Goal: Transaction & Acquisition: Purchase product/service

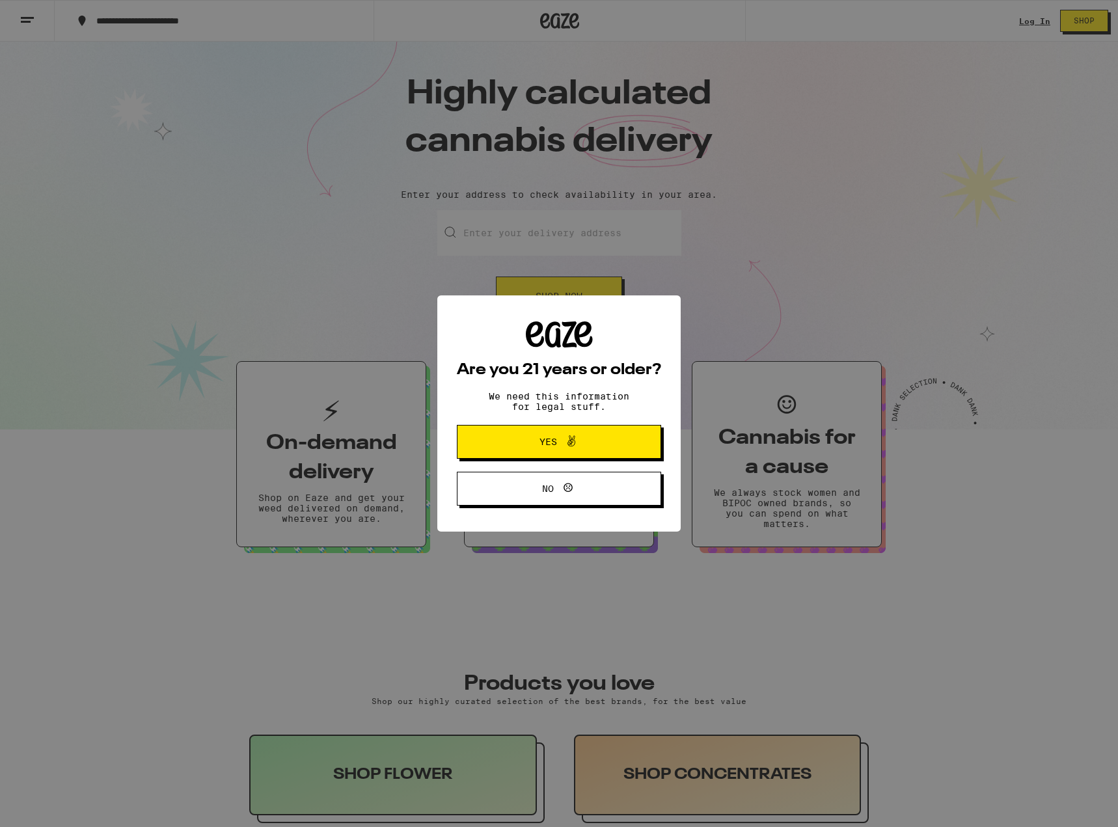
click at [600, 445] on span "Yes" at bounding box center [558, 441] width 99 height 17
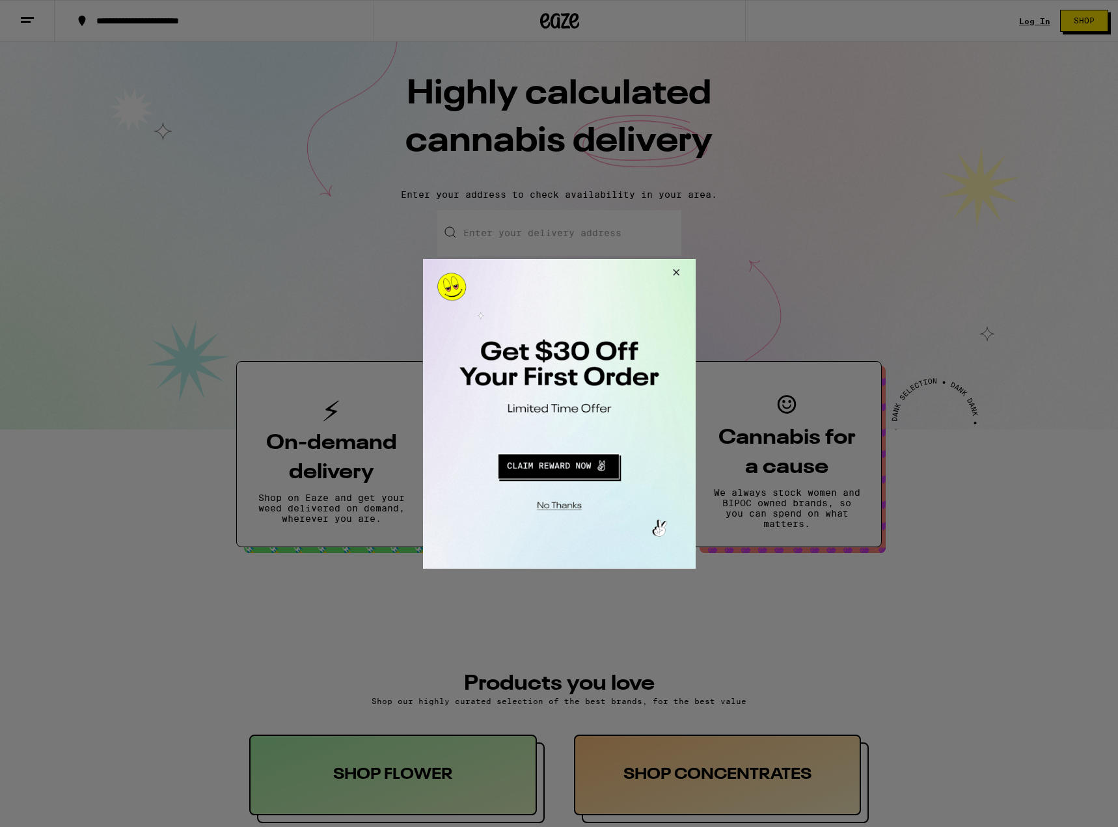
click at [560, 465] on button "Redirect to URL" at bounding box center [557, 463] width 226 height 31
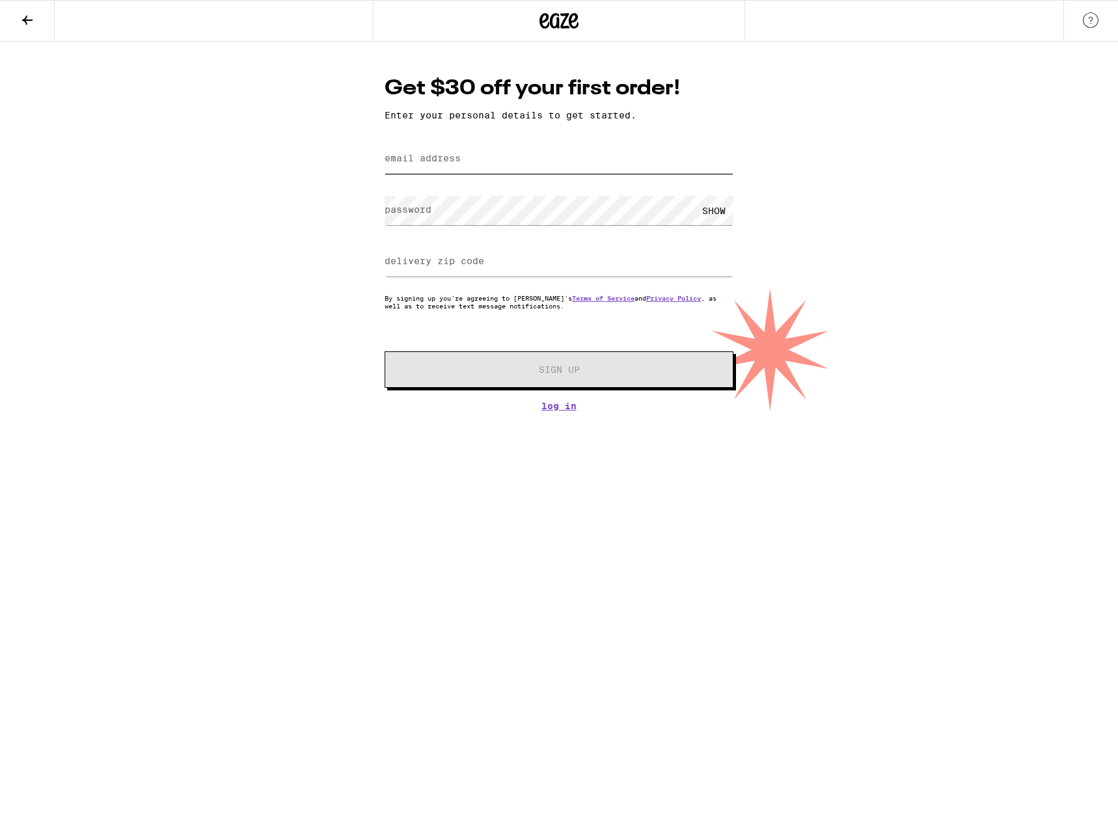
click at [456, 167] on input "email address" at bounding box center [558, 158] width 349 height 29
click at [435, 159] on label "email address" at bounding box center [422, 158] width 76 height 10
type input "shane.brimer@gmail.com"
click at [708, 217] on div "SHOW" at bounding box center [713, 210] width 39 height 29
click at [636, 256] on input "delivery zip code" at bounding box center [558, 261] width 349 height 29
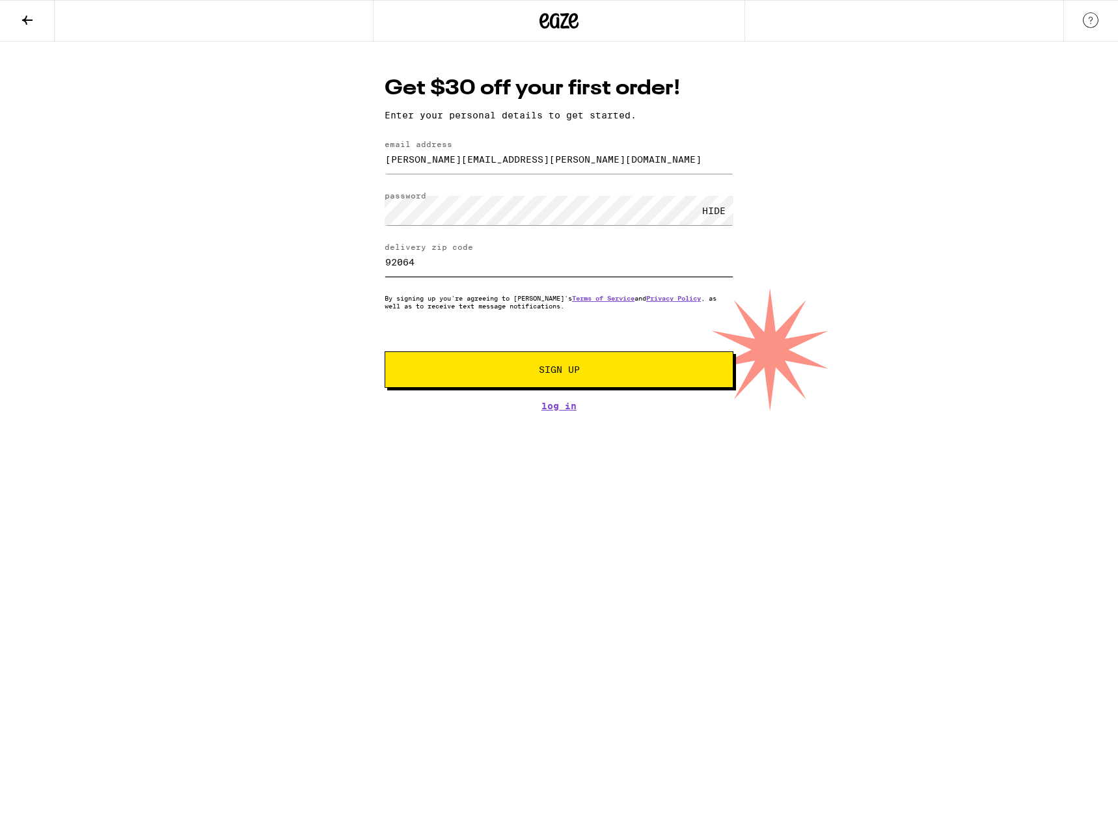
type input "92064"
click at [326, 394] on div "Get $30 off your first order! Enter your personal details to get started. email…" at bounding box center [559, 226] width 1118 height 369
click at [469, 379] on button "Sign Up" at bounding box center [558, 369] width 349 height 36
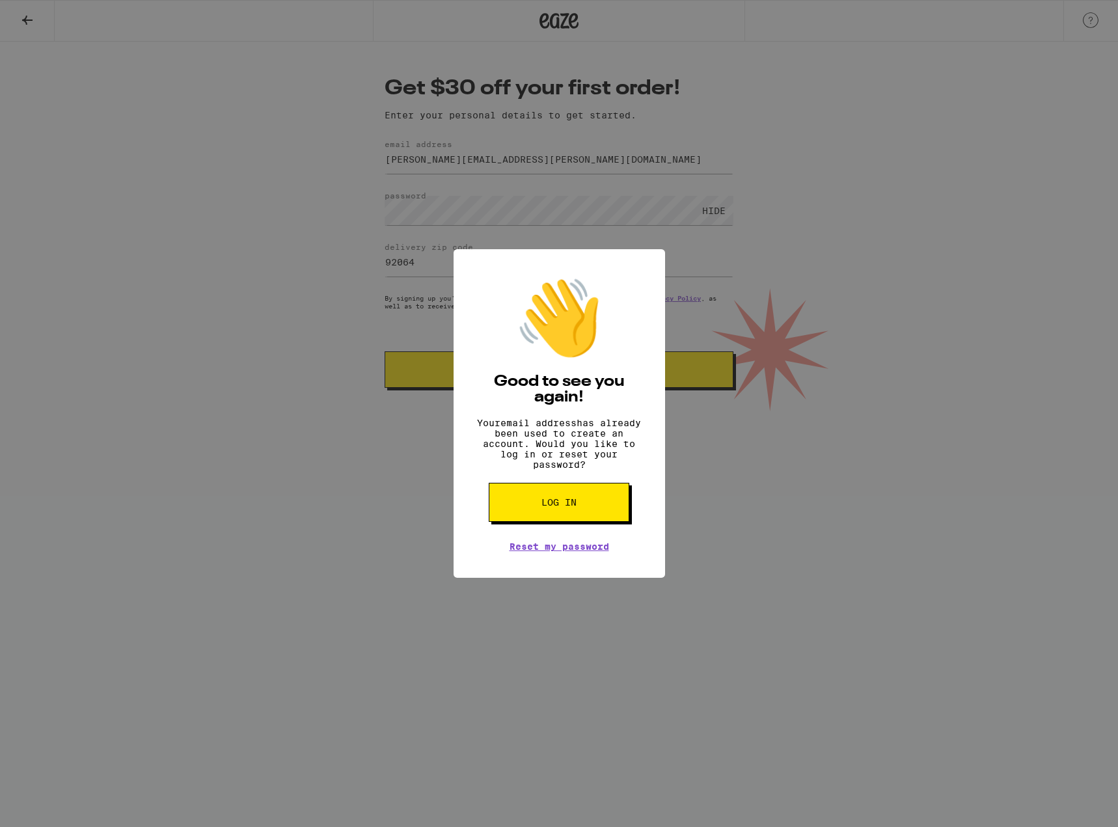
click at [518, 511] on button "Log in" at bounding box center [559, 502] width 141 height 39
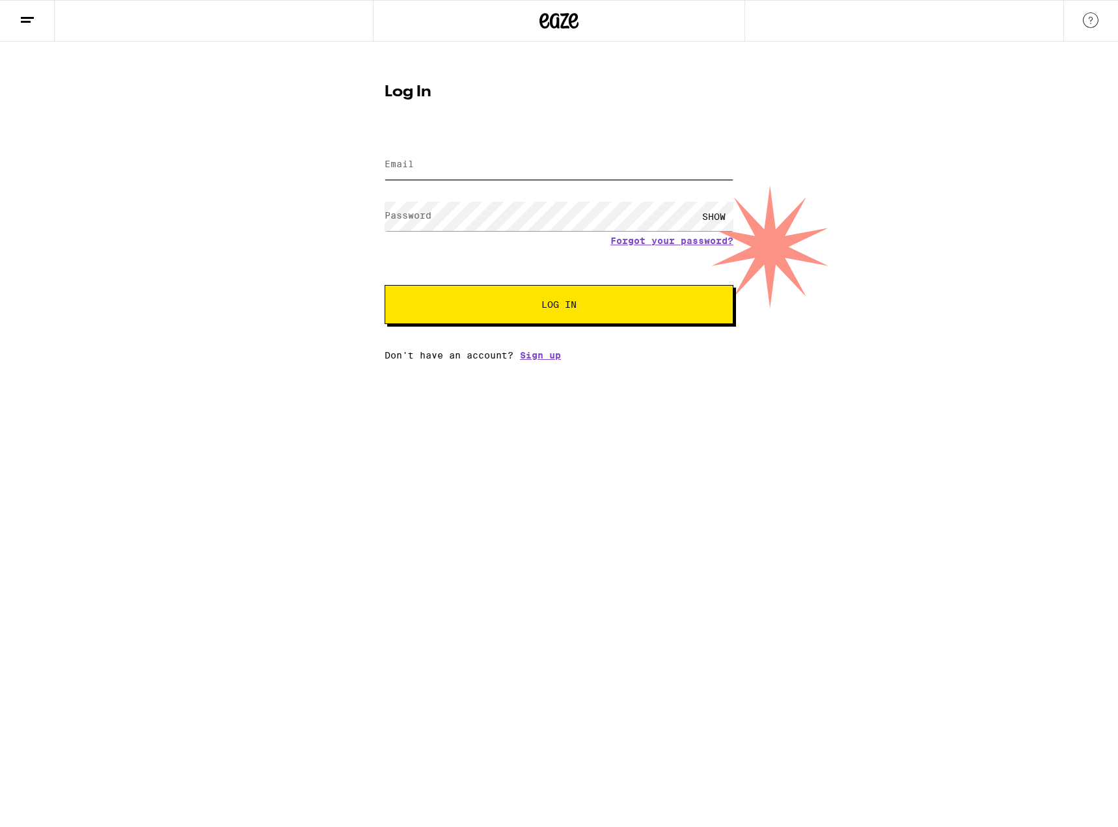
click at [403, 173] on input "Email" at bounding box center [558, 164] width 349 height 29
type input "shane.brimer@gmail.com"
click at [384, 285] on button "Log In" at bounding box center [558, 304] width 349 height 39
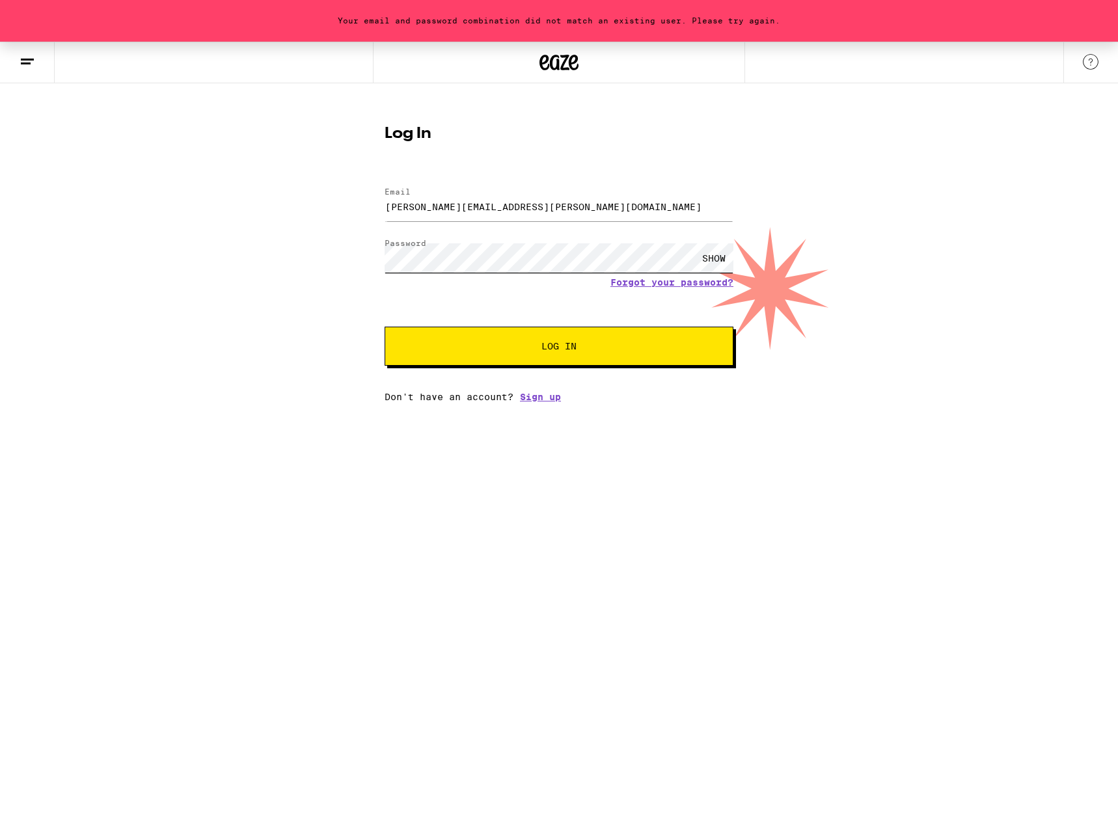
click at [384, 327] on button "Log In" at bounding box center [558, 346] width 349 height 39
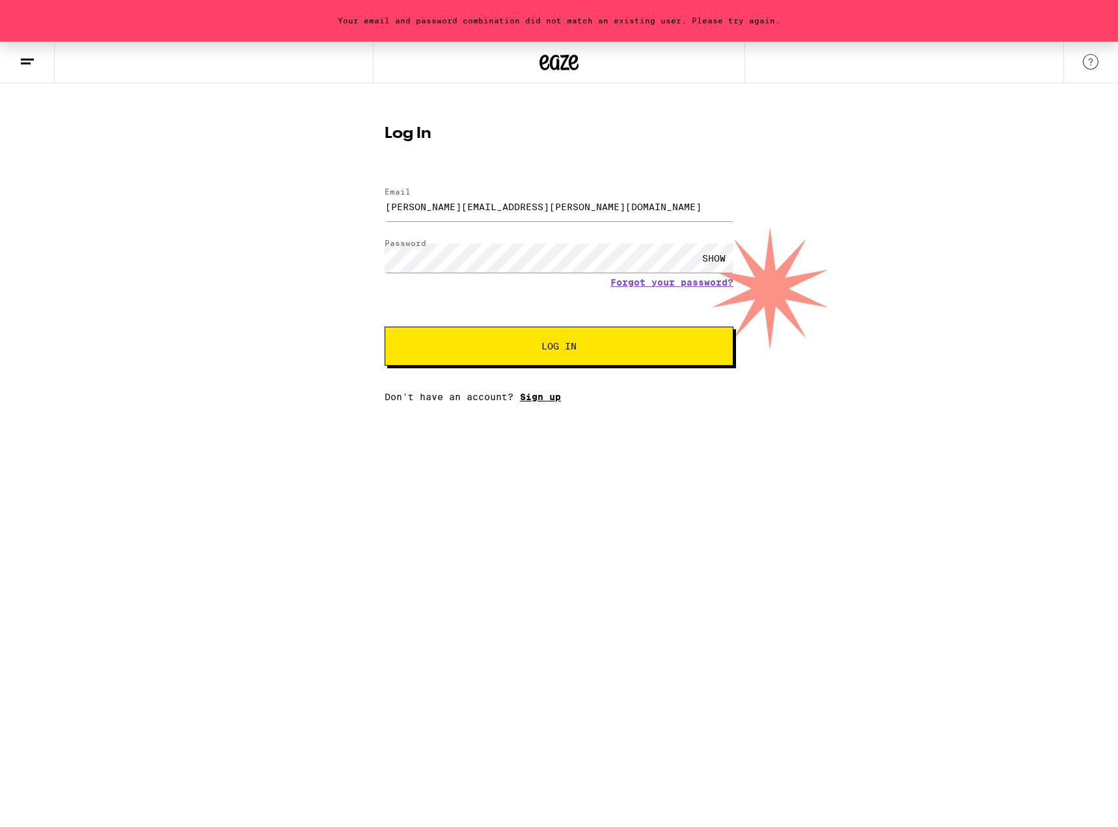
click at [548, 402] on link "Sign up" at bounding box center [540, 397] width 41 height 10
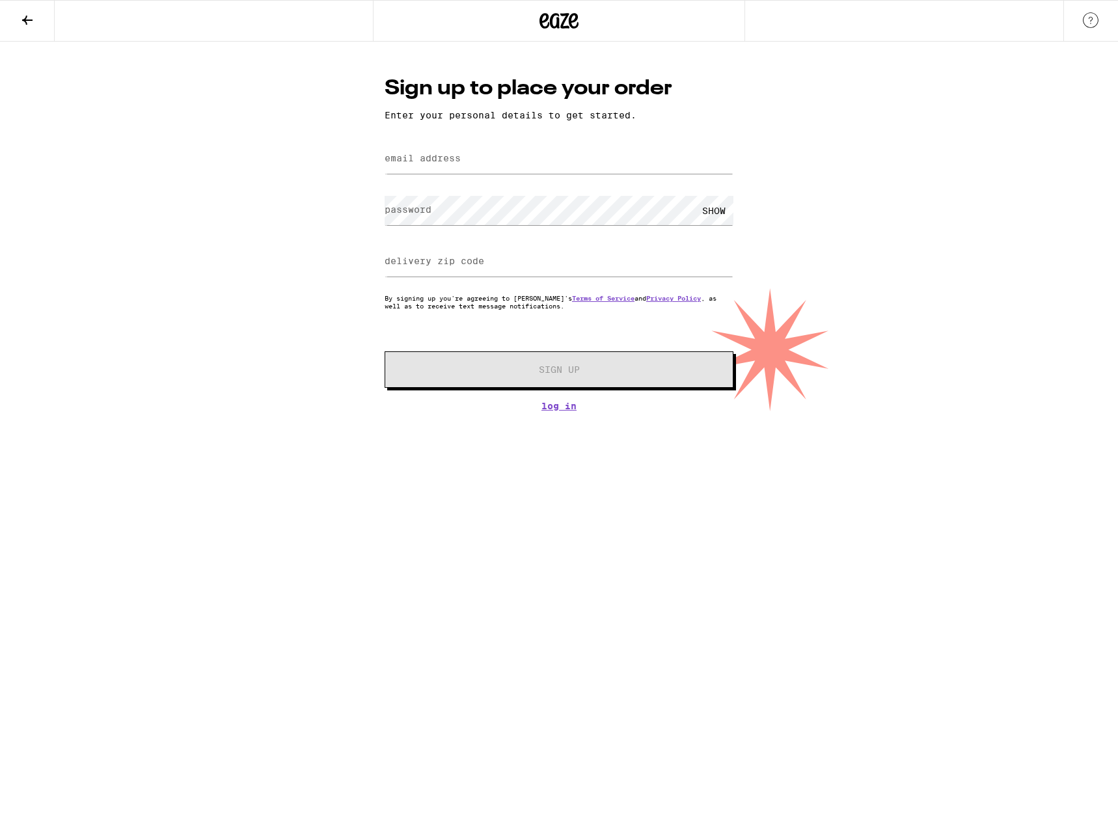
click at [512, 131] on div "Sign up to place your order Enter your personal details to get started. email a…" at bounding box center [558, 242] width 375 height 337
click at [505, 149] on input "email address" at bounding box center [558, 158] width 349 height 29
type input "shane.brimer@gmail.com"
click at [615, 262] on input "delivery zip code" at bounding box center [558, 261] width 349 height 29
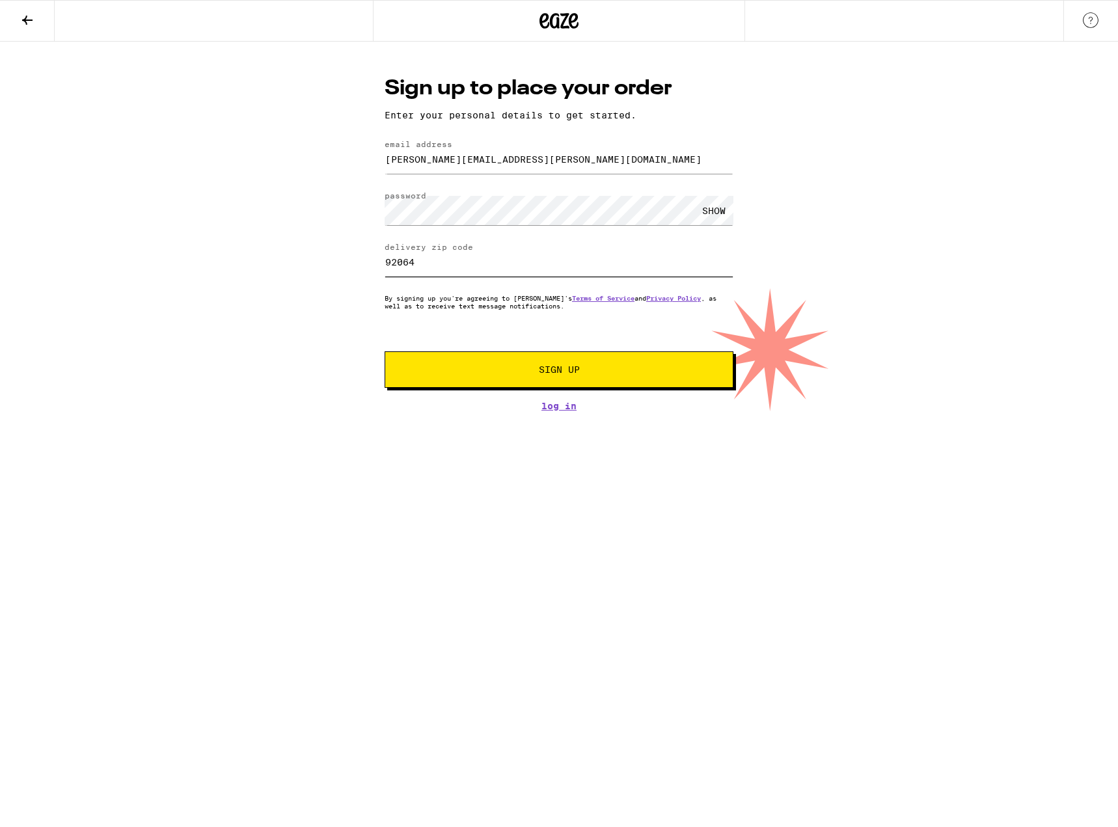
type input "92064"
click at [564, 374] on span "Sign Up" at bounding box center [559, 369] width 41 height 9
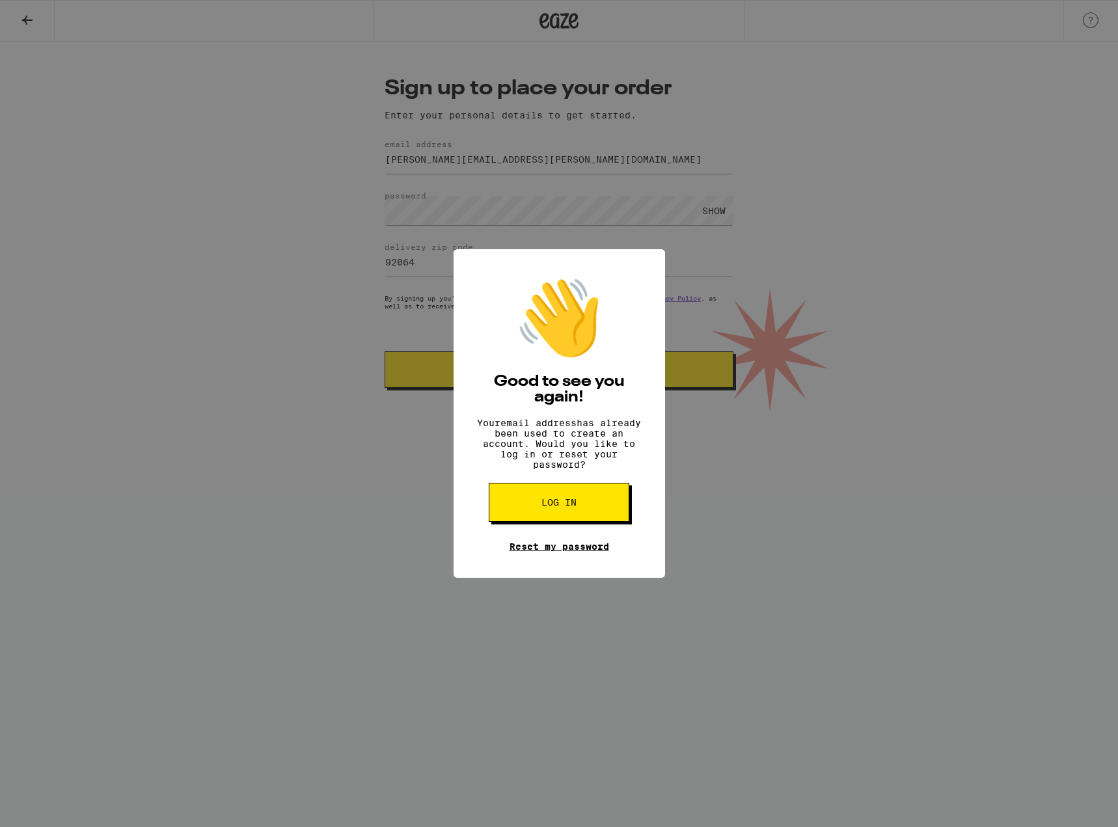
click at [567, 552] on link "Reset my password" at bounding box center [559, 546] width 100 height 10
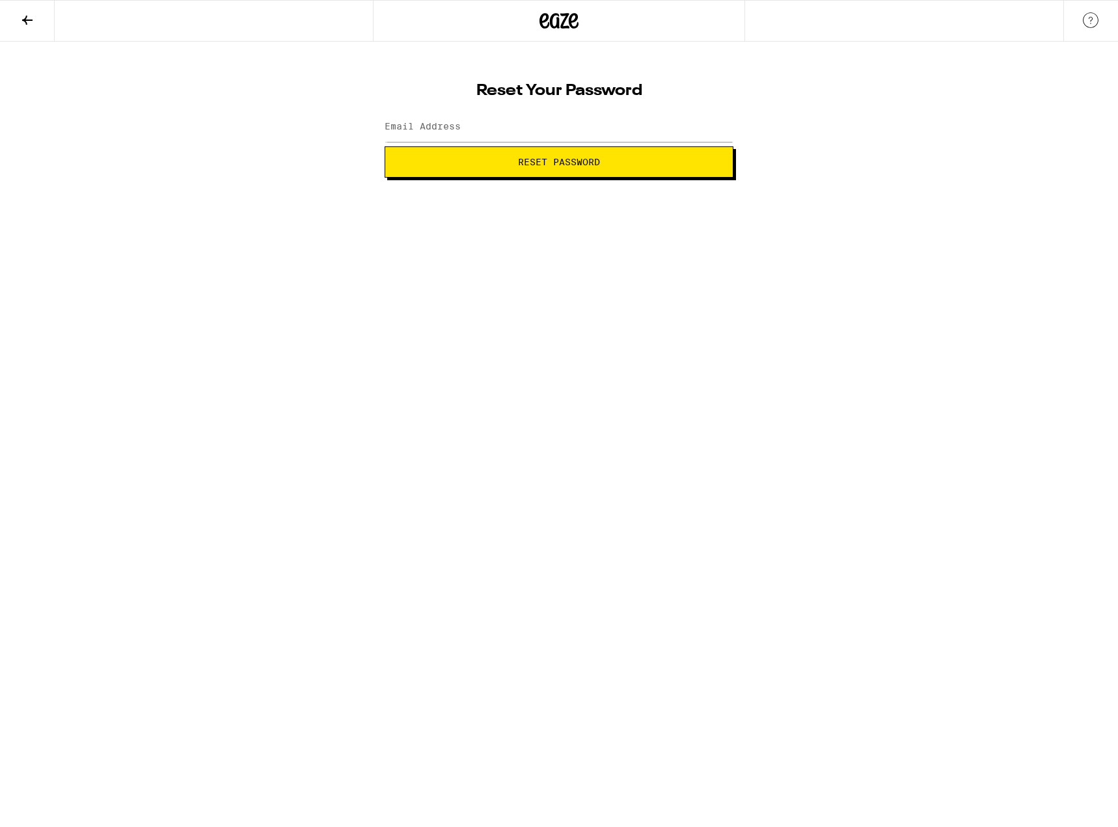
click at [433, 124] on label "Email Address" at bounding box center [422, 126] width 76 height 10
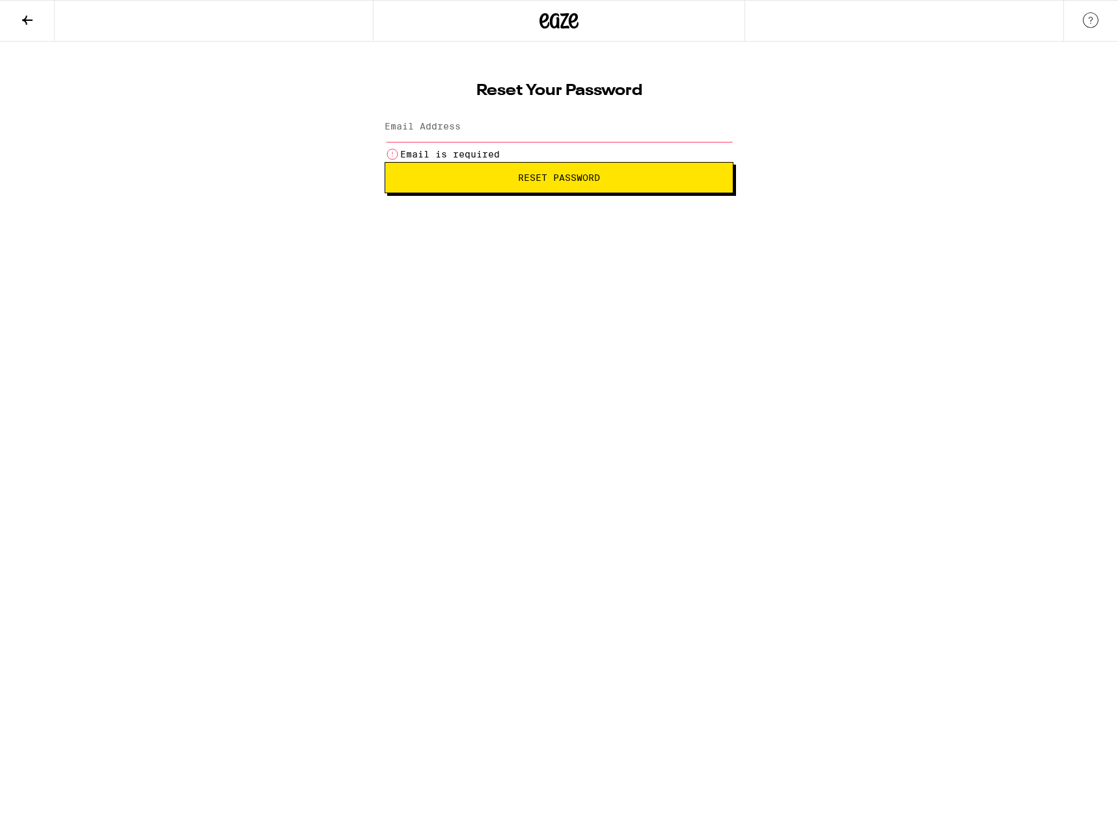
click at [433, 124] on label "Email Address" at bounding box center [422, 126] width 76 height 10
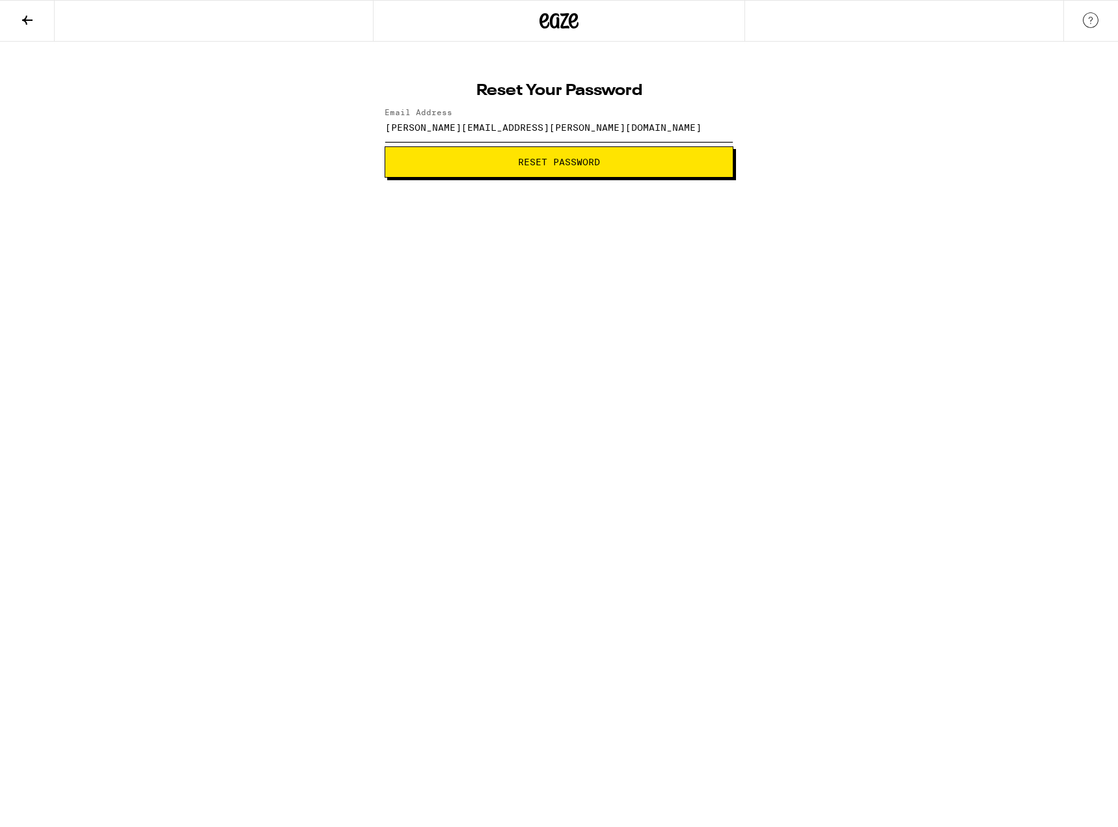
type input "shane.brimer@gmail.com"
click at [384, 146] on button "Reset Password" at bounding box center [558, 161] width 349 height 31
click at [718, 125] on div "SHOW" at bounding box center [713, 127] width 39 height 29
click at [678, 155] on button "Submit" at bounding box center [558, 161] width 349 height 31
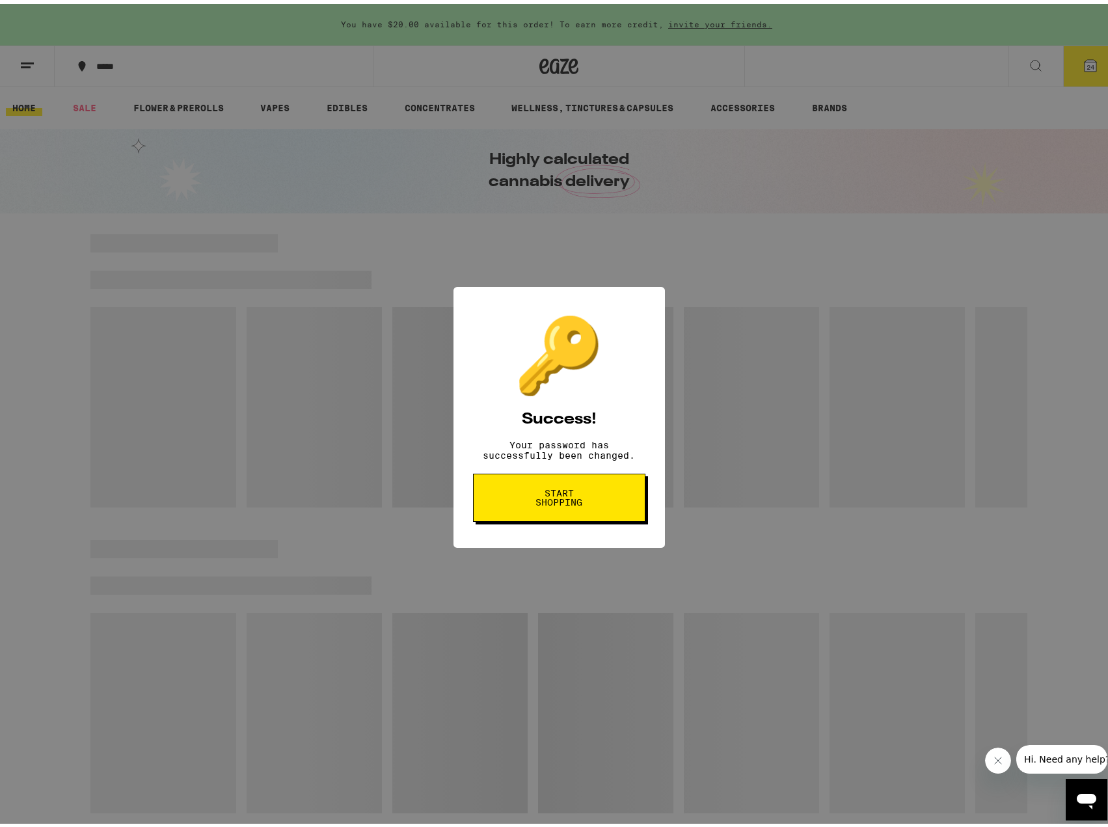
click at [589, 510] on button "Start shopping" at bounding box center [559, 494] width 172 height 48
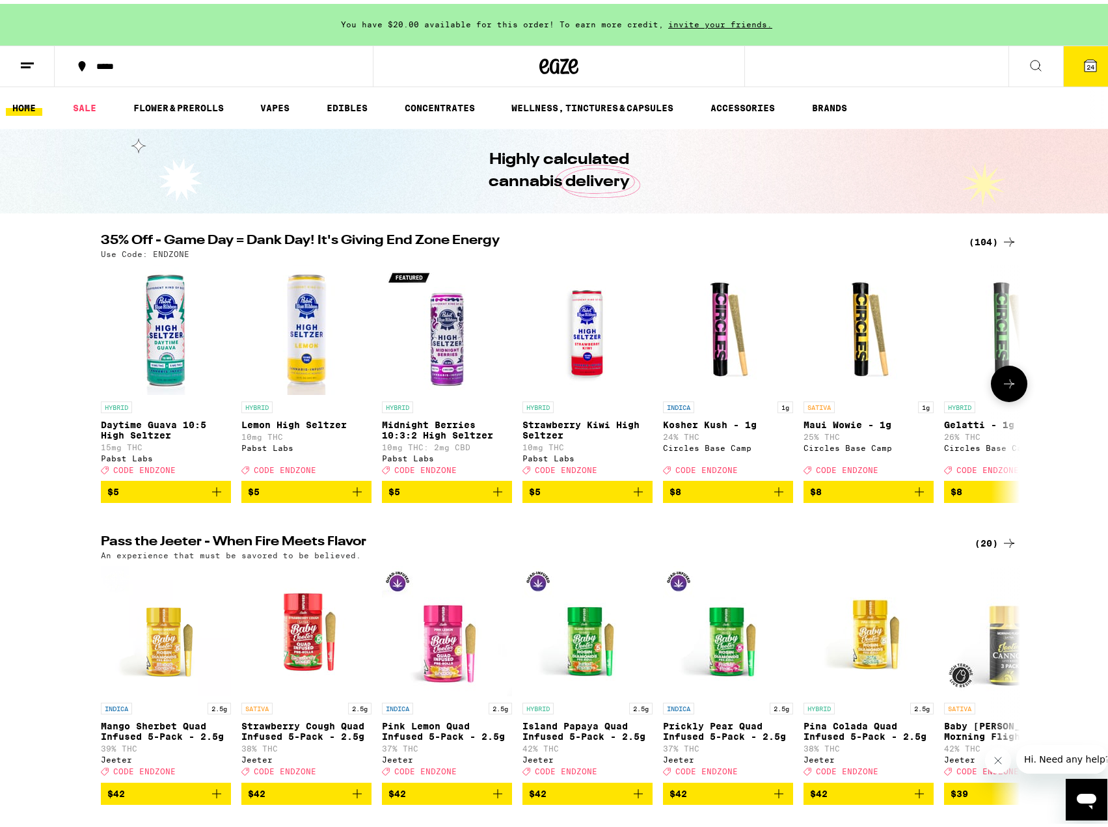
click at [1006, 388] on icon at bounding box center [1009, 380] width 16 height 16
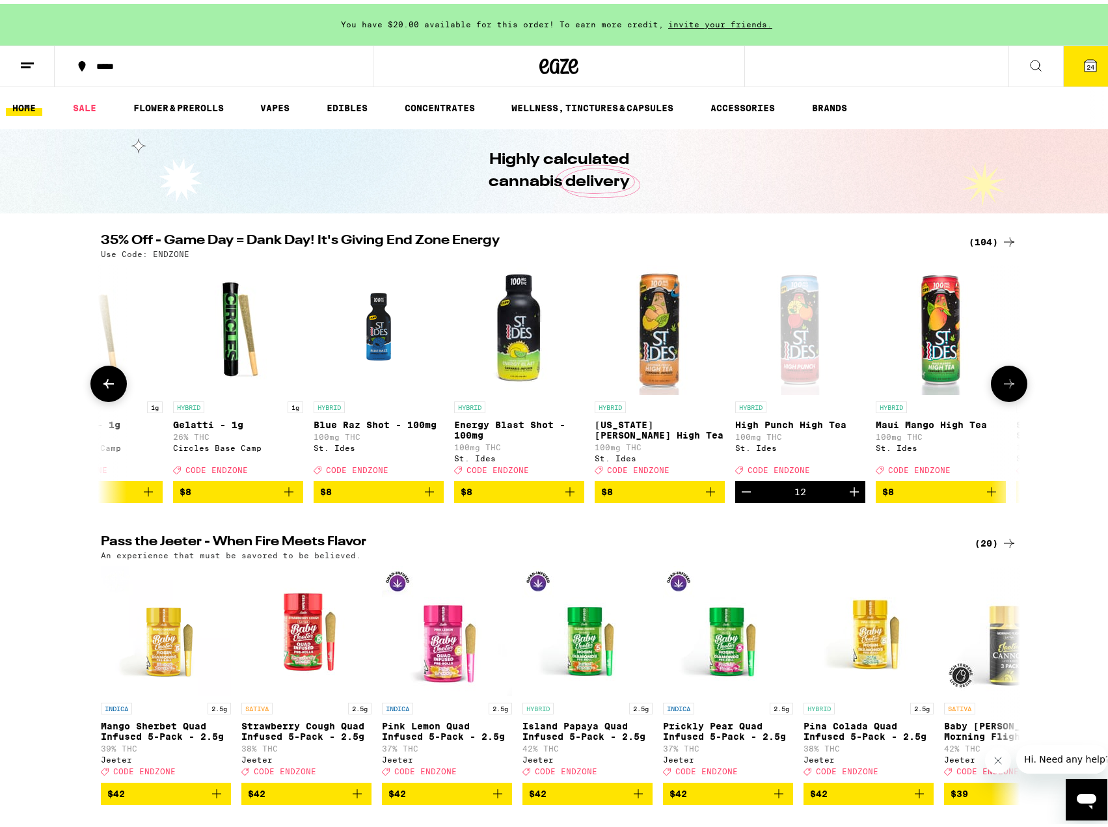
scroll to position [0, 774]
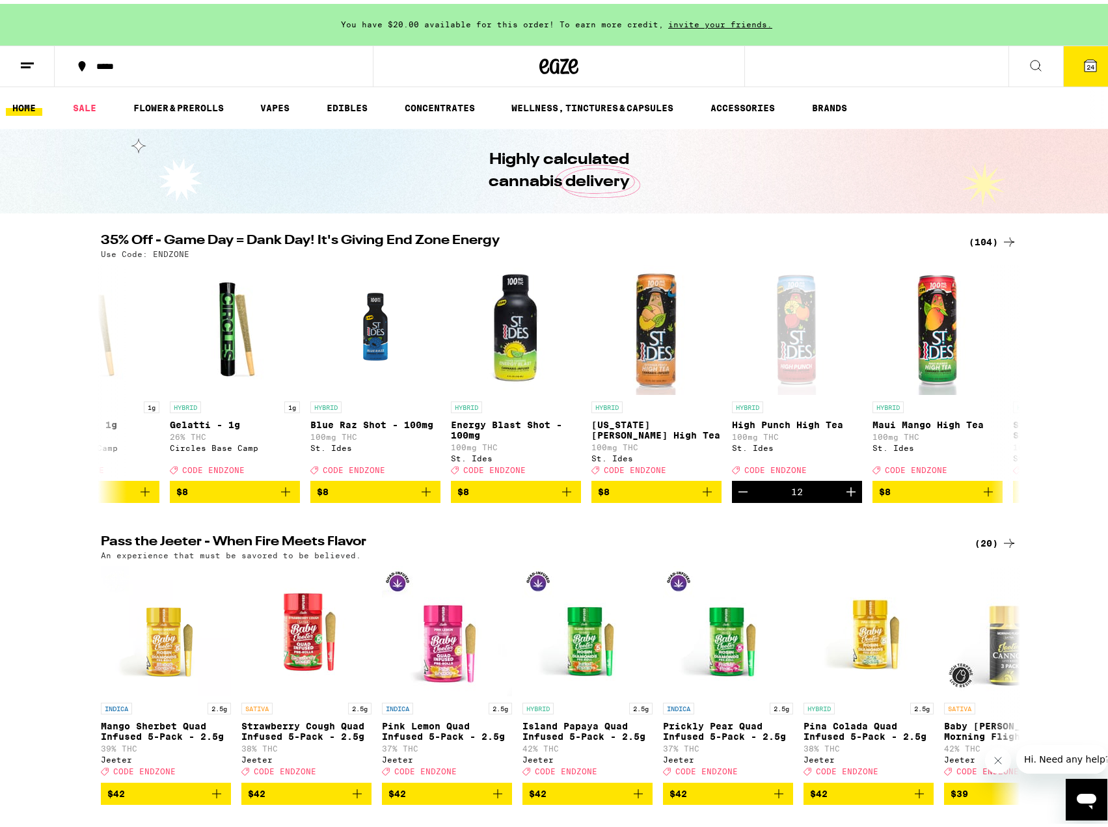
click at [1081, 72] on button "24" at bounding box center [1090, 62] width 55 height 40
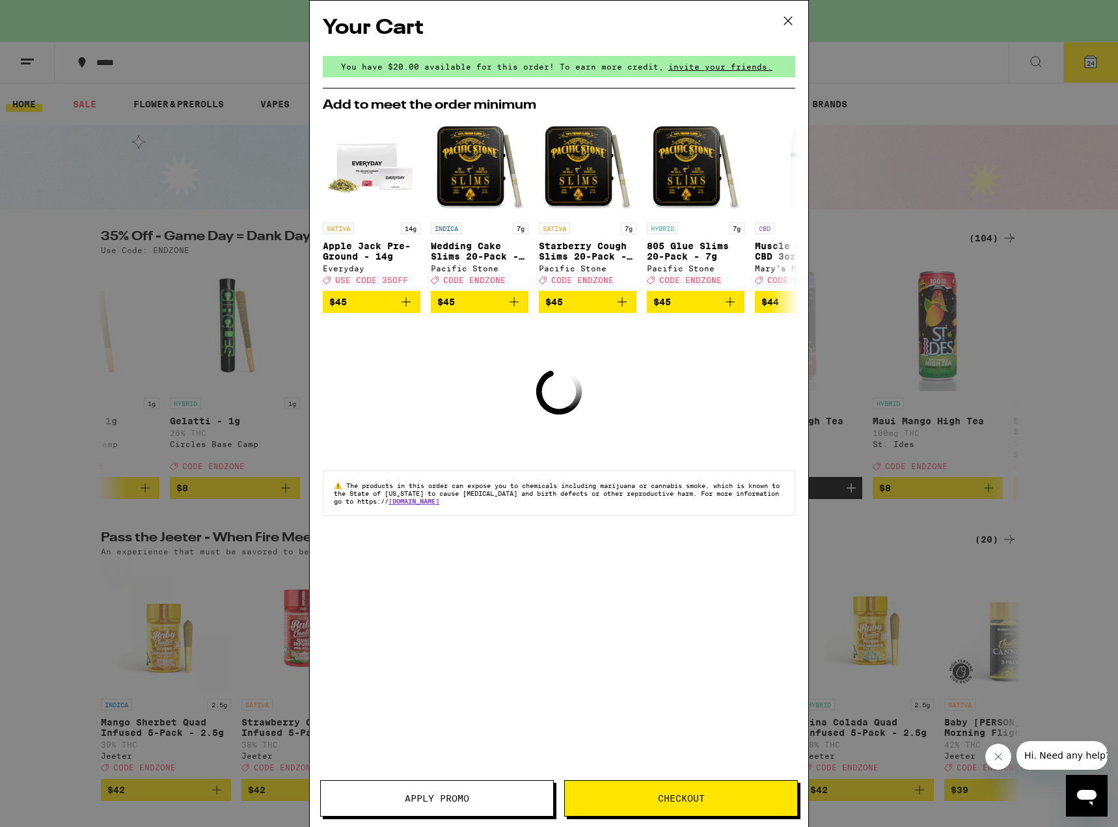
click at [790, 14] on icon at bounding box center [788, 21] width 20 height 20
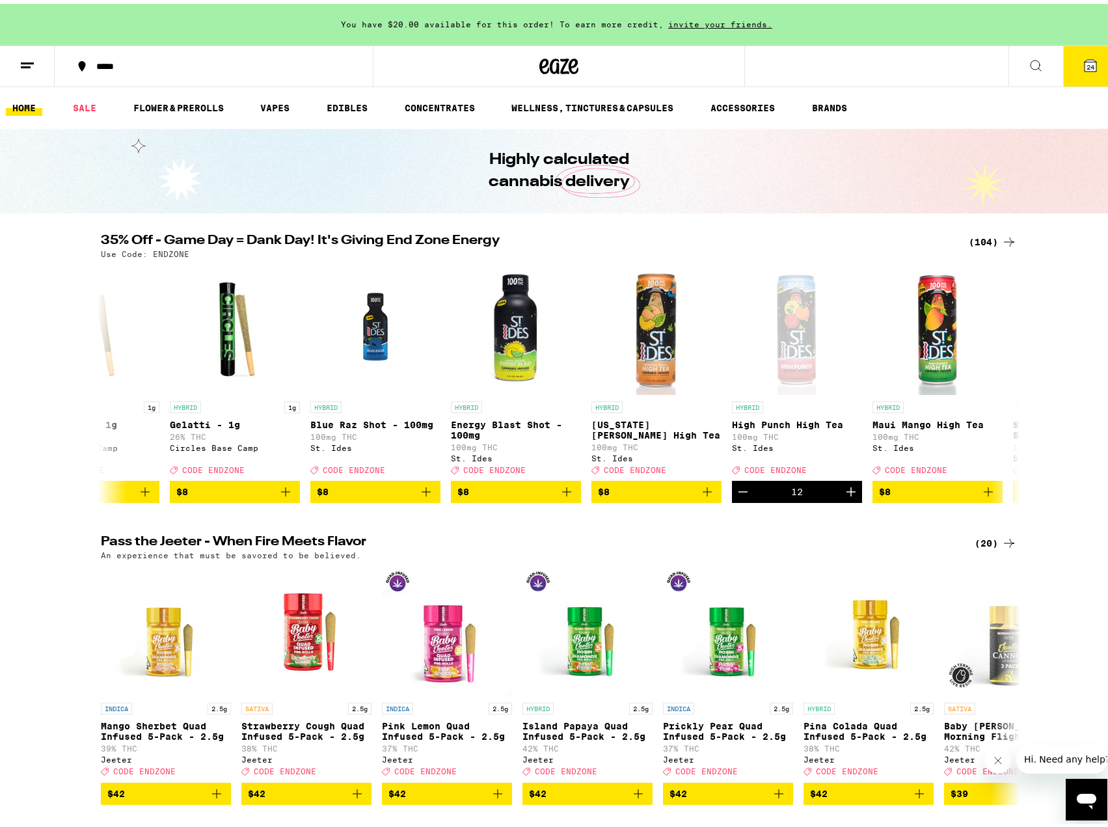
click at [1086, 60] on span "24" at bounding box center [1090, 63] width 8 height 8
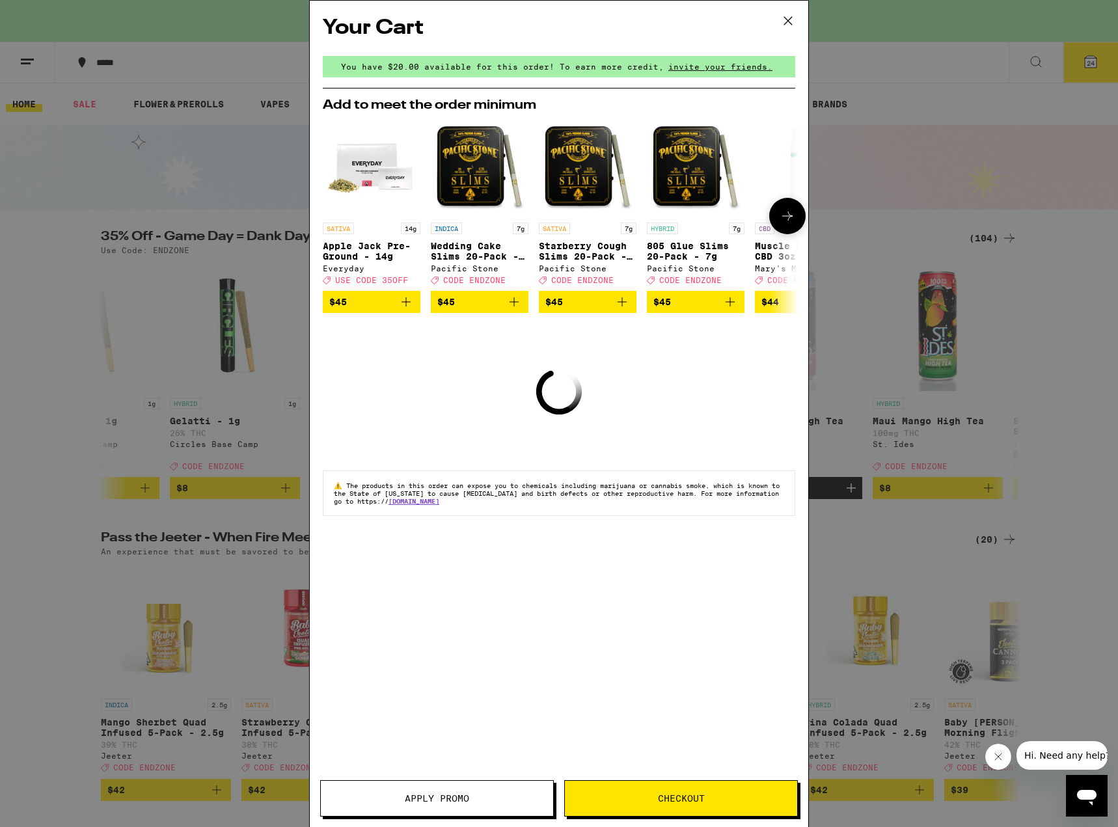
click at [785, 221] on icon at bounding box center [787, 216] width 16 height 16
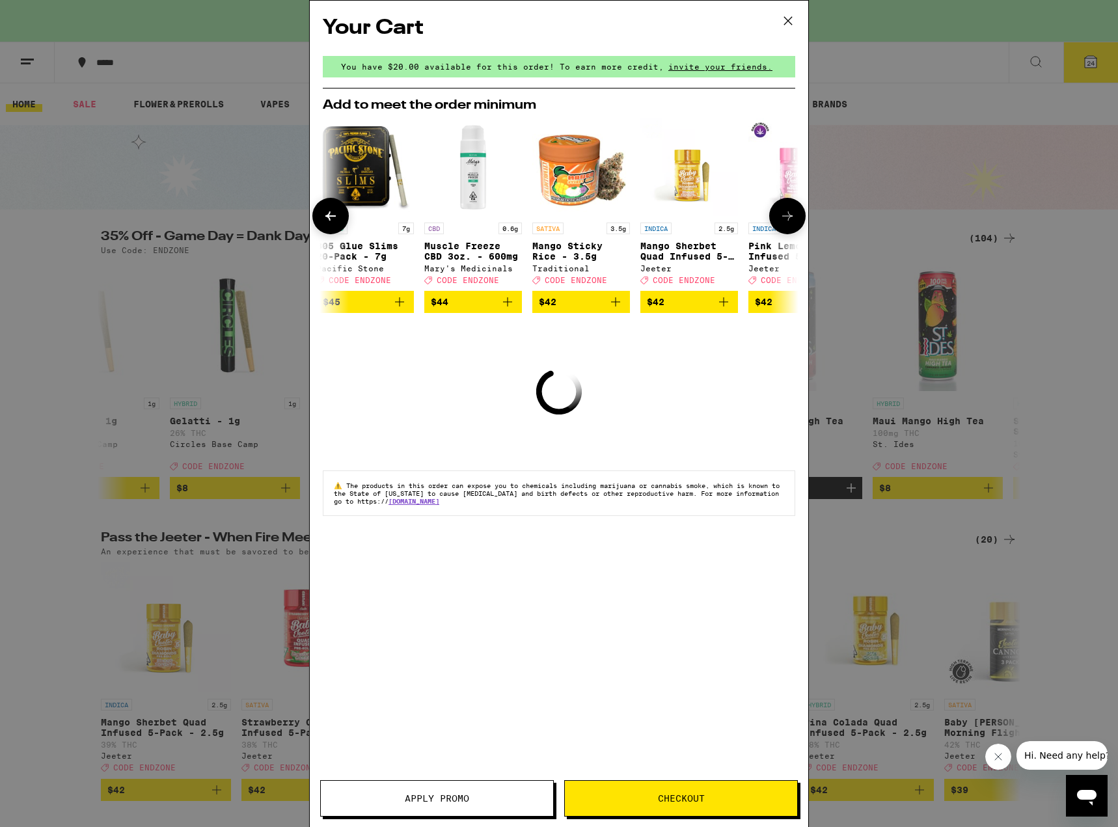
click at [785, 219] on icon at bounding box center [787, 215] width 10 height 9
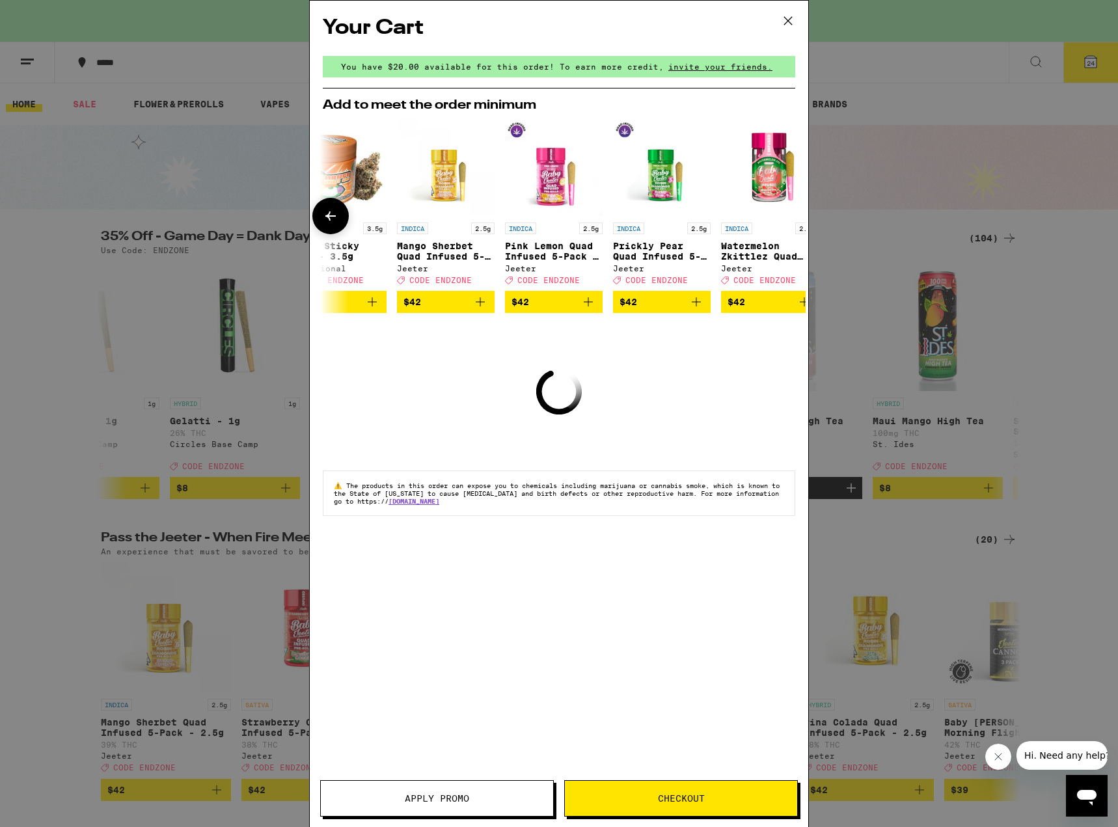
scroll to position [0, 608]
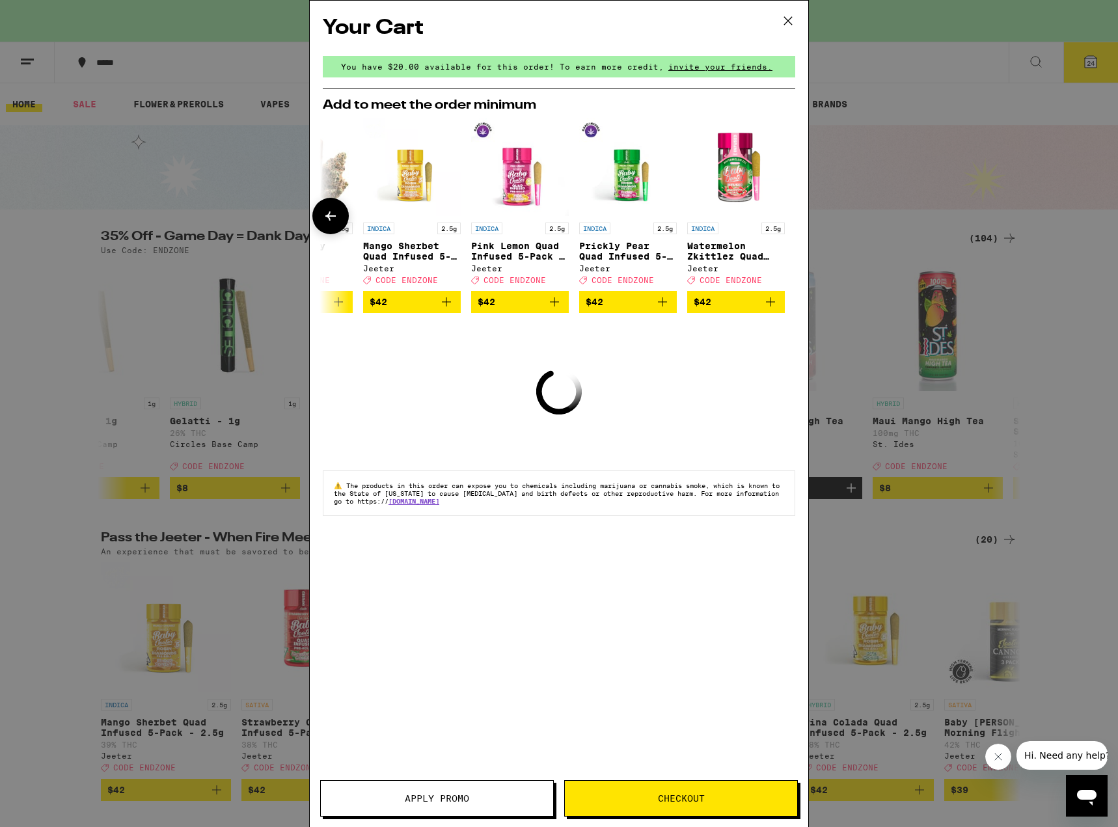
click at [785, 219] on div at bounding box center [787, 216] width 36 height 36
click at [789, 24] on icon at bounding box center [788, 21] width 20 height 20
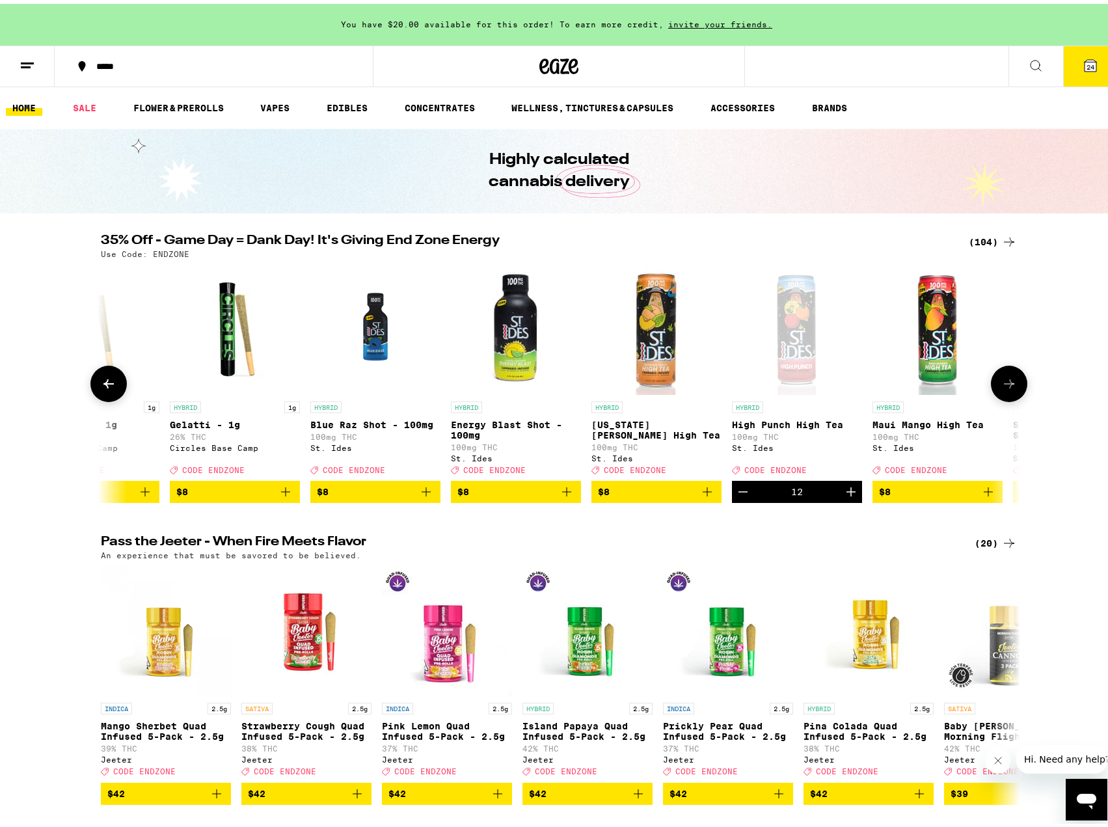
click at [742, 496] on icon "Decrement" at bounding box center [743, 488] width 16 height 16
click at [844, 493] on icon "Increment" at bounding box center [851, 488] width 16 height 16
click at [847, 496] on icon "Increment" at bounding box center [851, 488] width 16 height 16
click at [735, 496] on icon "Decrement" at bounding box center [743, 488] width 16 height 16
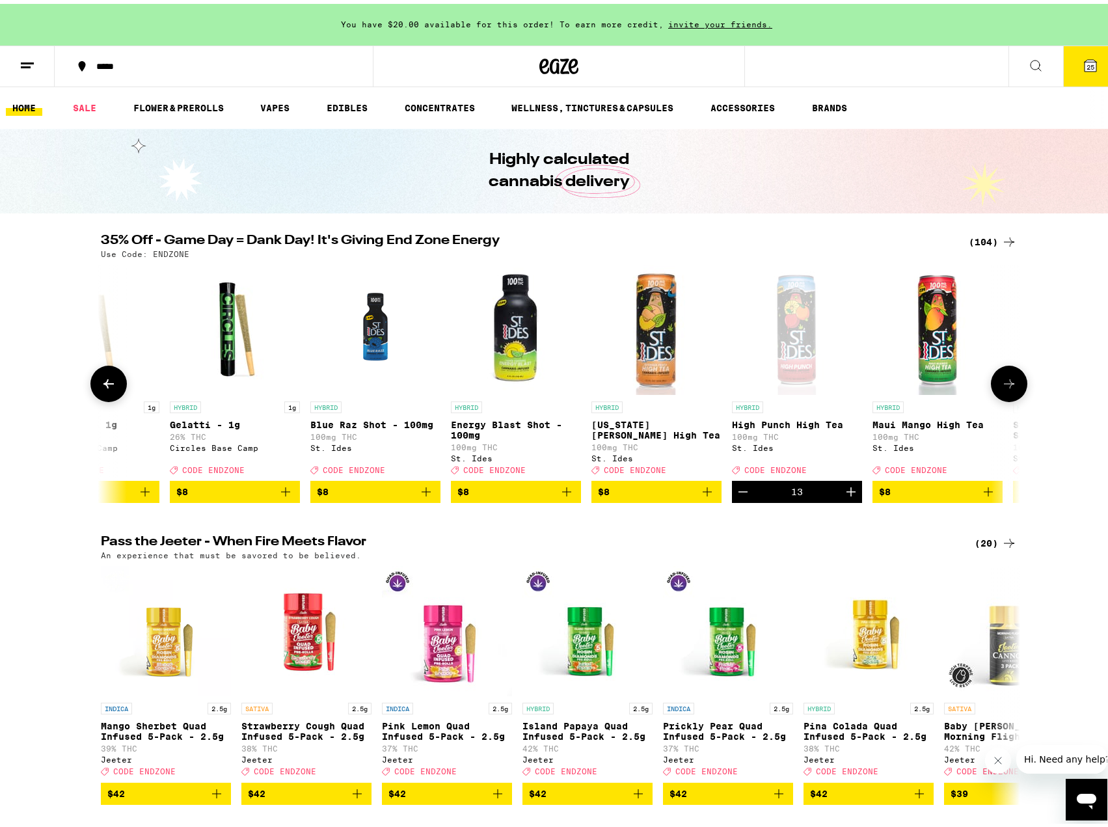
click at [735, 496] on icon "Decrement" at bounding box center [743, 488] width 16 height 16
click at [788, 354] on div "Open page for High Punch High Tea from St. Ides" at bounding box center [797, 326] width 130 height 130
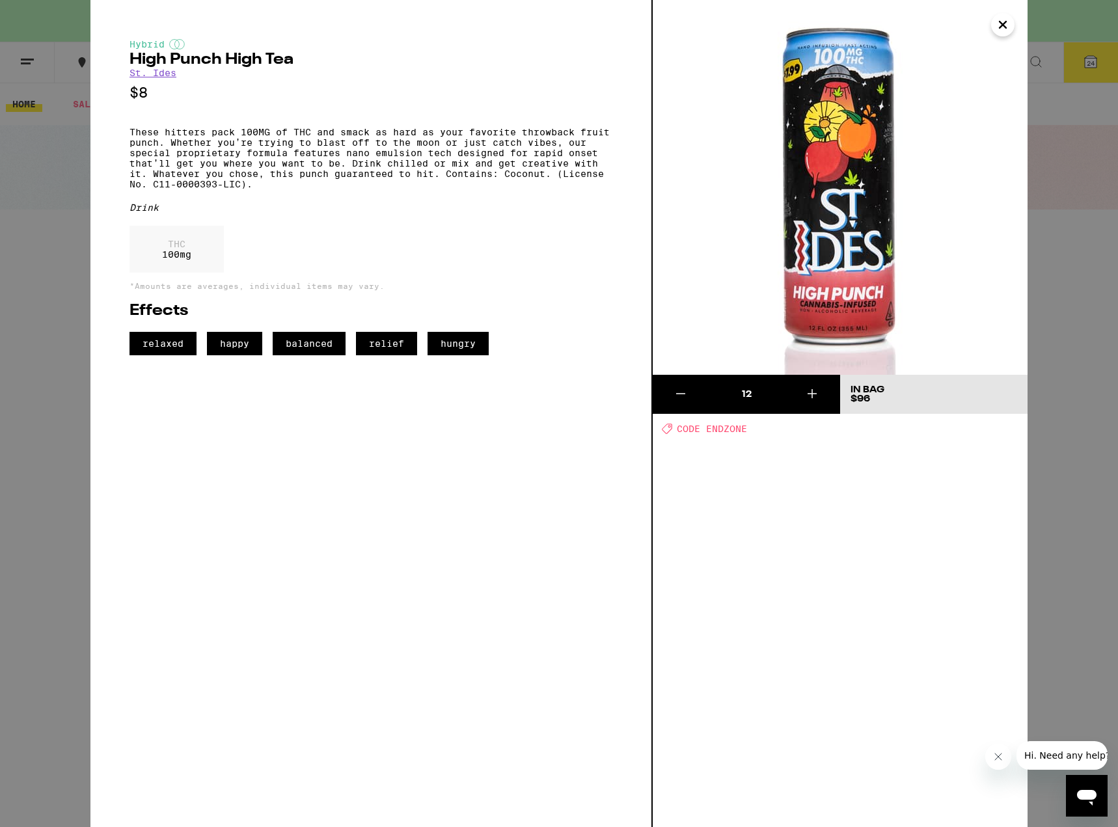
drag, startPoint x: 417, startPoint y: 554, endPoint x: 428, endPoint y: 559, distance: 12.2
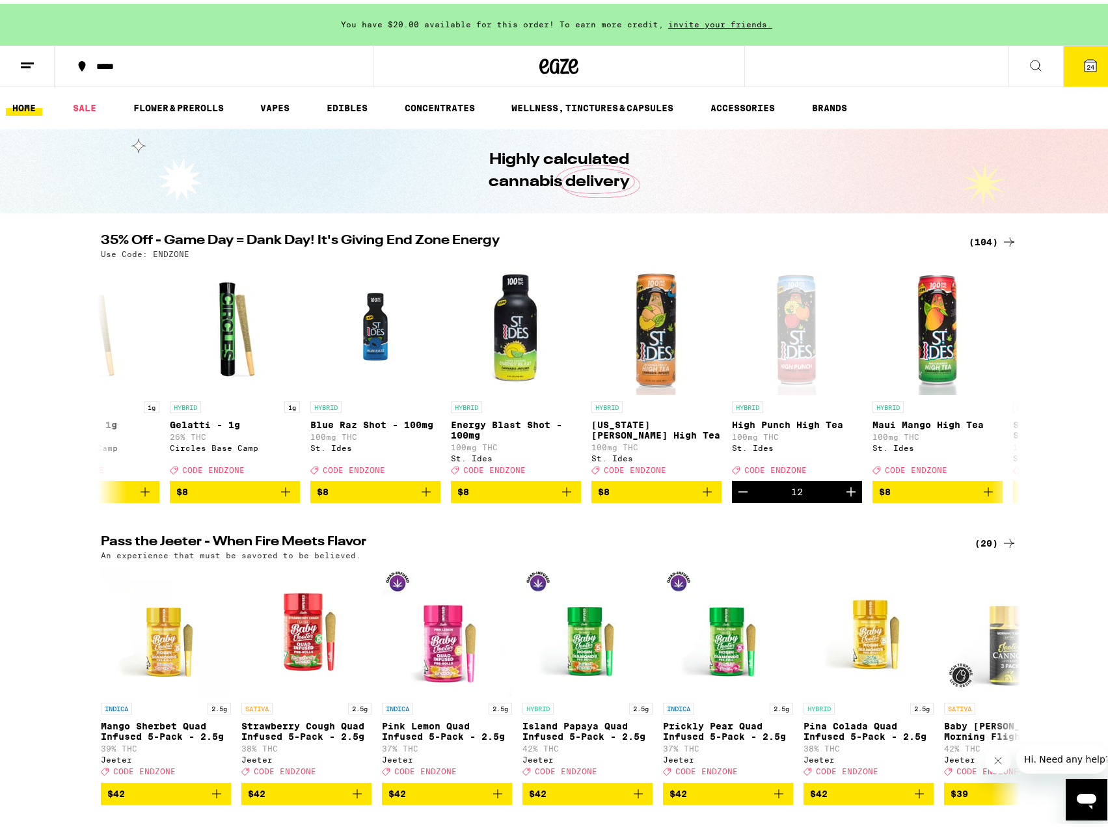
click at [1075, 72] on button "24" at bounding box center [1090, 62] width 55 height 40
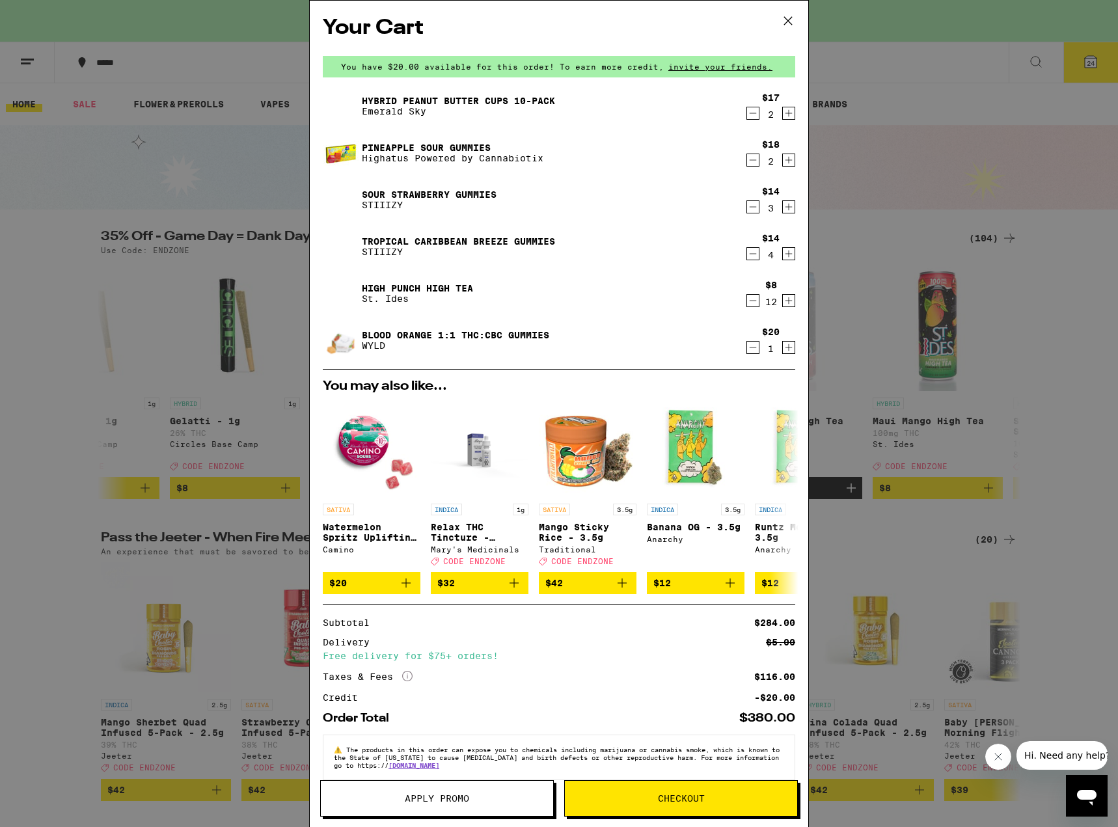
click at [785, 16] on icon at bounding box center [788, 21] width 20 height 20
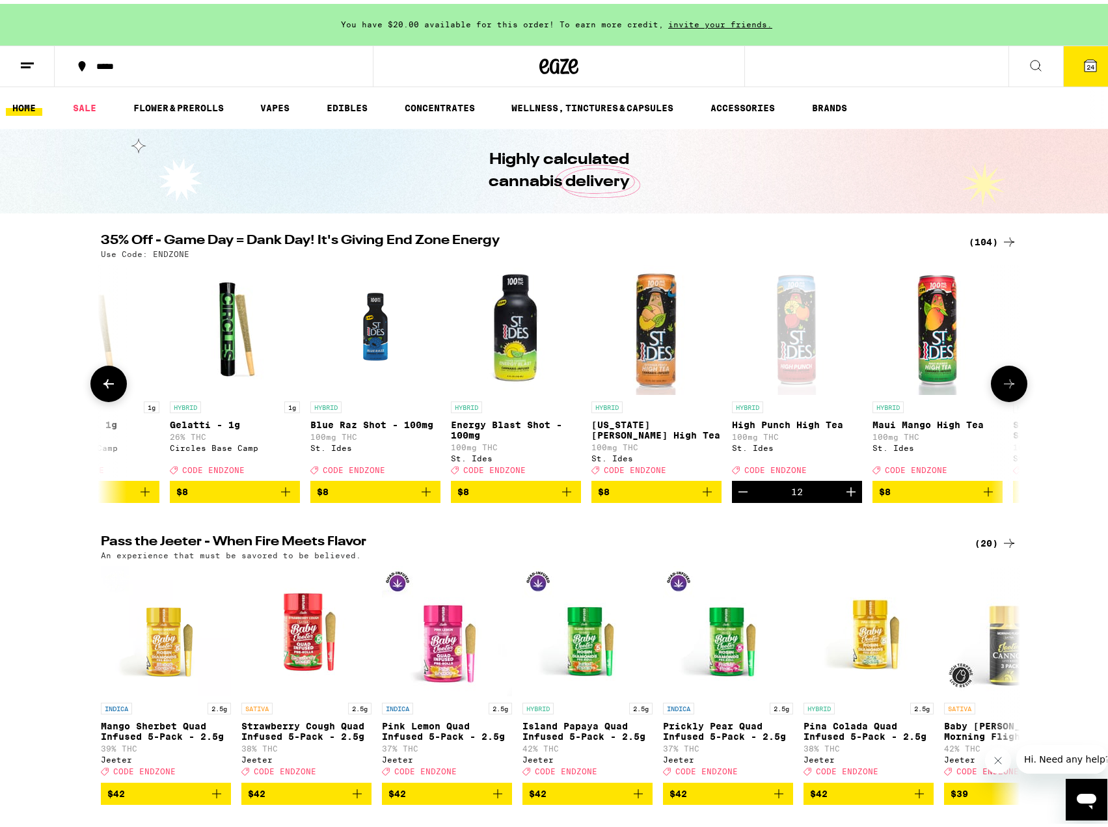
click at [101, 385] on icon at bounding box center [109, 380] width 16 height 16
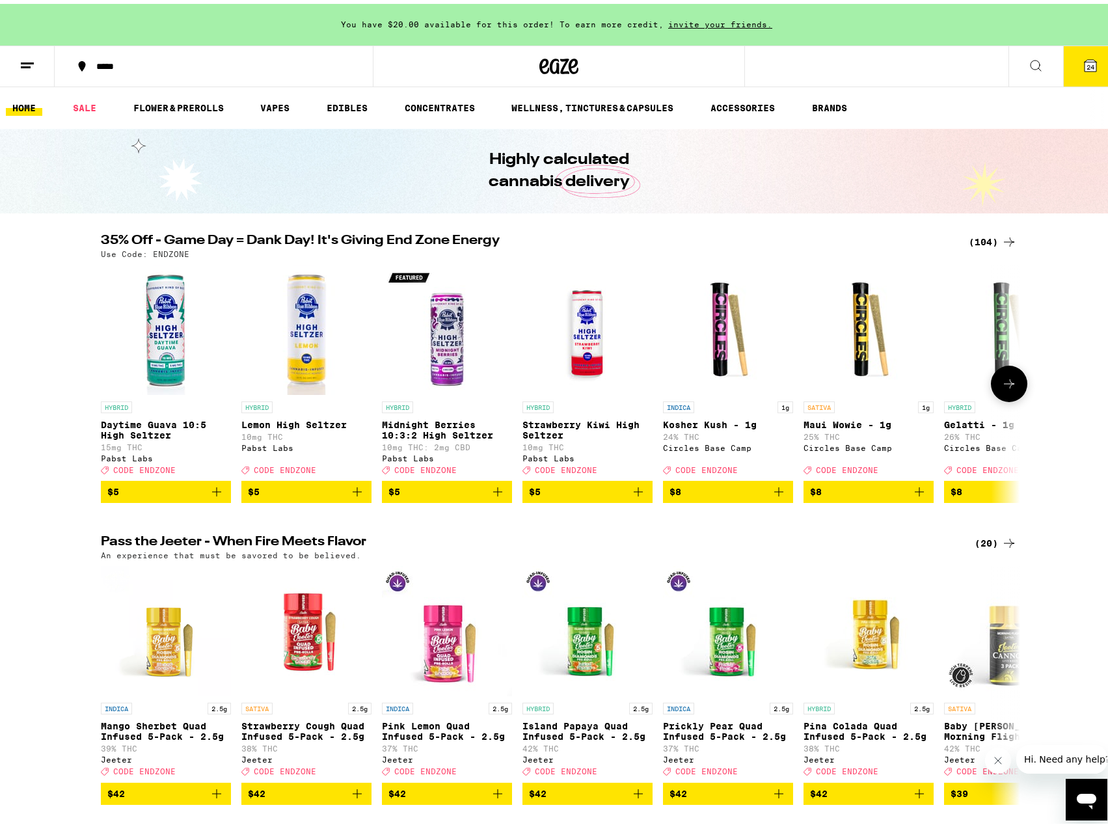
click at [999, 377] on button at bounding box center [1009, 380] width 36 height 36
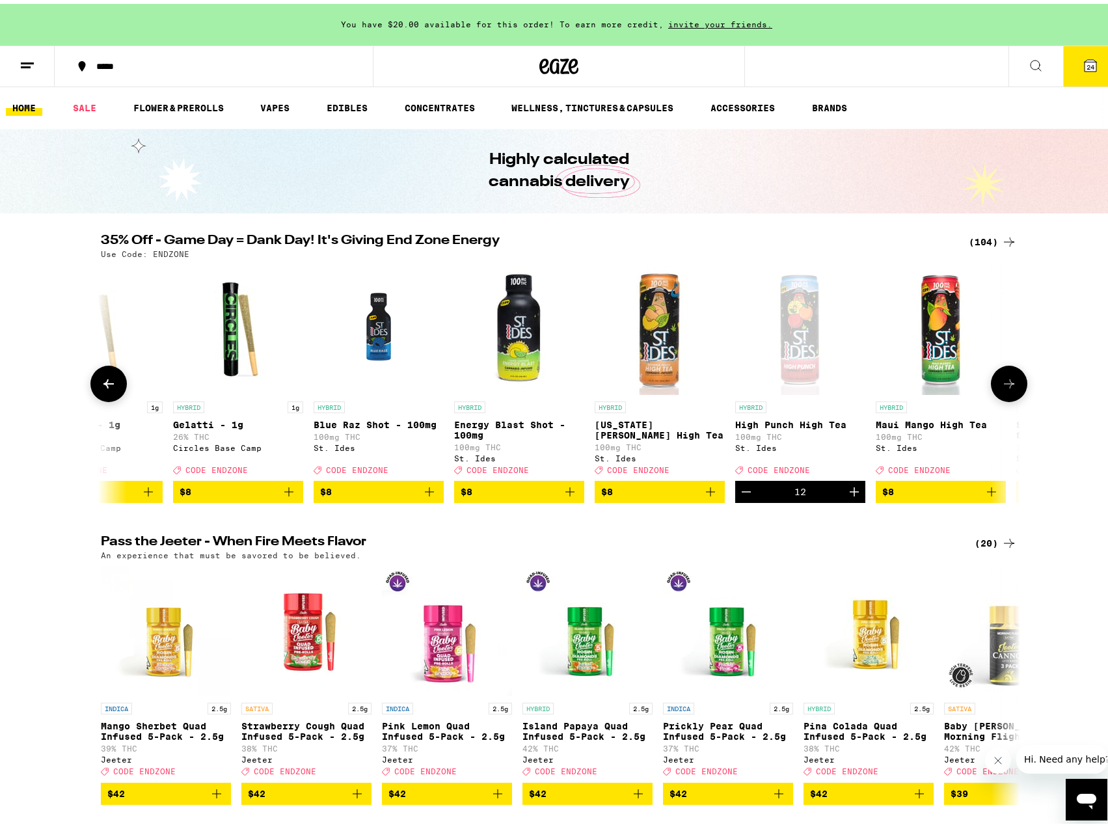
scroll to position [0, 774]
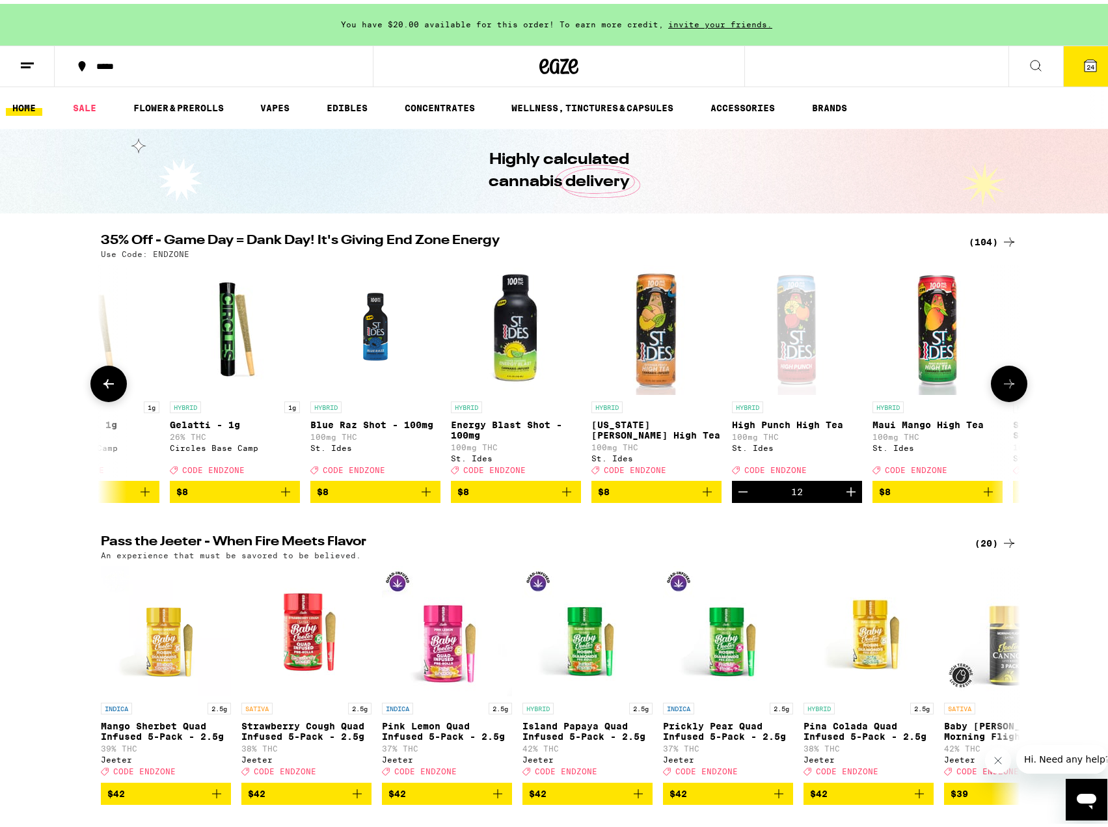
click at [1002, 388] on icon at bounding box center [1009, 380] width 16 height 16
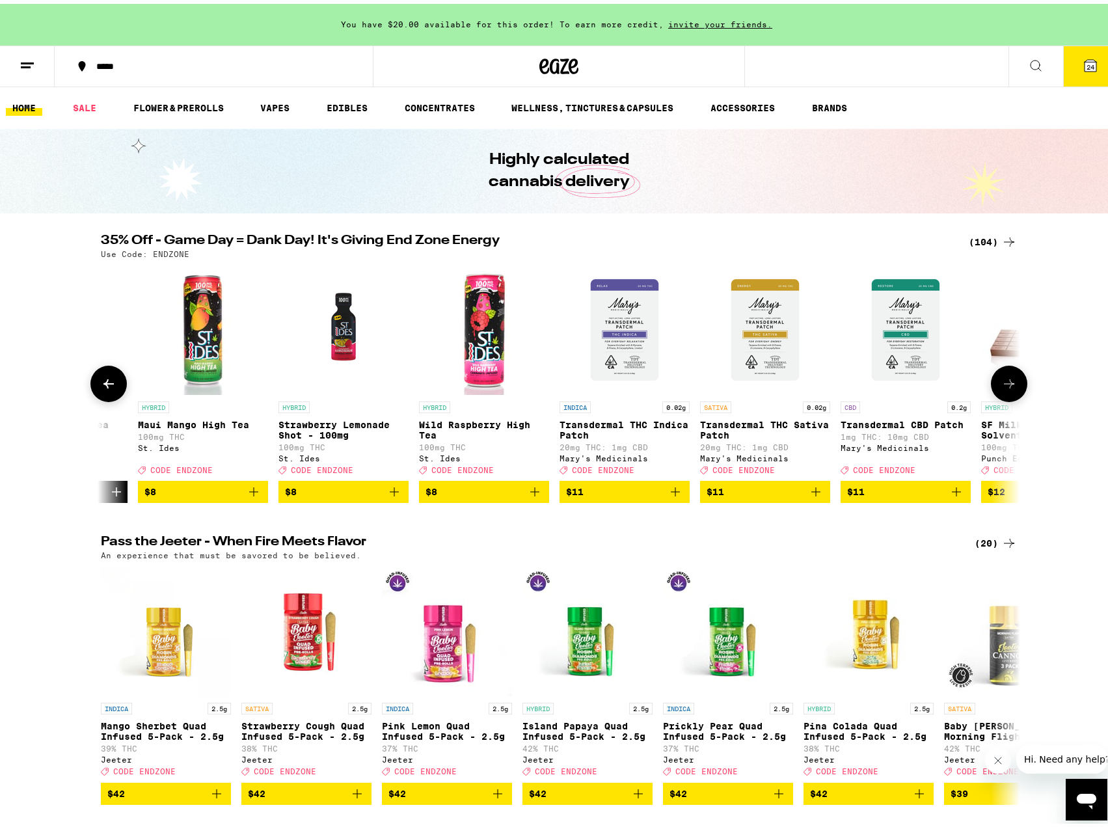
scroll to position [0, 1548]
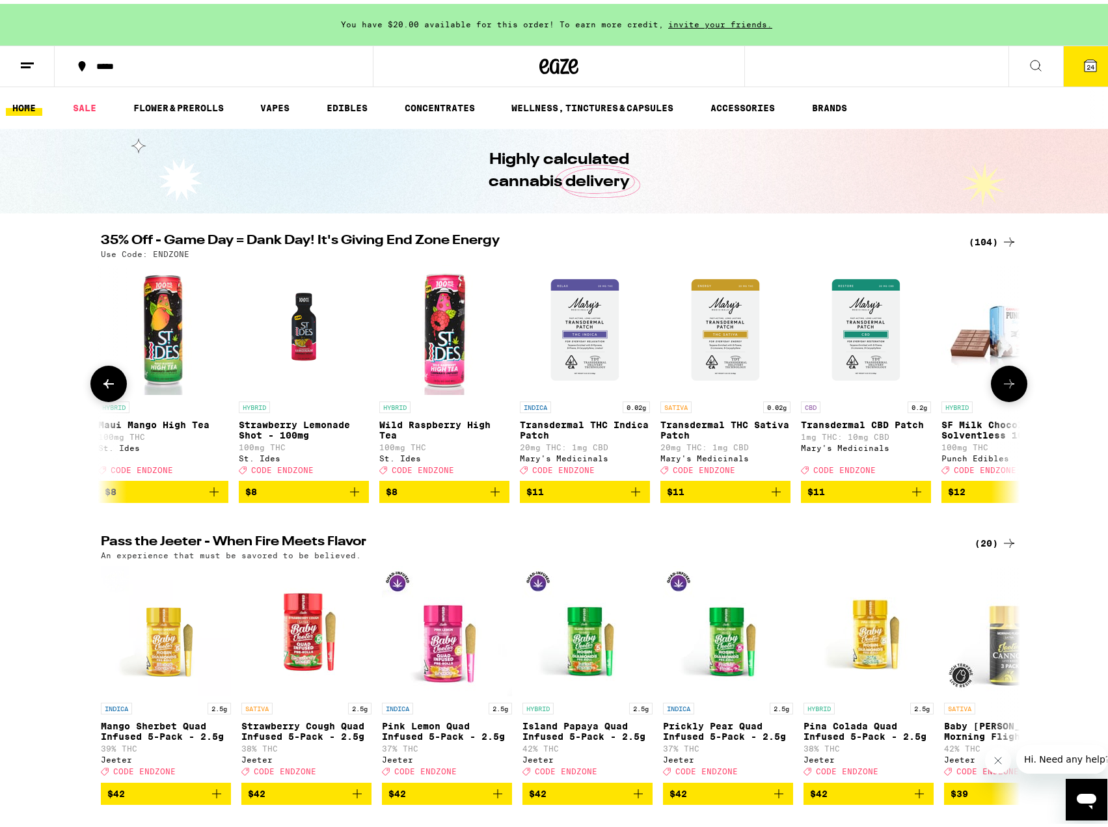
click at [995, 386] on button at bounding box center [1009, 380] width 36 height 36
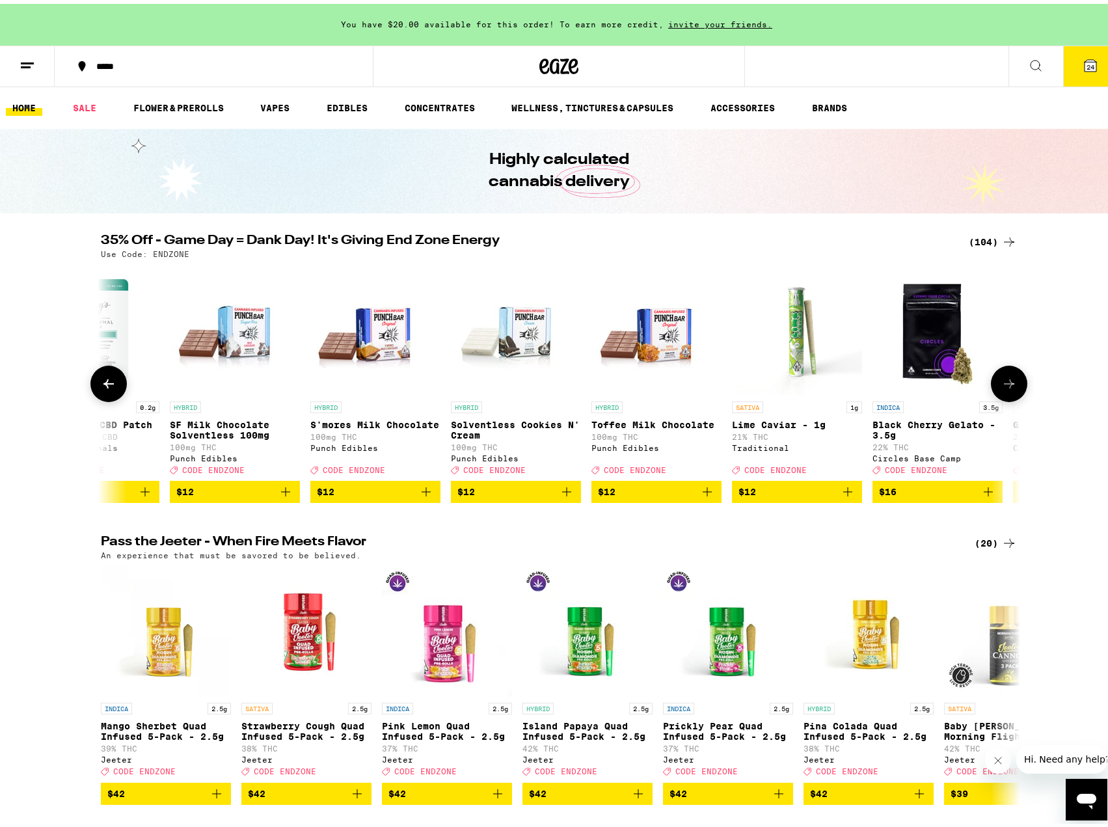
scroll to position [0, 2322]
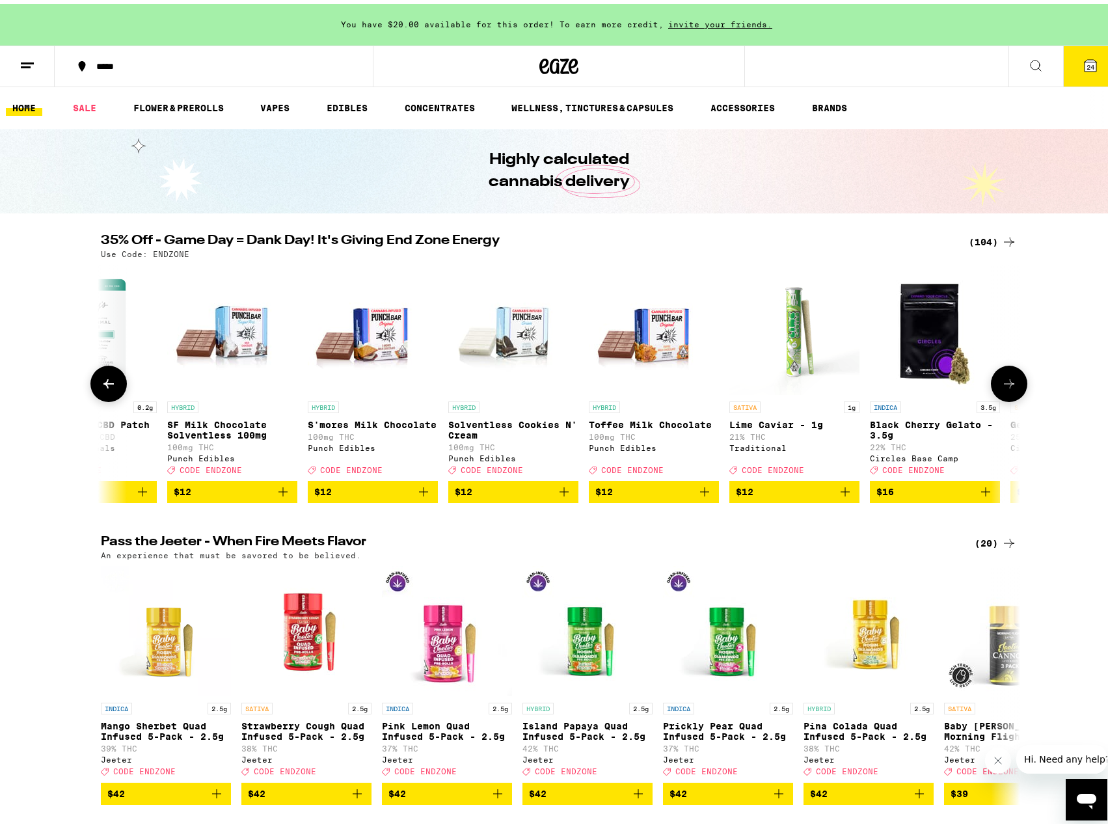
click at [995, 386] on button at bounding box center [1009, 380] width 36 height 36
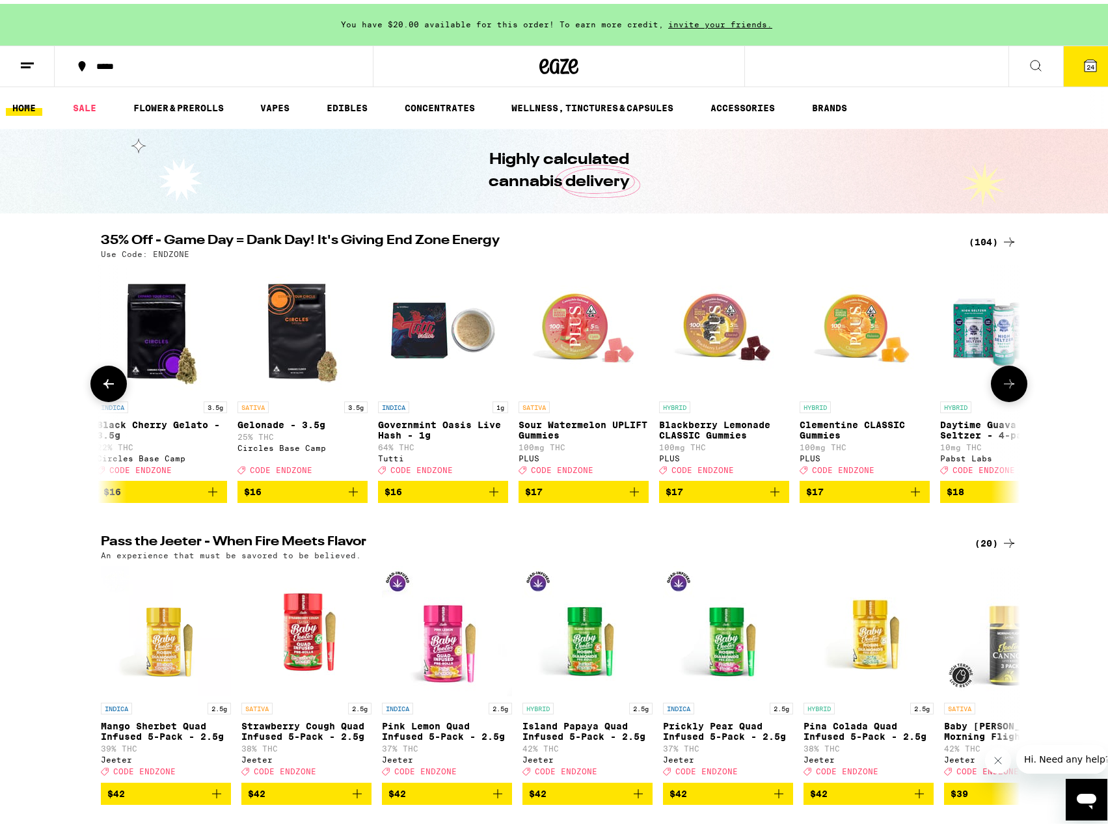
scroll to position [0, 3096]
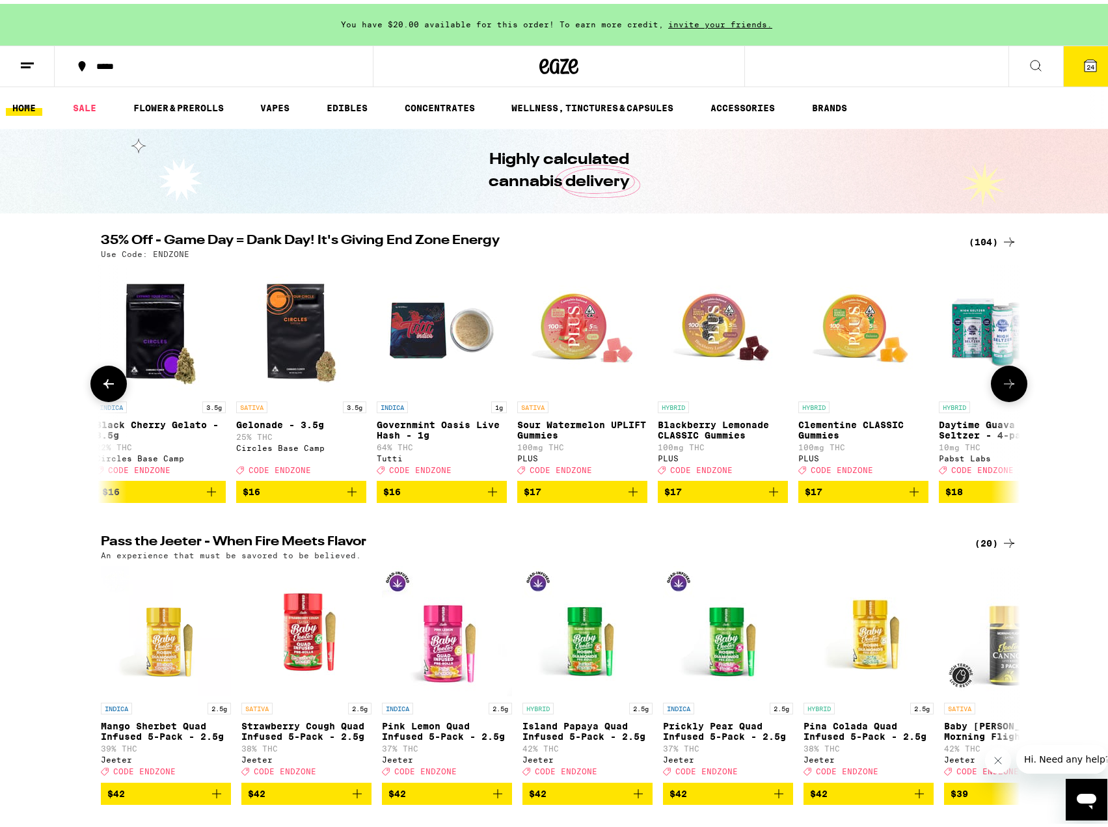
click at [995, 386] on button at bounding box center [1009, 380] width 36 height 36
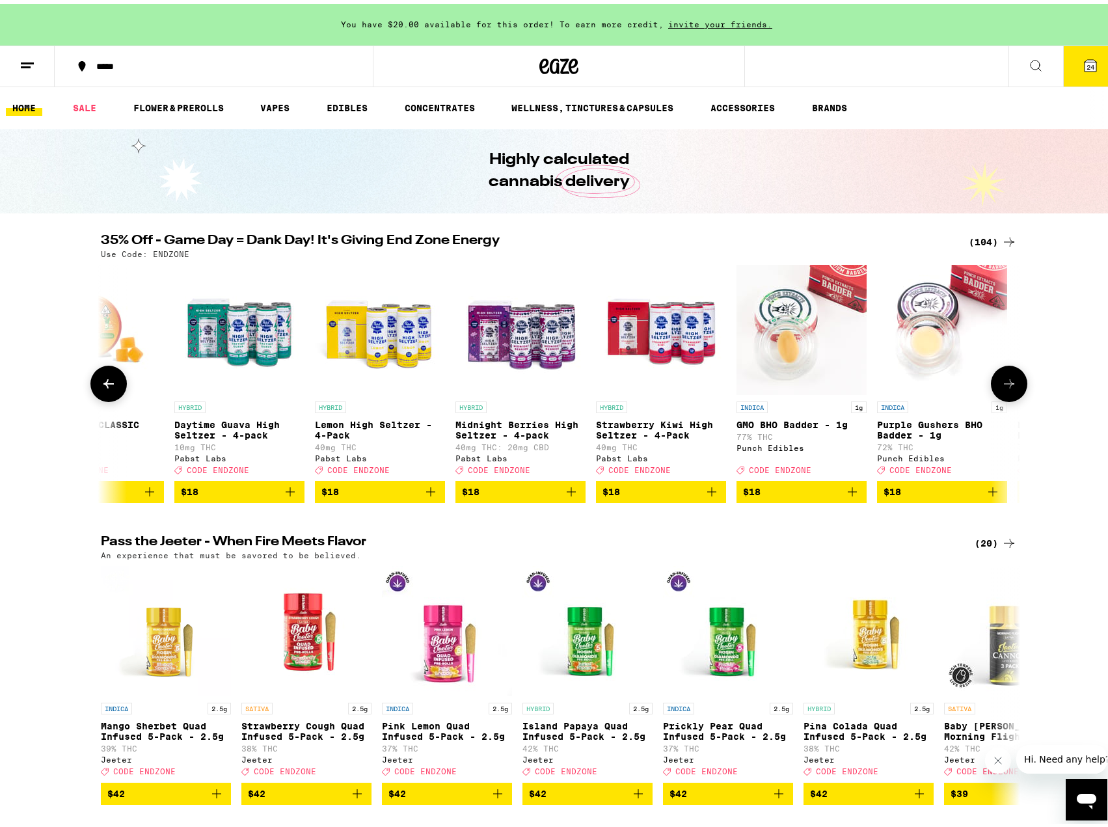
scroll to position [0, 3871]
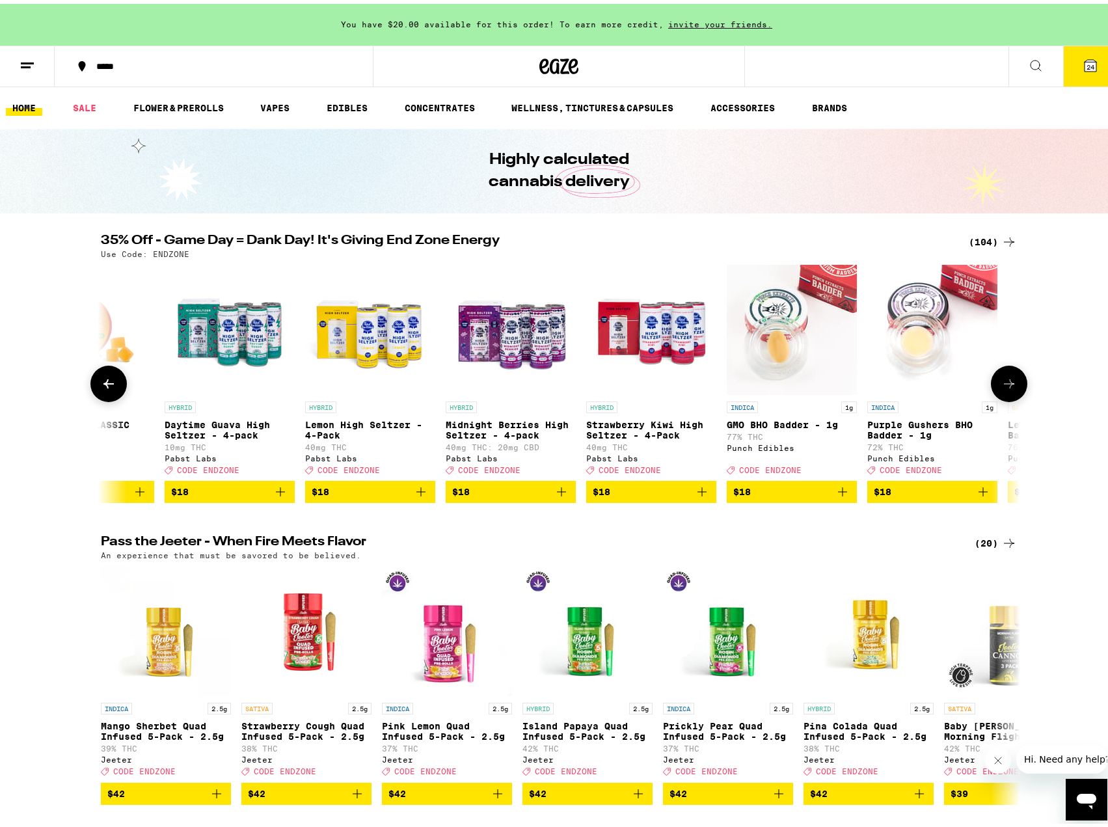
click at [995, 386] on button at bounding box center [1009, 380] width 36 height 36
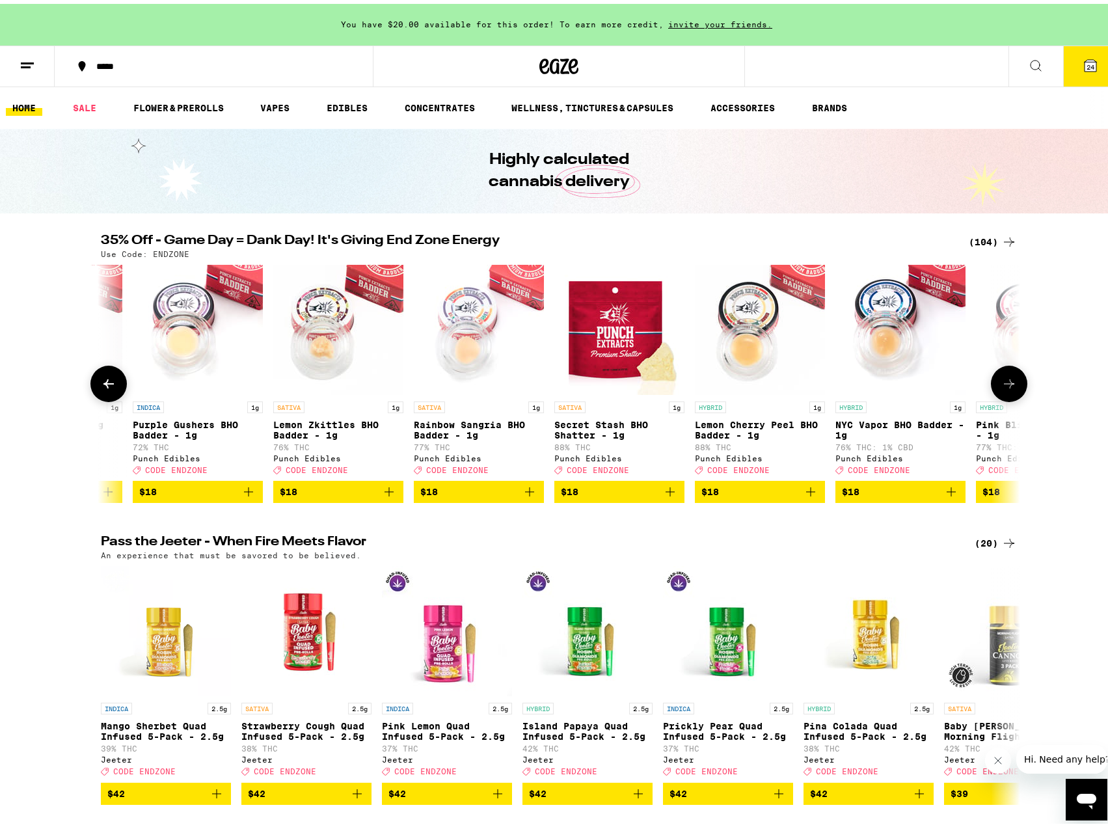
scroll to position [0, 4645]
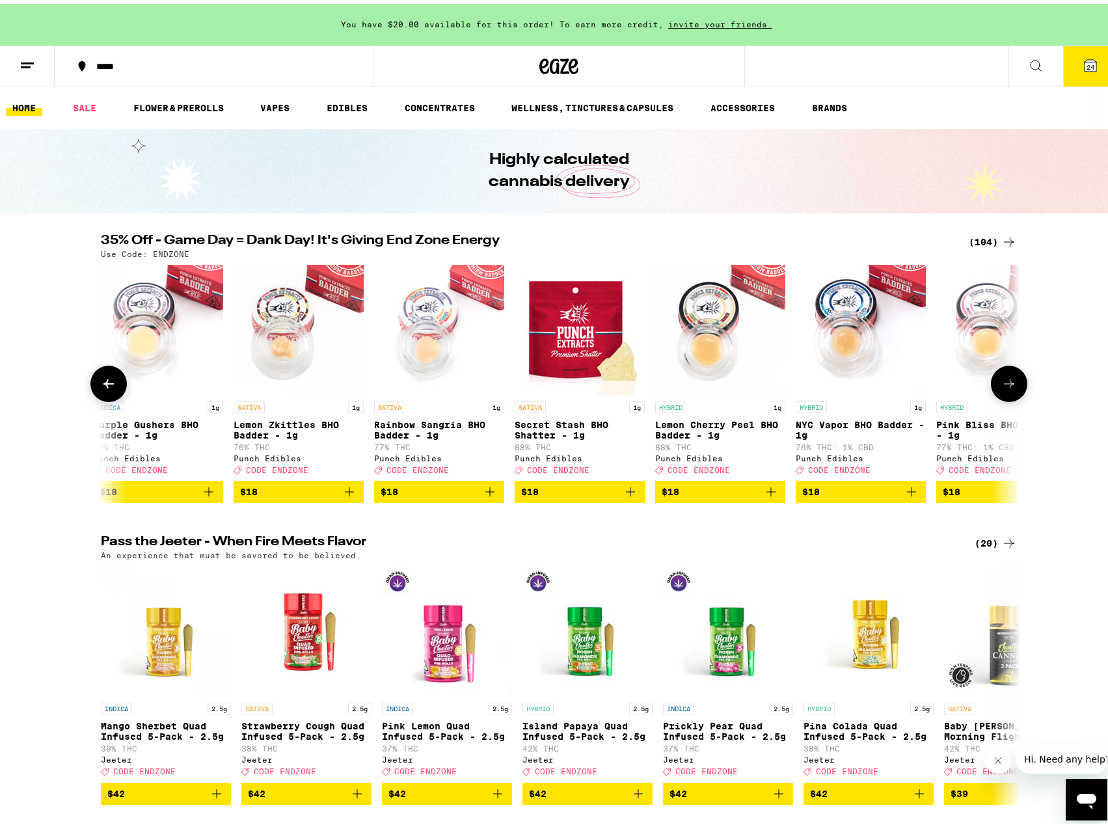
click at [995, 386] on button at bounding box center [1009, 380] width 36 height 36
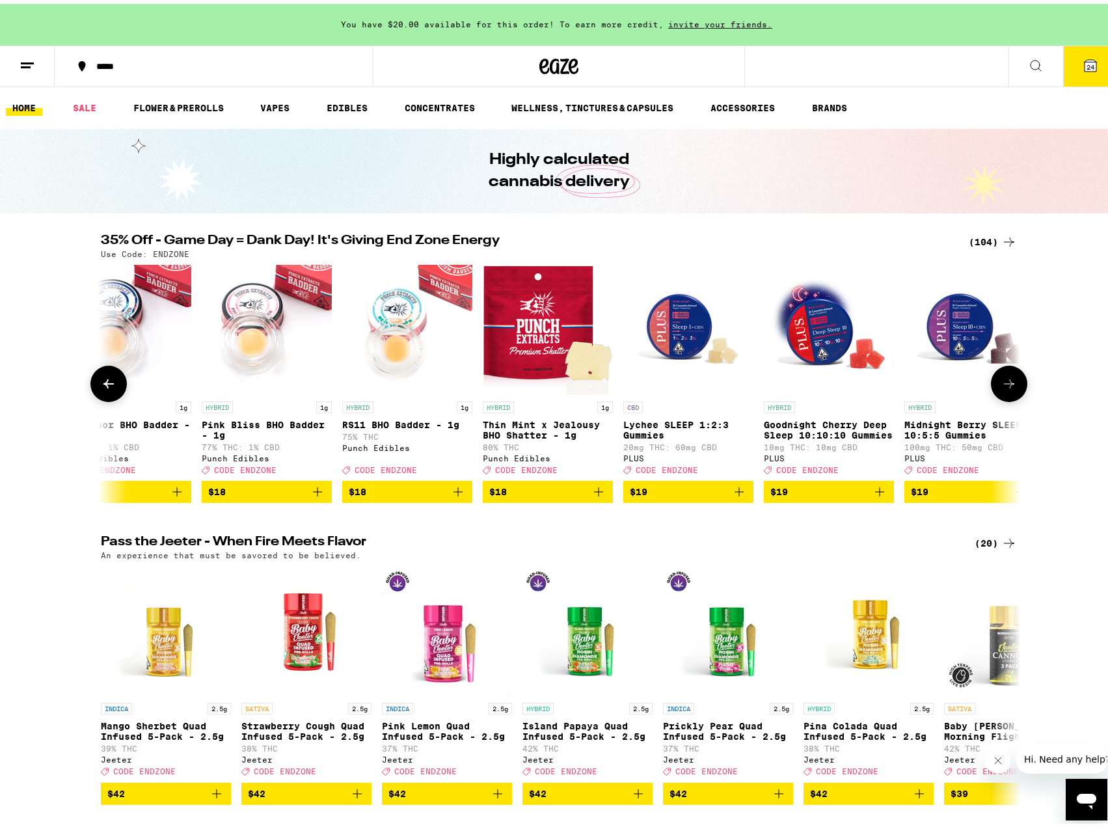
scroll to position [0, 5419]
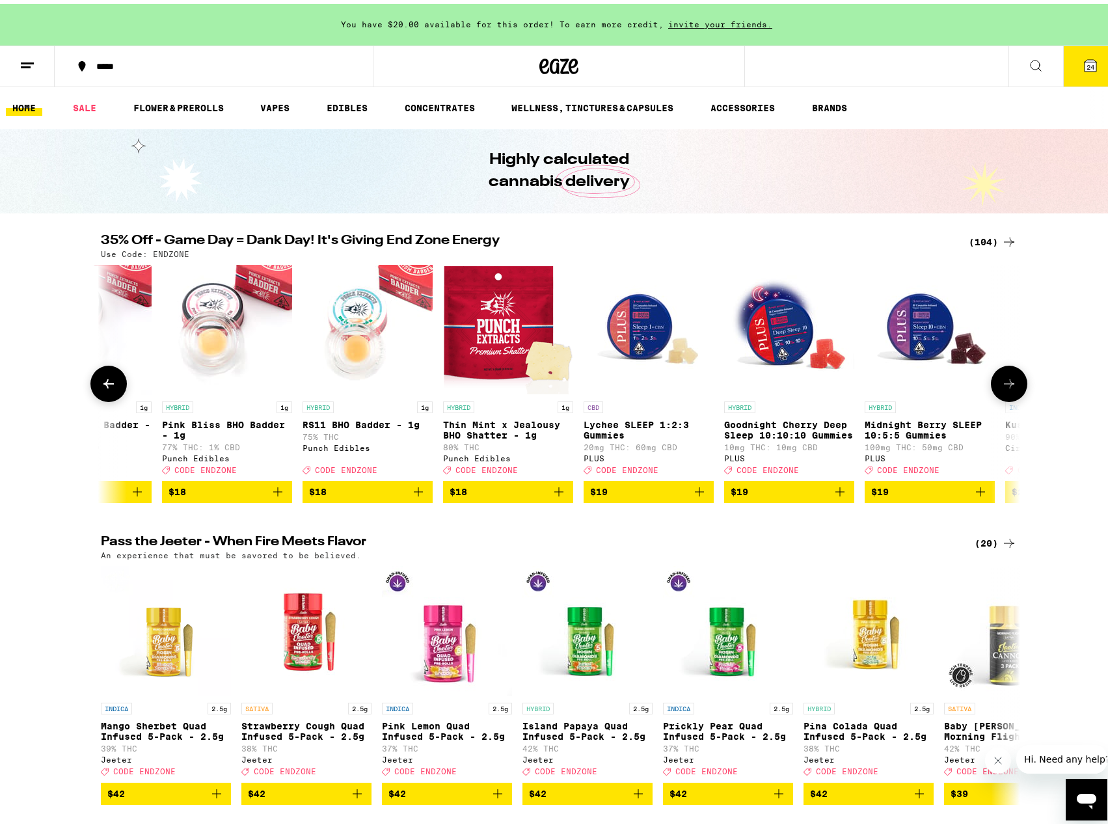
click at [1012, 392] on button at bounding box center [1009, 380] width 36 height 36
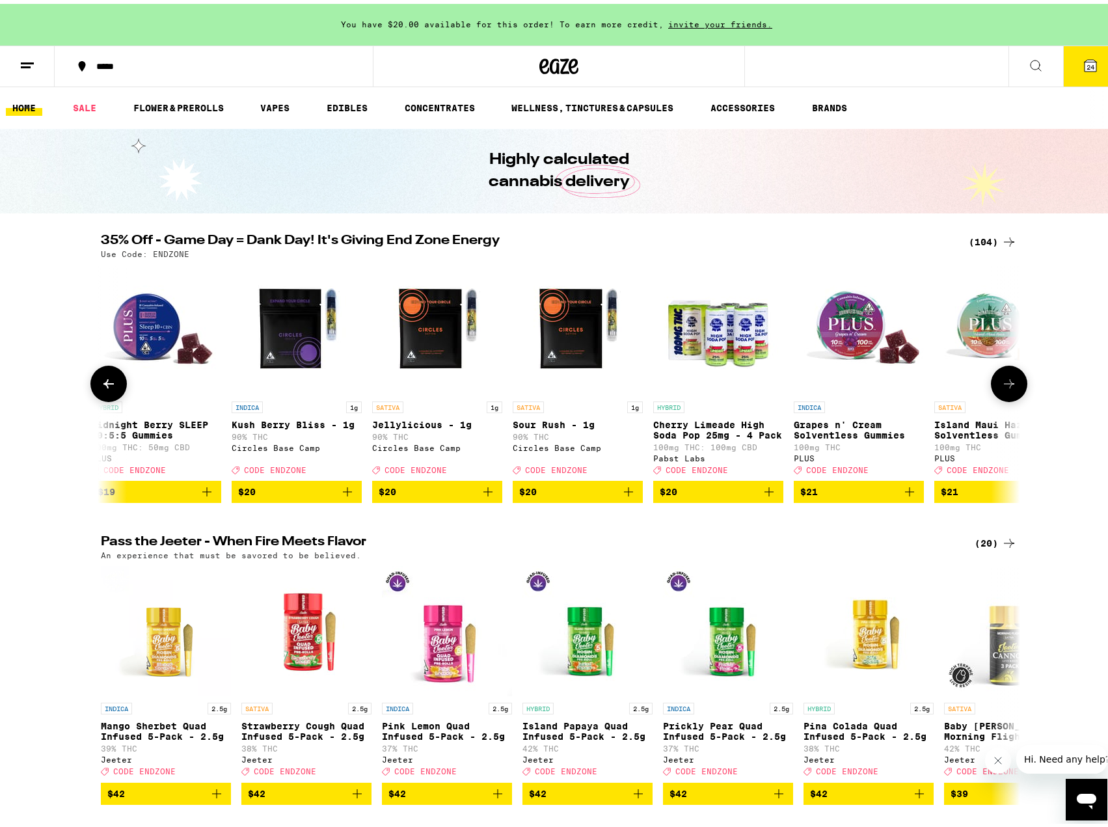
scroll to position [0, 6193]
click at [1012, 392] on button at bounding box center [1009, 380] width 36 height 36
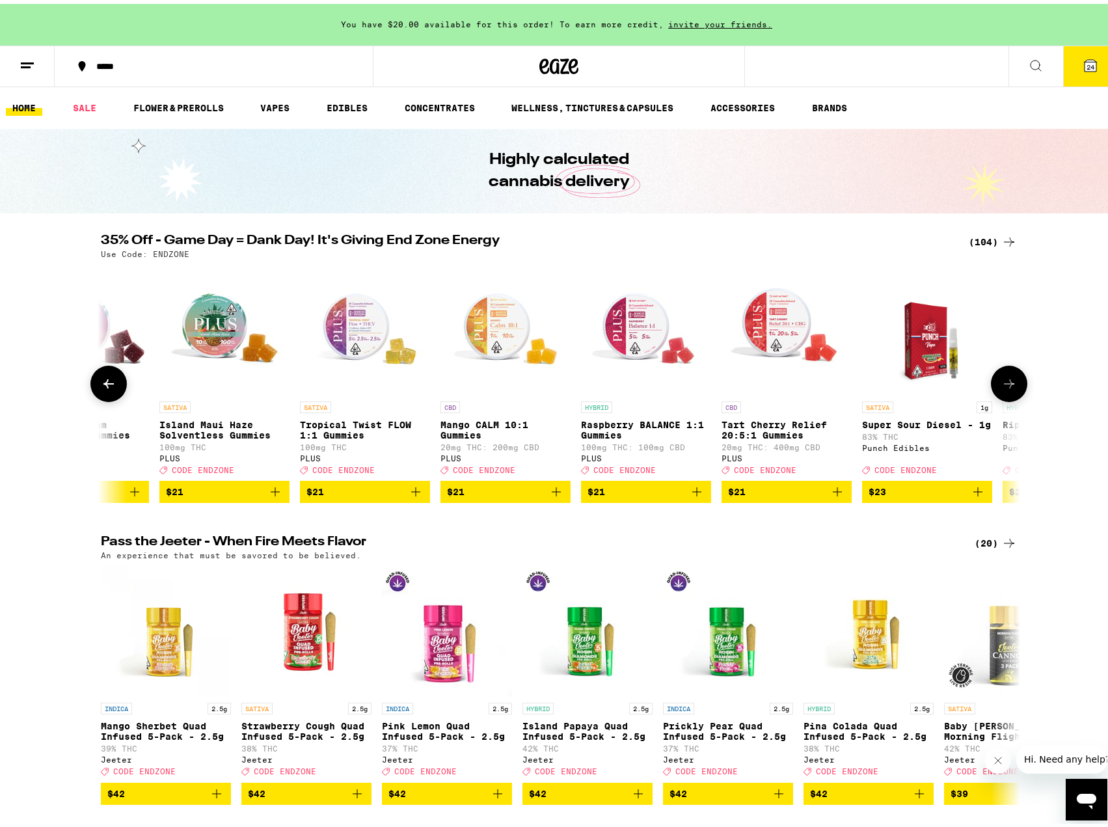
click at [1008, 394] on button at bounding box center [1009, 380] width 36 height 36
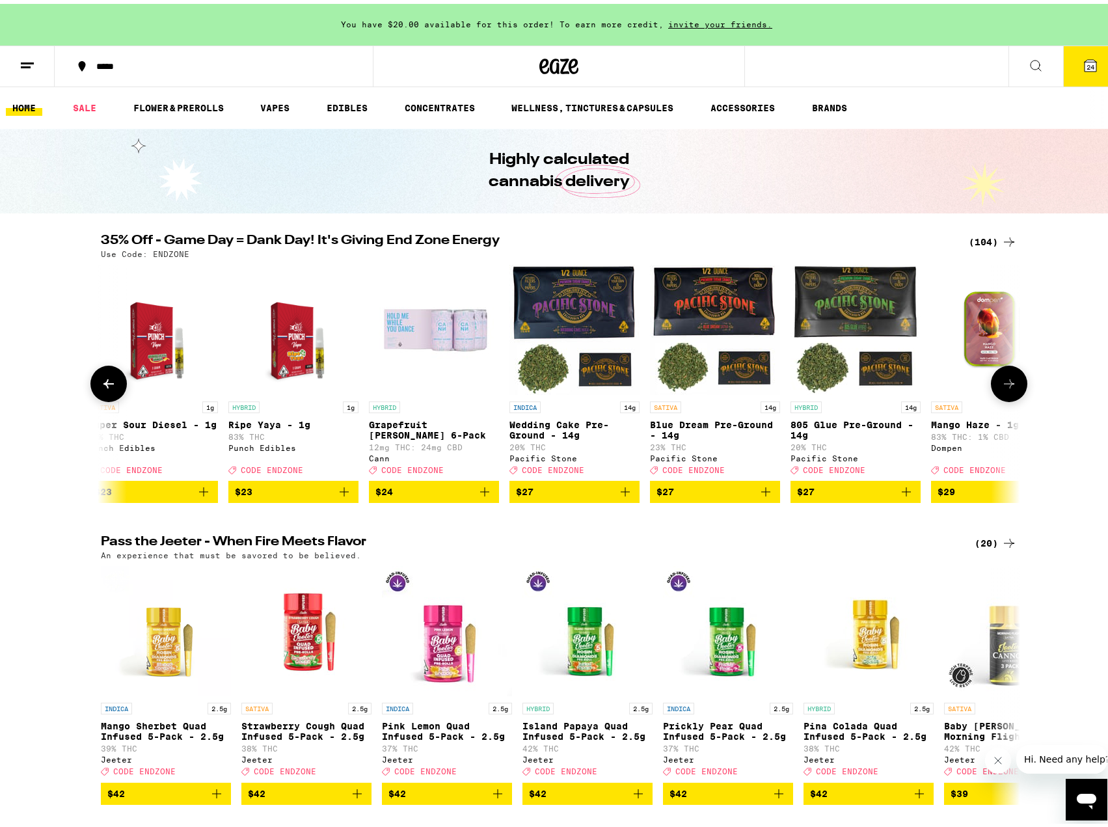
click at [1008, 394] on button at bounding box center [1009, 380] width 36 height 36
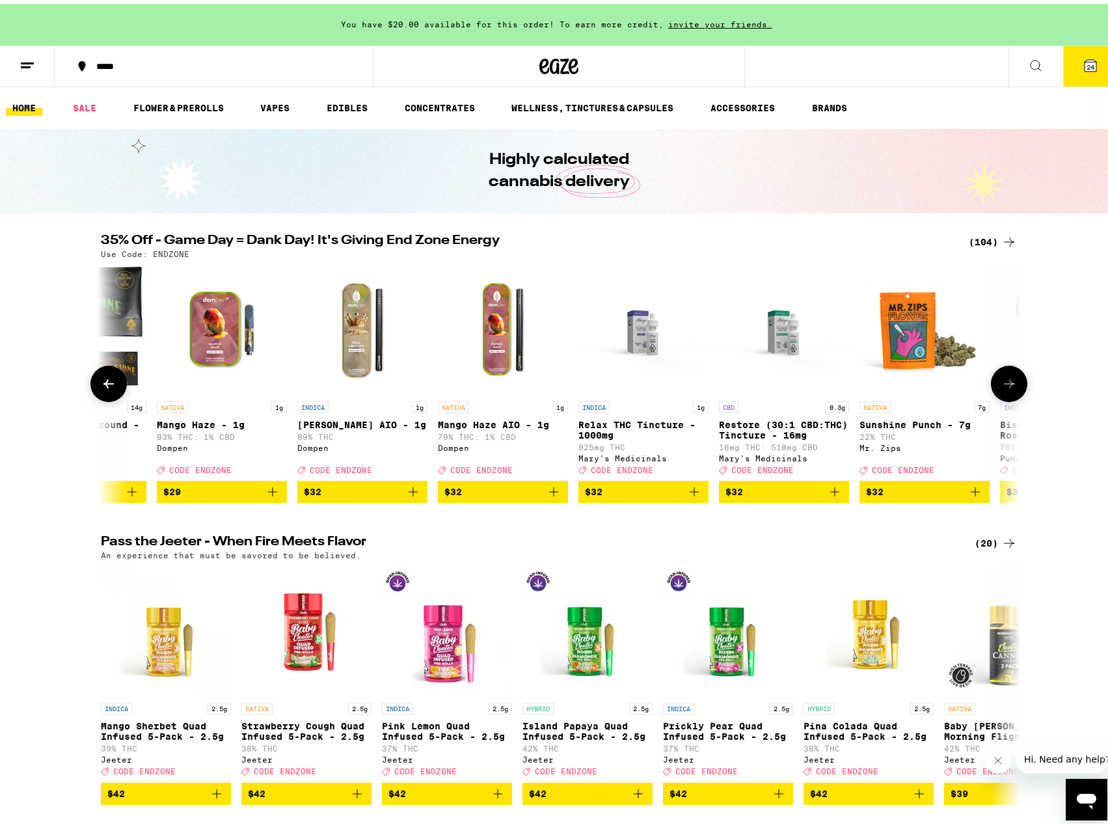
click at [1008, 394] on button at bounding box center [1009, 380] width 36 height 36
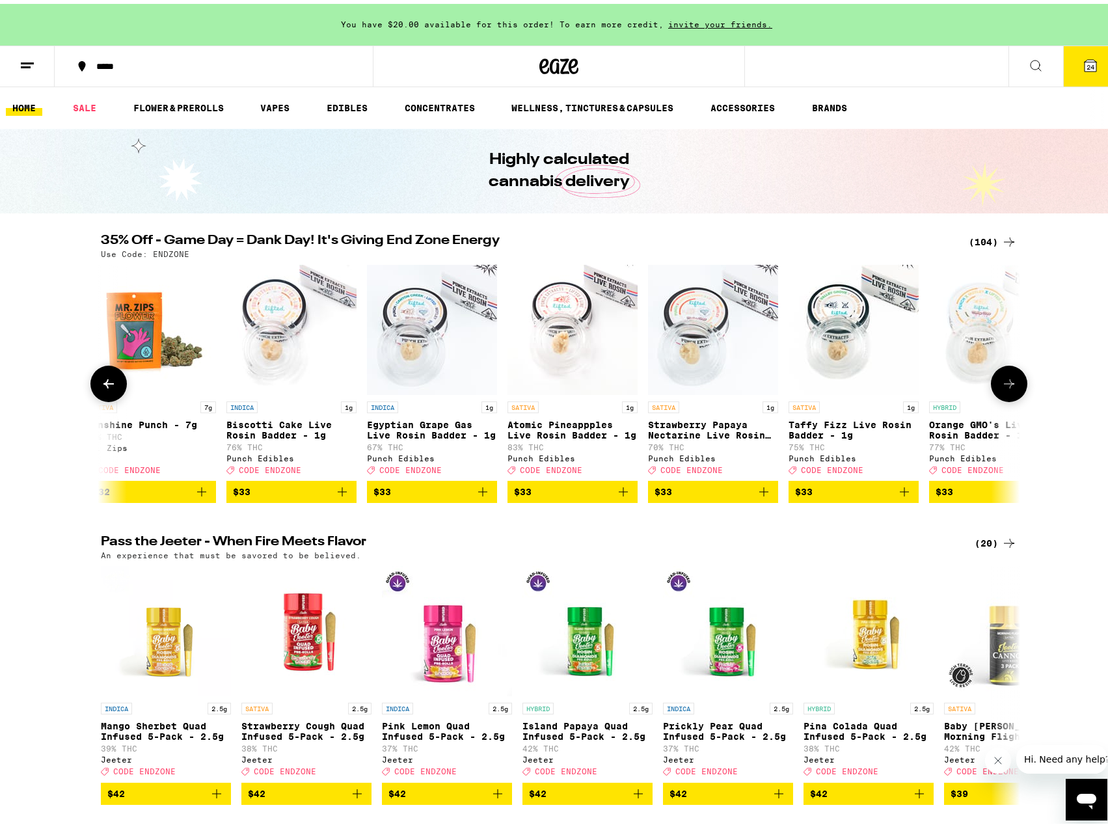
scroll to position [0, 9289]
click at [994, 396] on button at bounding box center [1009, 380] width 36 height 36
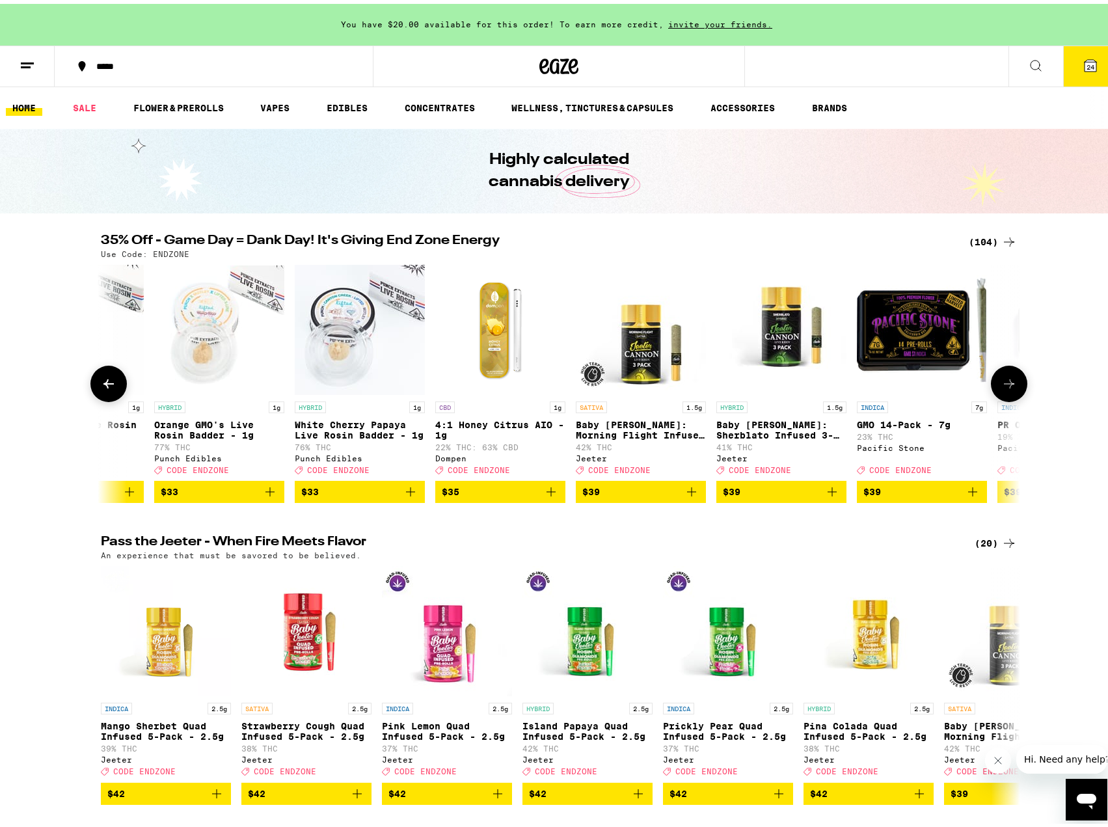
click at [994, 396] on button at bounding box center [1009, 380] width 36 height 36
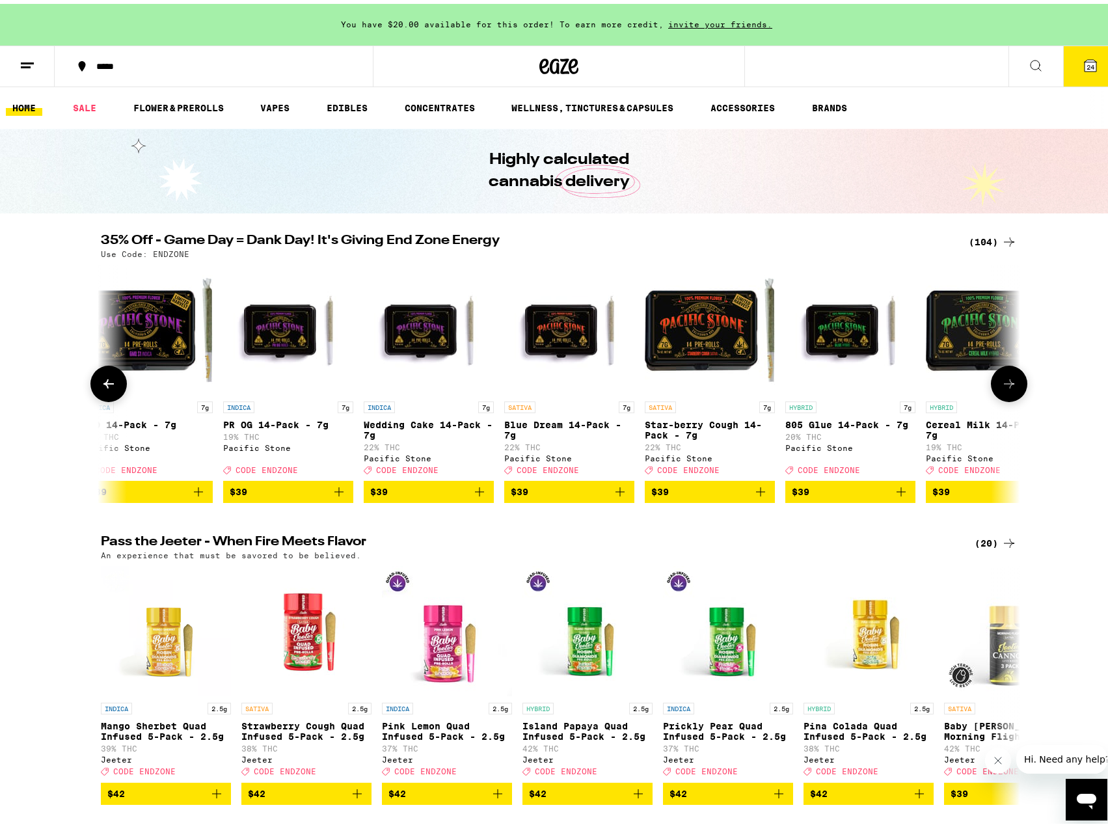
click at [994, 396] on button at bounding box center [1009, 380] width 36 height 36
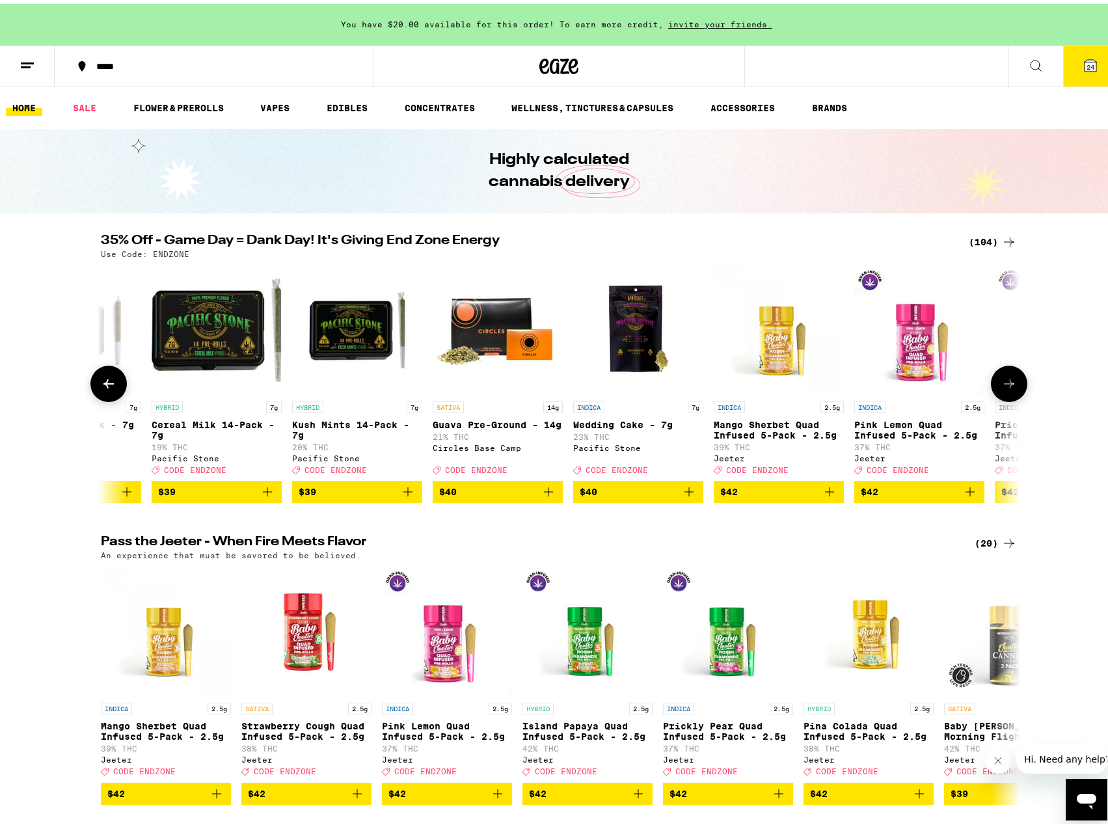
click at [994, 396] on button at bounding box center [1009, 380] width 36 height 36
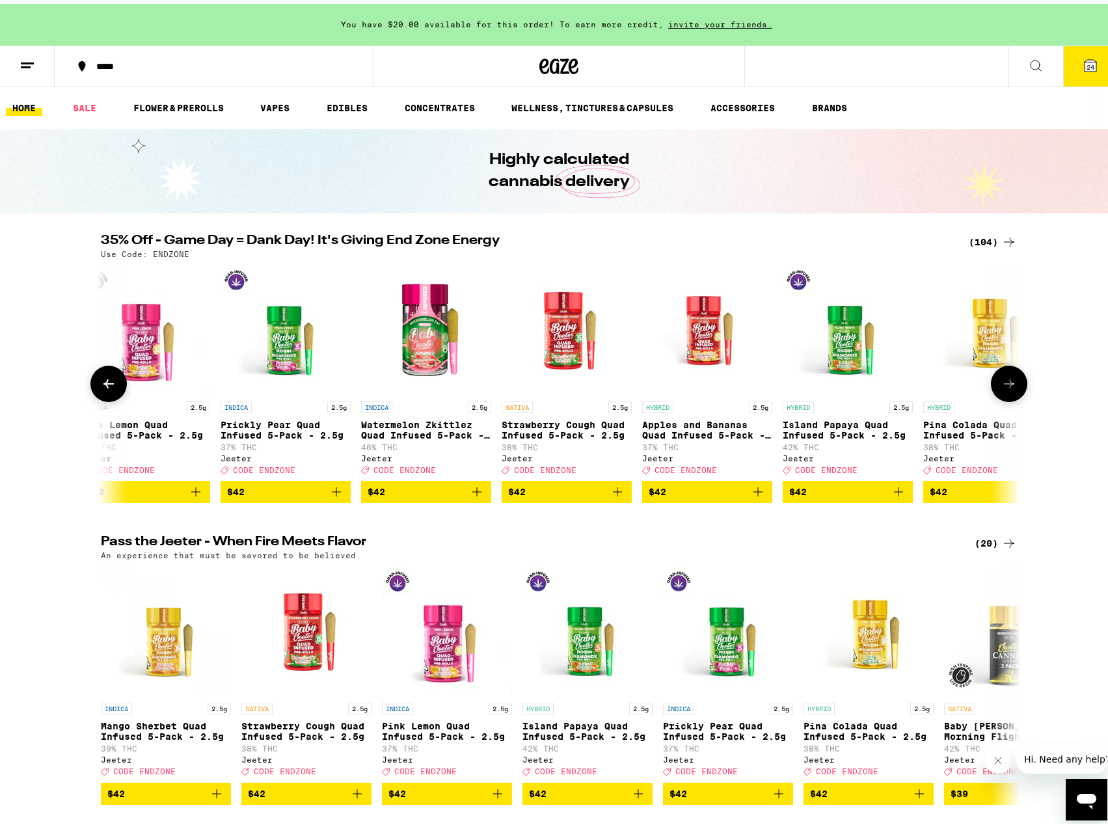
click at [994, 396] on button at bounding box center [1009, 380] width 36 height 36
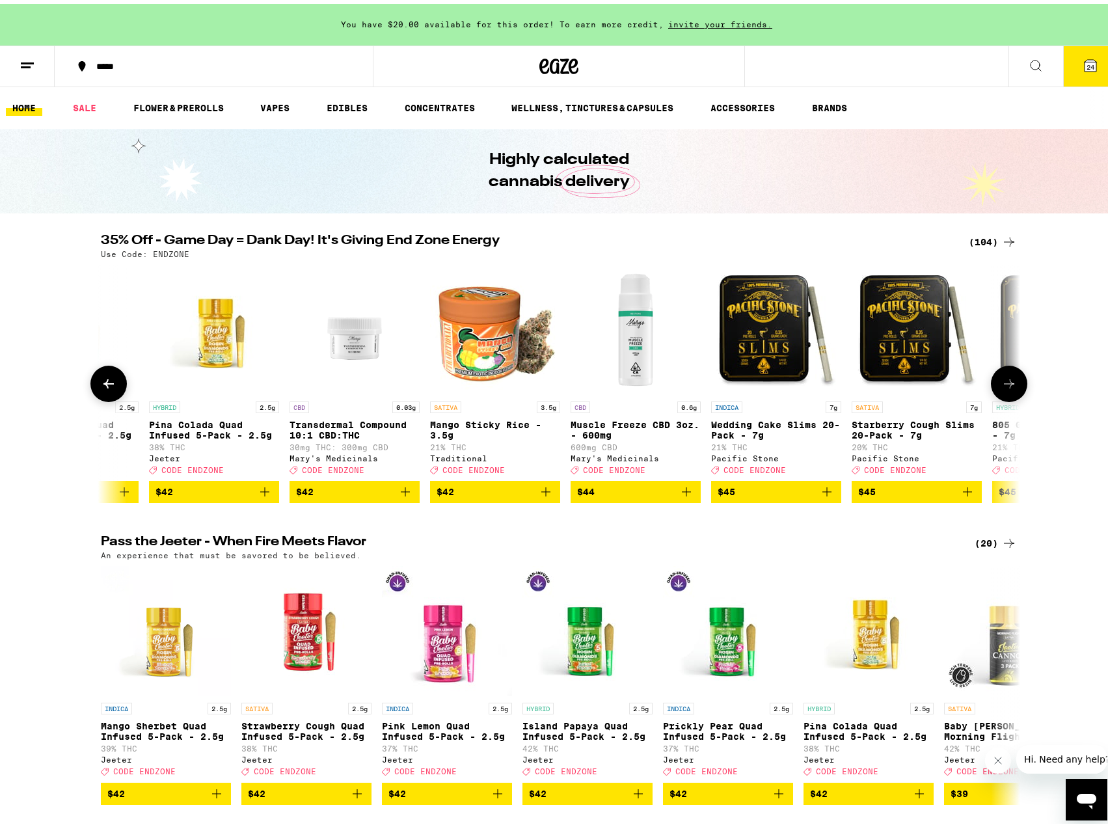
click at [994, 396] on button at bounding box center [1009, 380] width 36 height 36
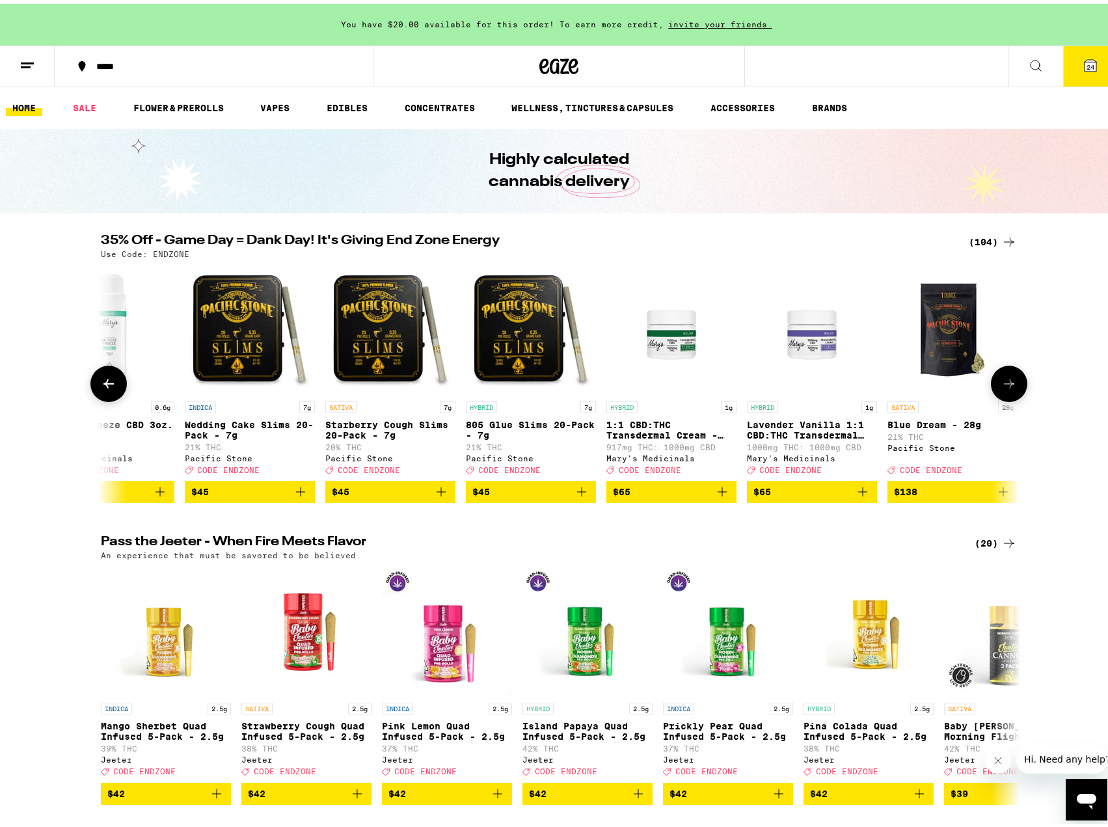
scroll to position [0, 13697]
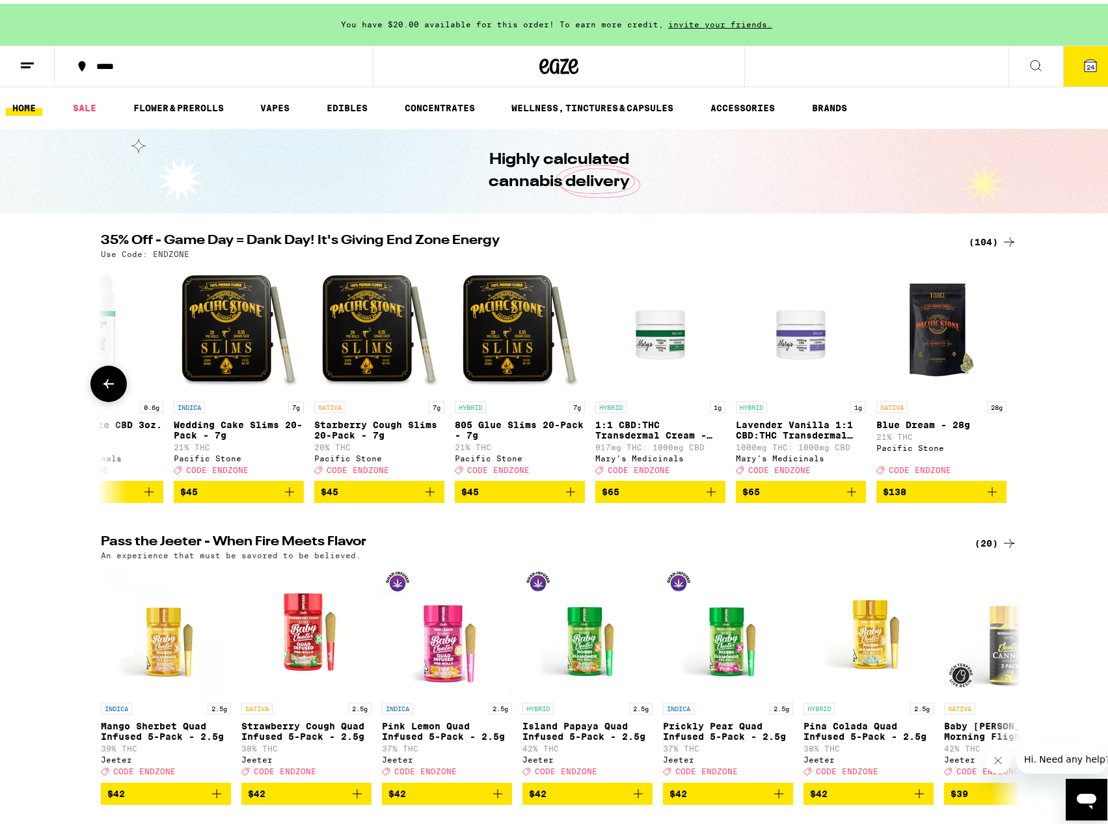
click at [994, 396] on div at bounding box center [1009, 380] width 36 height 36
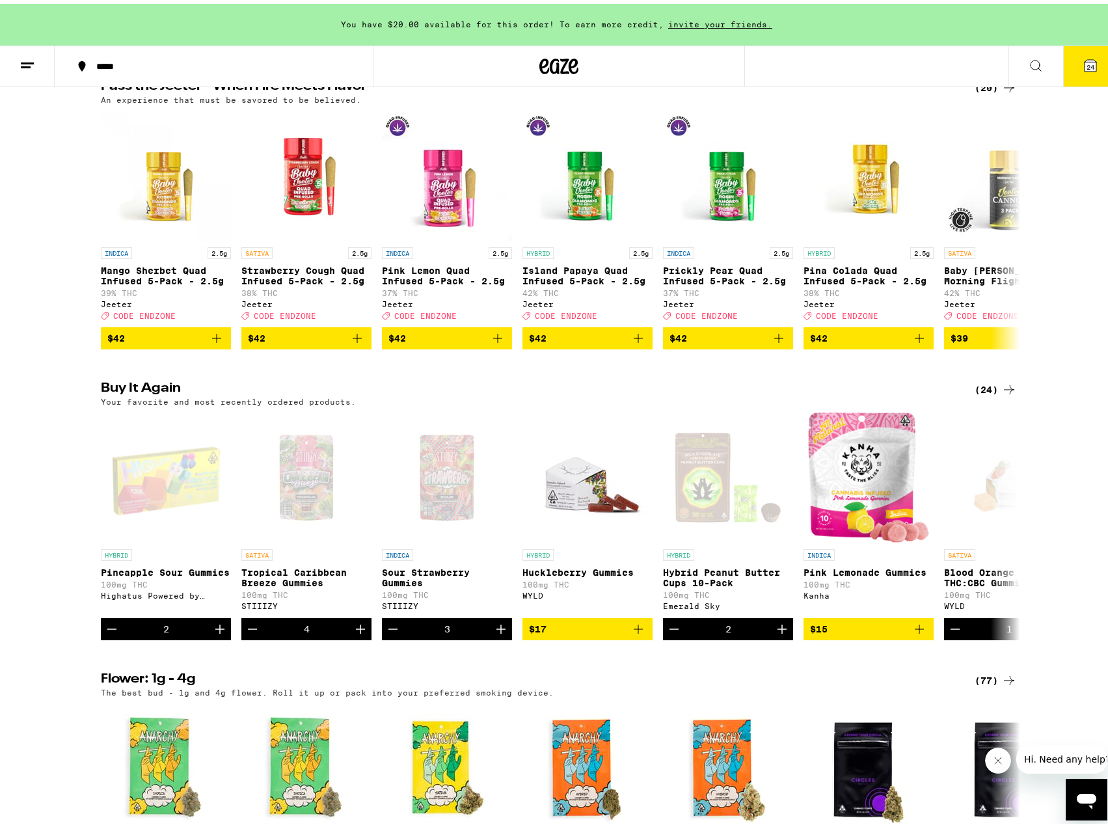
scroll to position [520, 0]
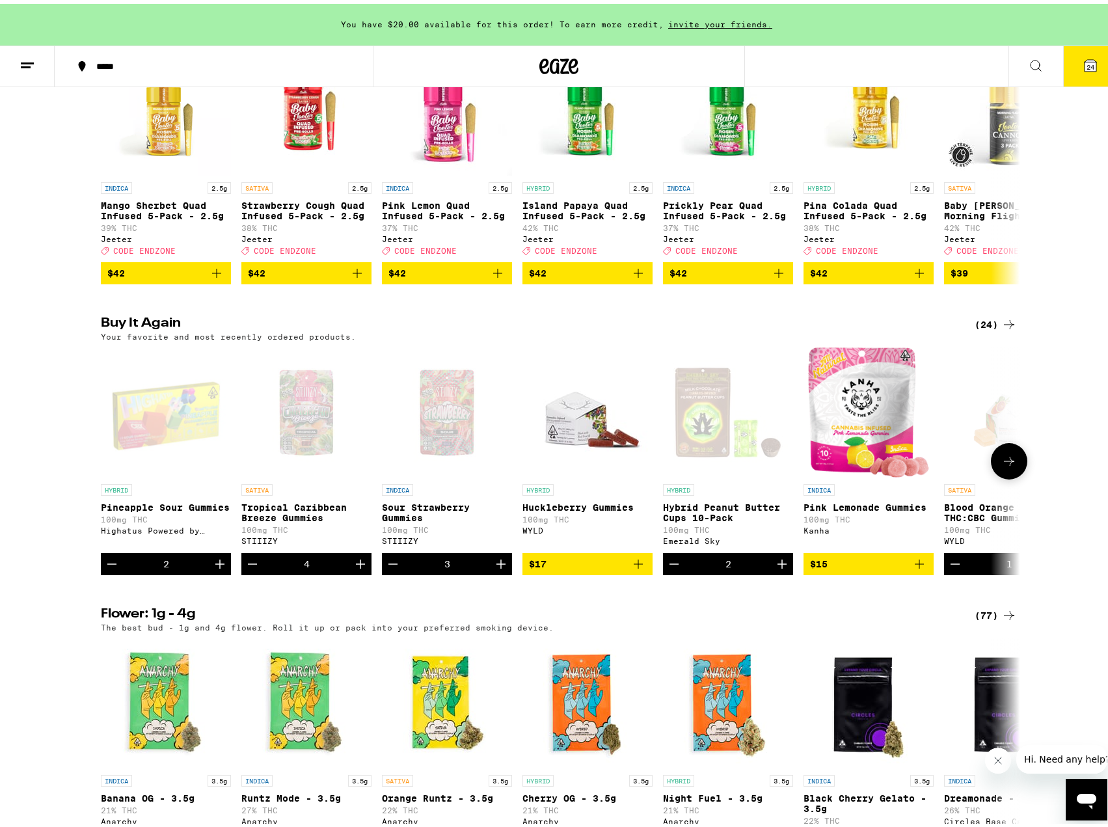
click at [1011, 465] on icon at bounding box center [1009, 458] width 16 height 16
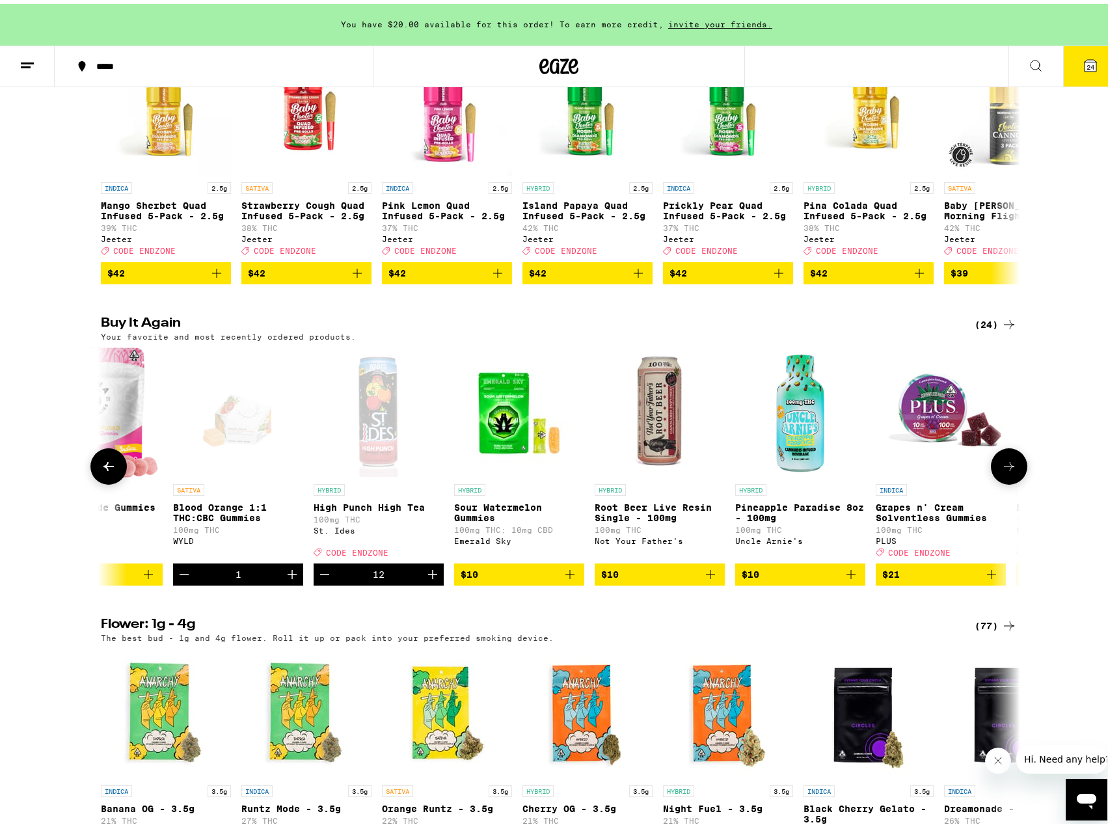
scroll to position [0, 774]
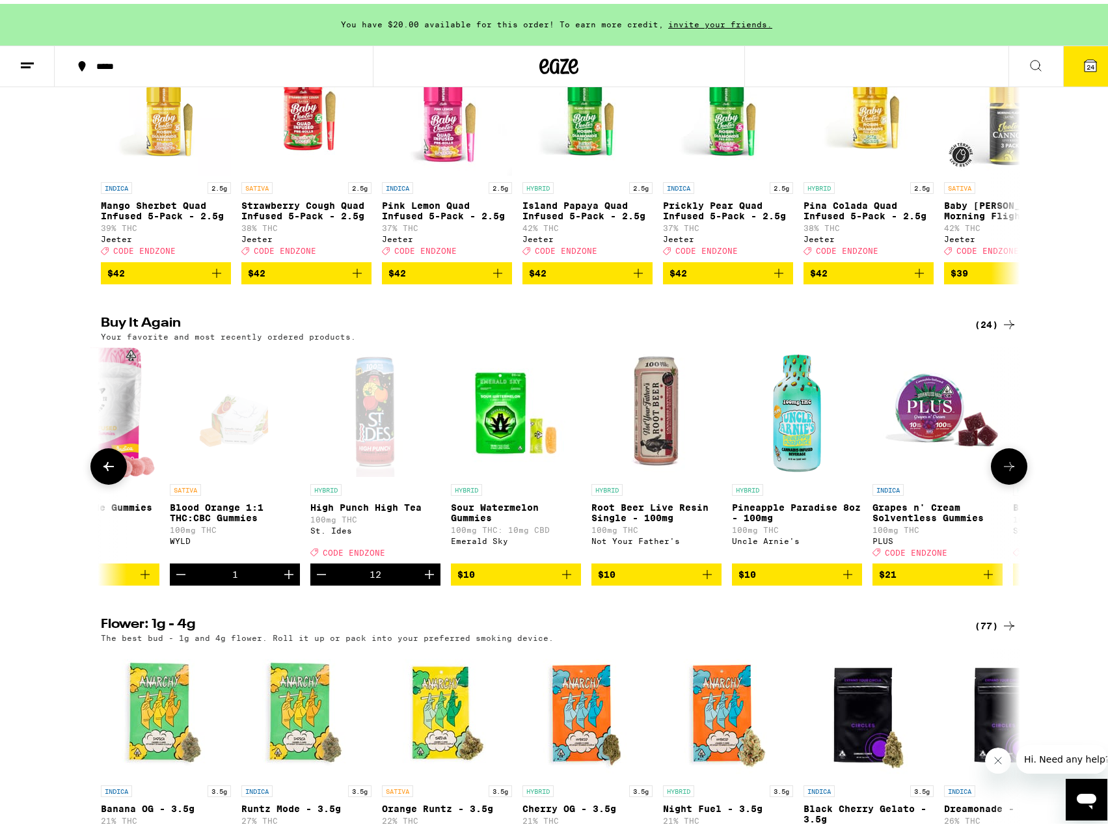
click at [1008, 470] on icon at bounding box center [1009, 463] width 16 height 16
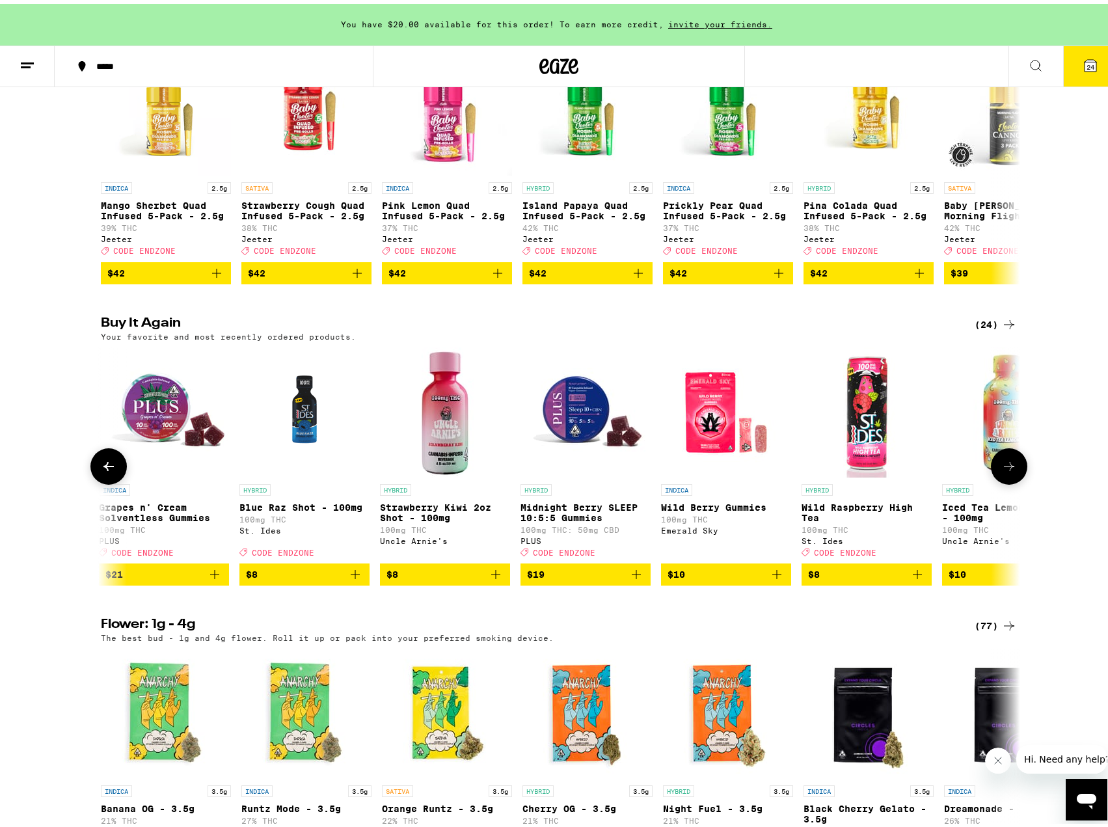
scroll to position [0, 1548]
click at [1001, 470] on icon at bounding box center [1009, 463] width 16 height 16
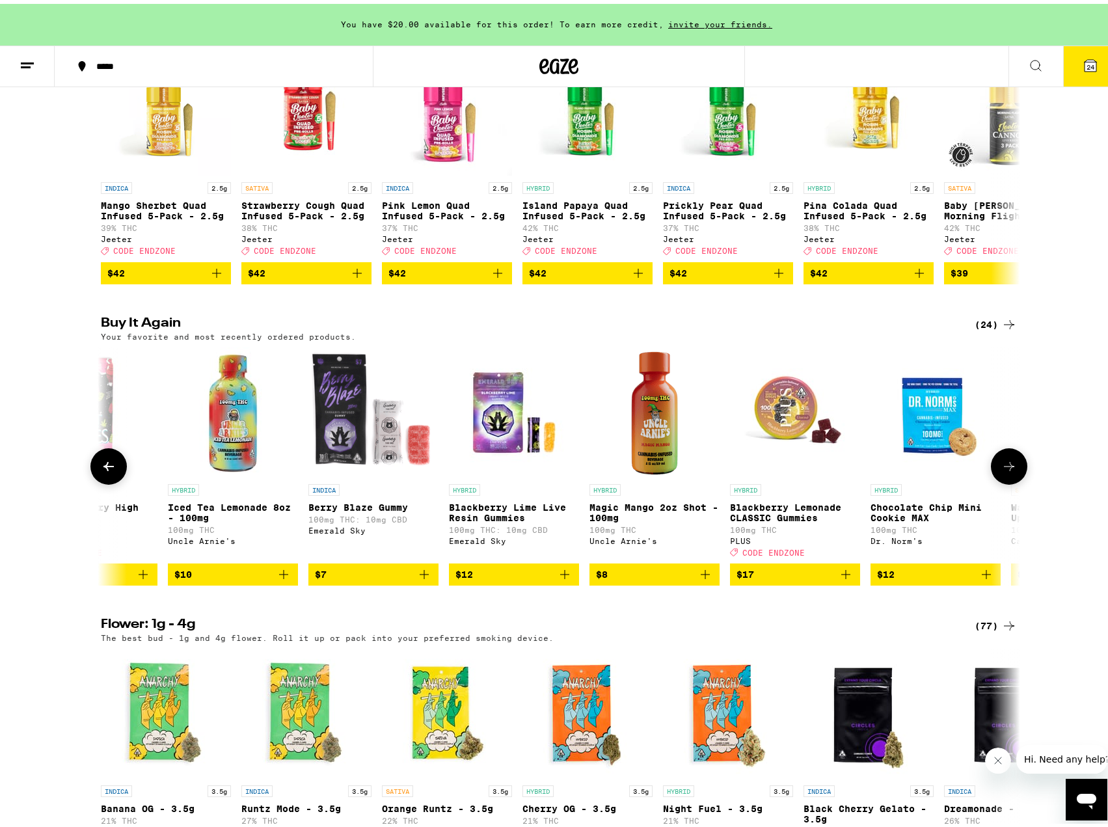
scroll to position [0, 2322]
click at [995, 481] on button at bounding box center [1009, 462] width 36 height 36
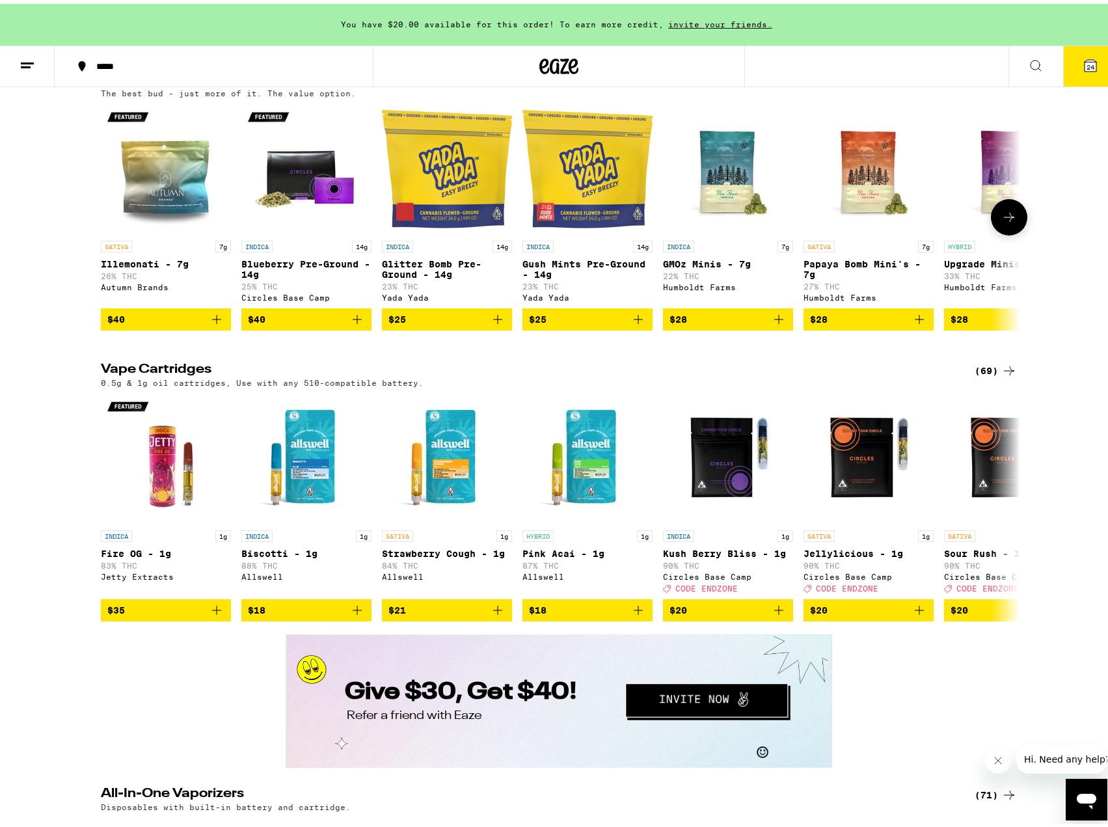
scroll to position [1431, 0]
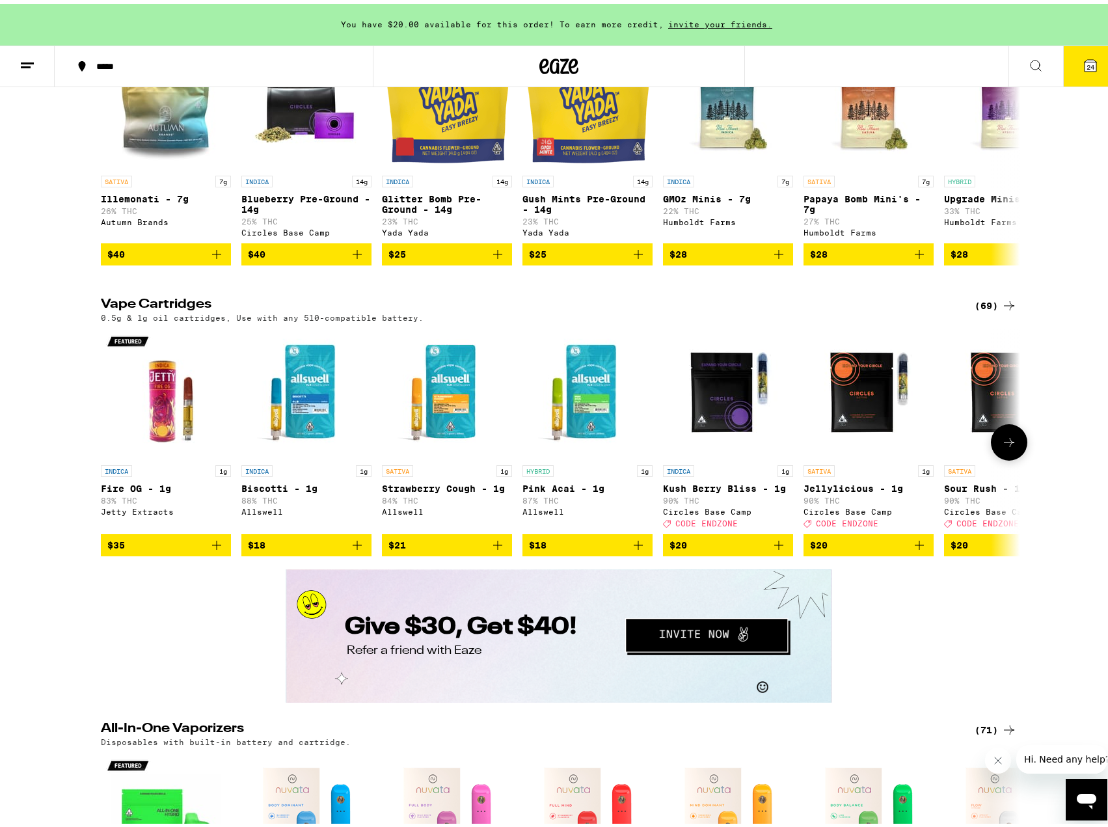
click at [995, 457] on button at bounding box center [1009, 438] width 36 height 36
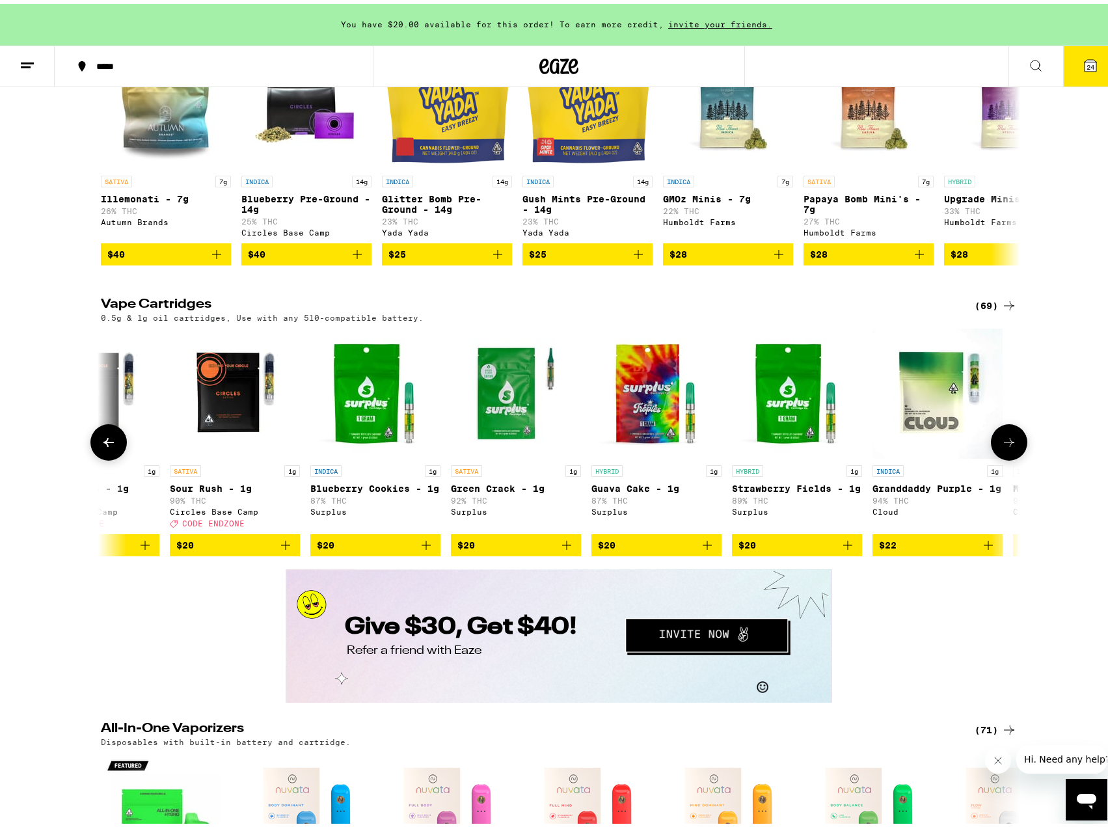
click at [995, 457] on button at bounding box center [1009, 438] width 36 height 36
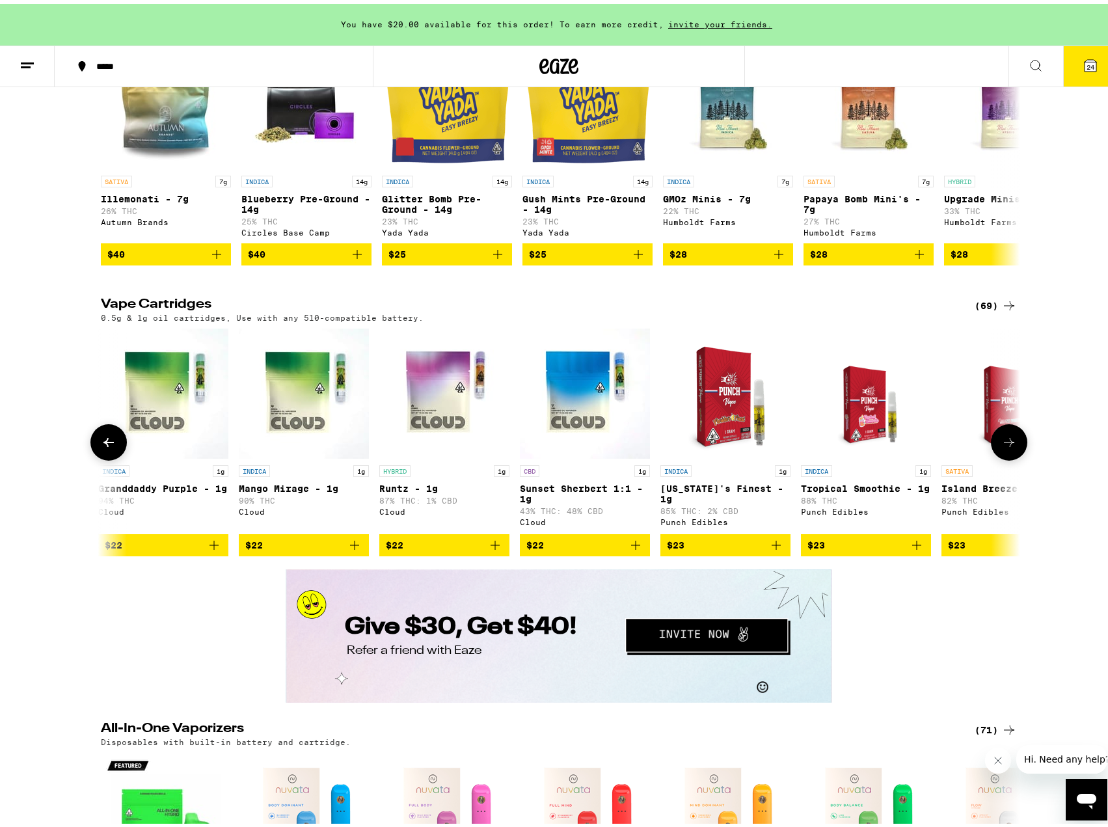
click at [995, 457] on button at bounding box center [1009, 438] width 36 height 36
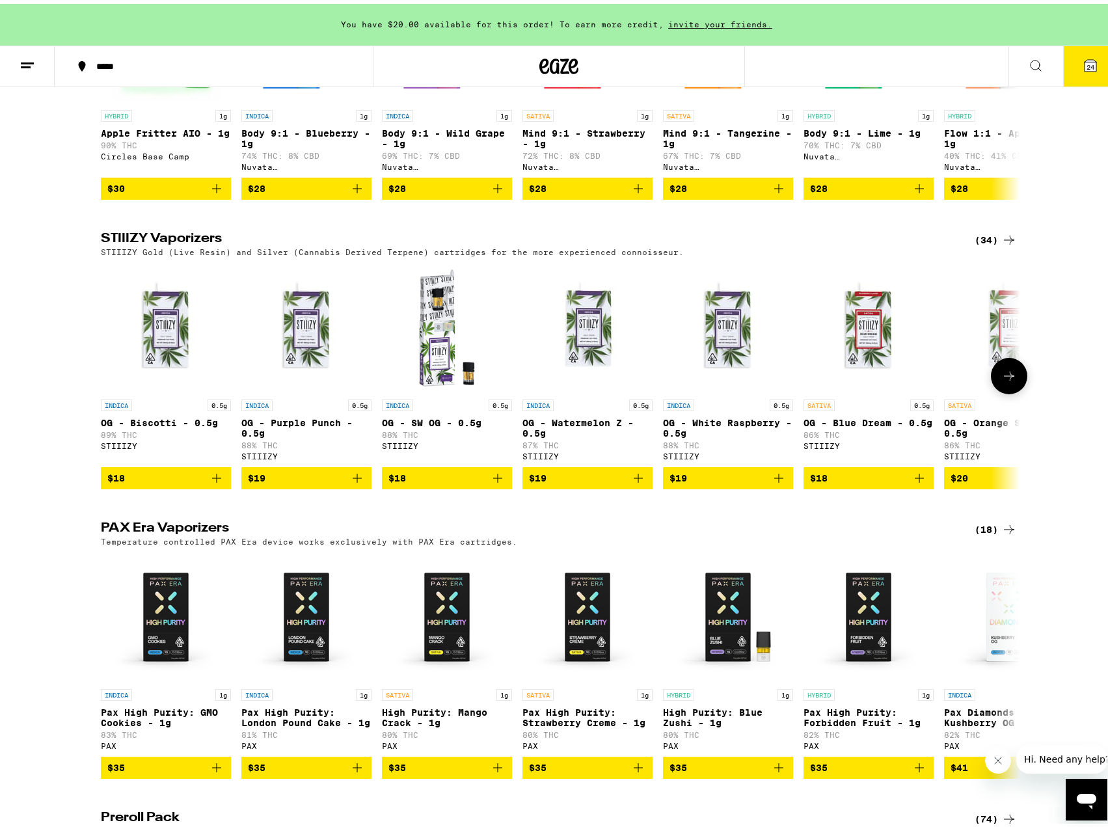
scroll to position [2212, 0]
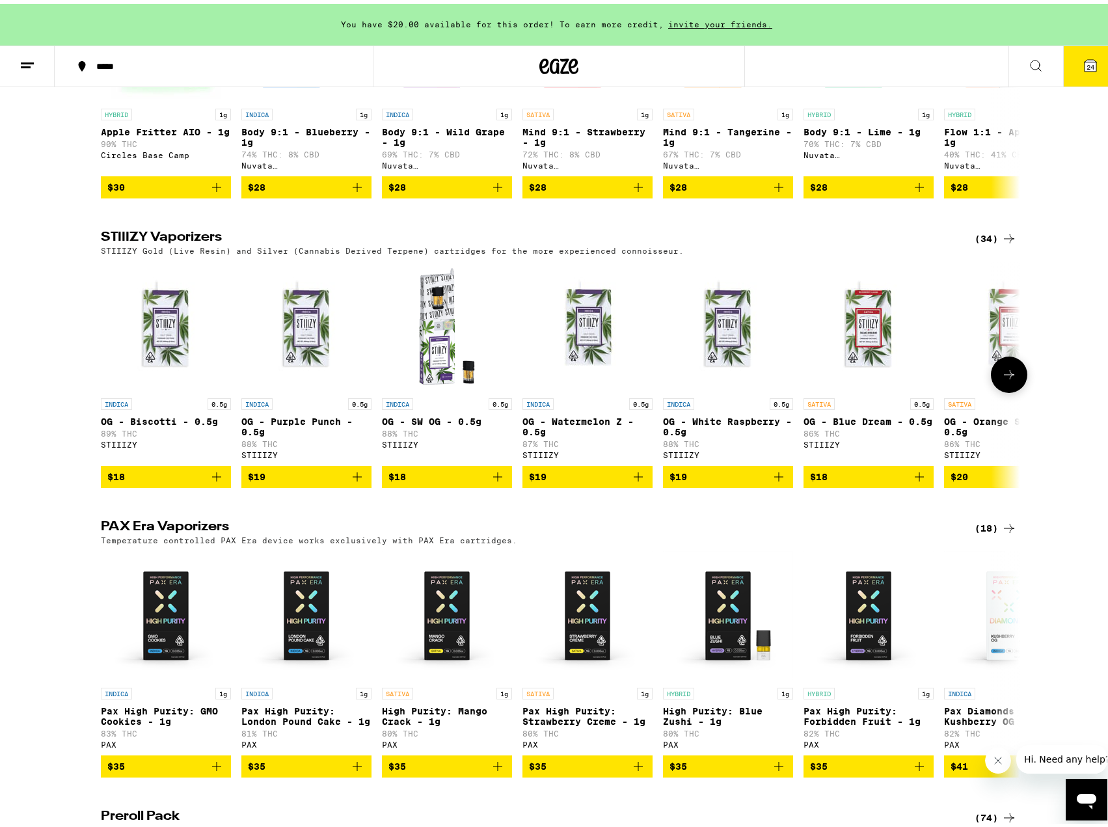
click at [1001, 379] on icon at bounding box center [1009, 371] width 16 height 16
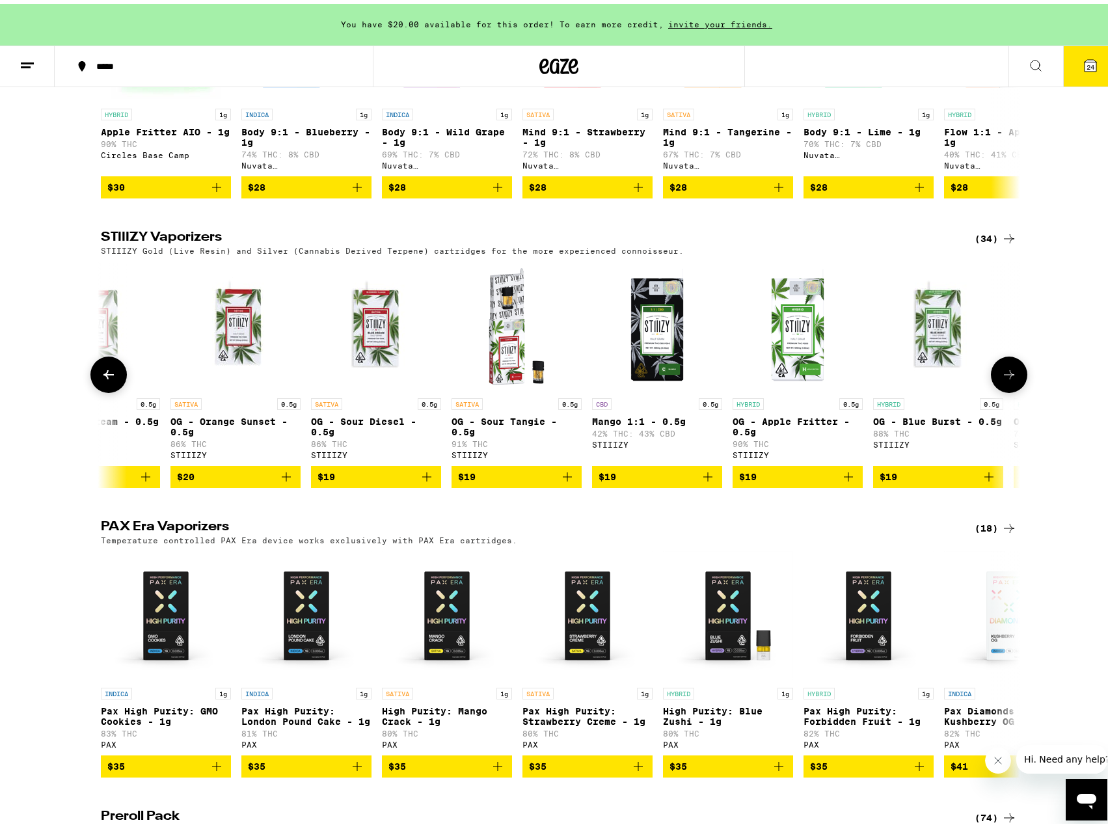
scroll to position [0, 774]
click at [1001, 379] on icon at bounding box center [1009, 371] width 16 height 16
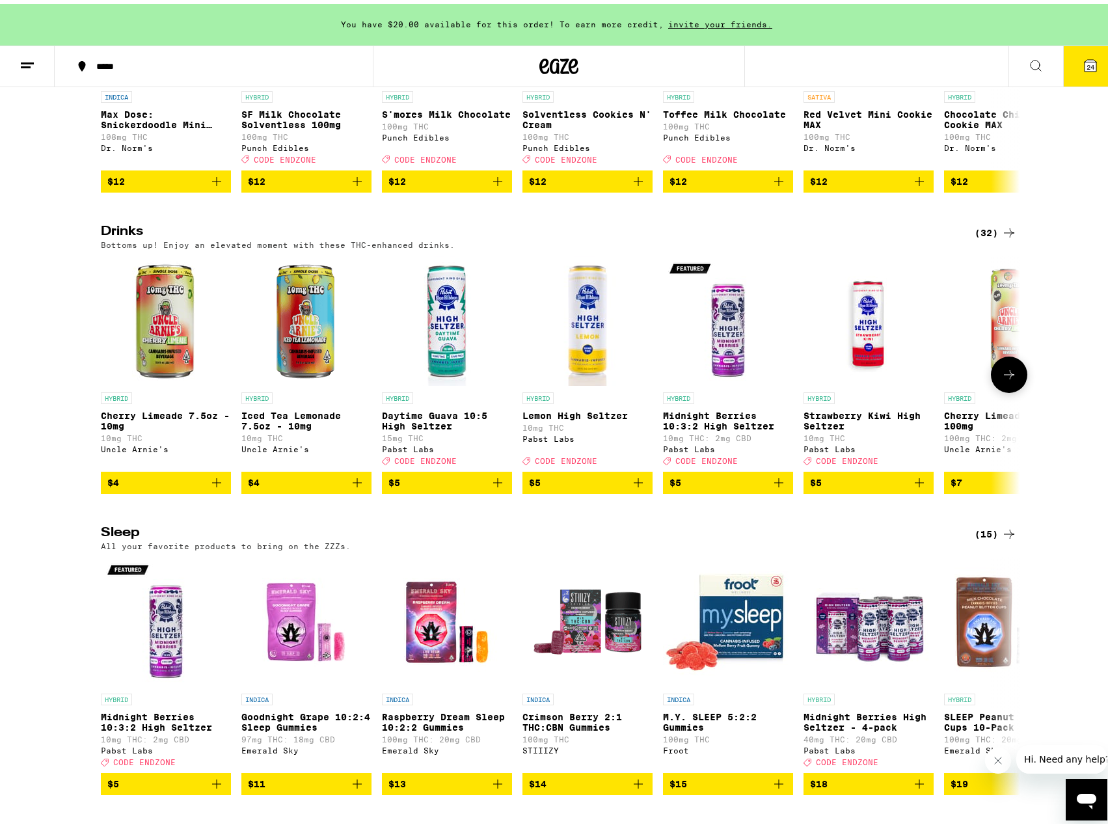
scroll to position [4033, 0]
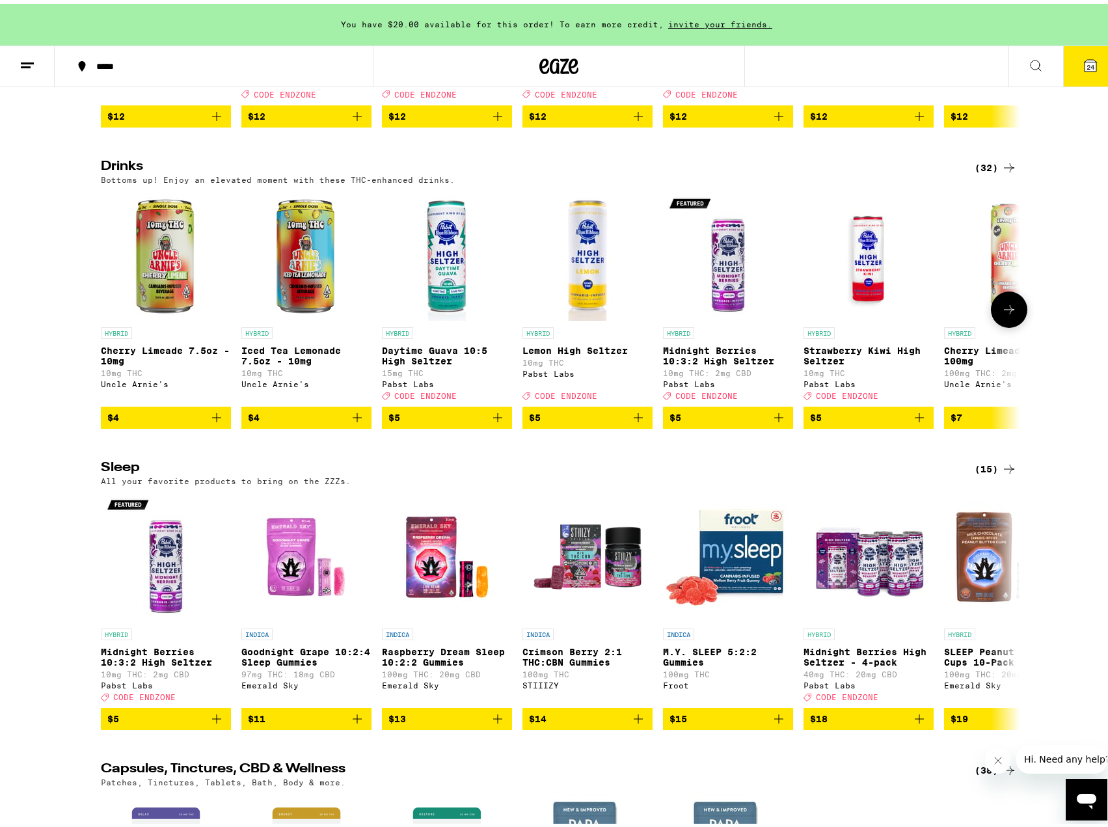
click at [1008, 310] on icon at bounding box center [1009, 305] width 10 height 9
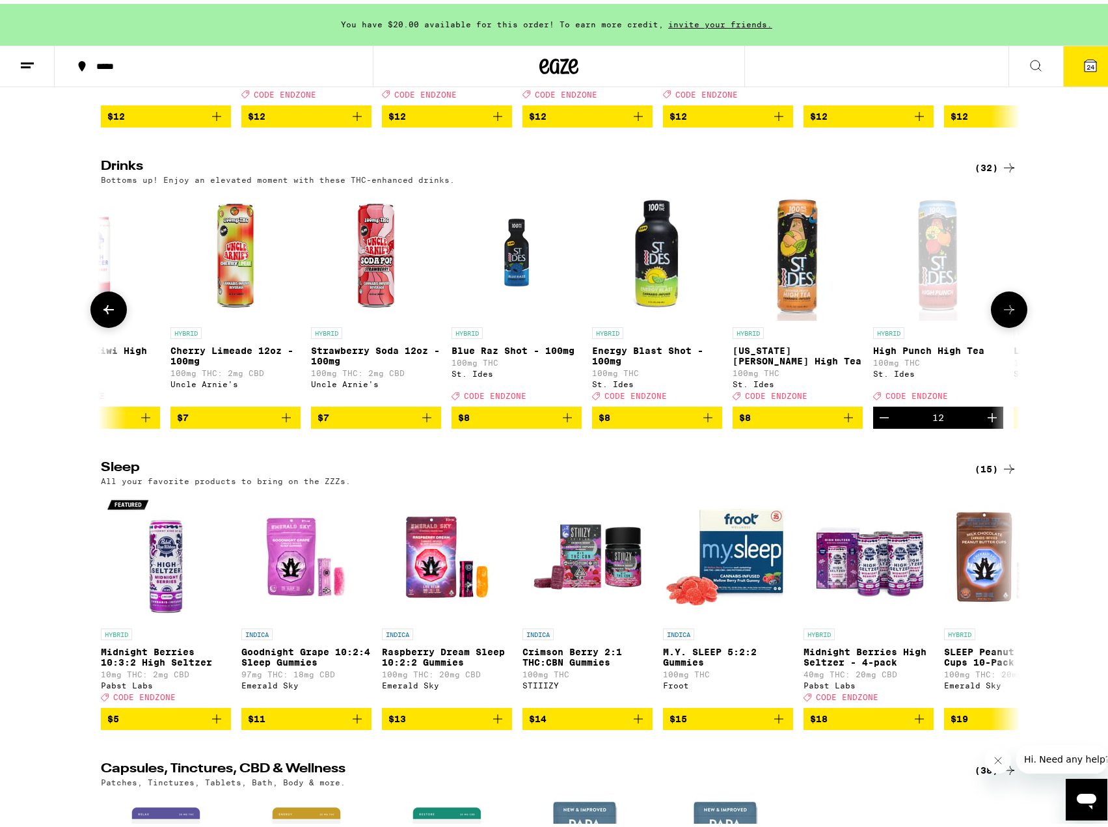
scroll to position [0, 774]
click at [422, 418] on icon "Add to bag" at bounding box center [426, 413] width 9 height 9
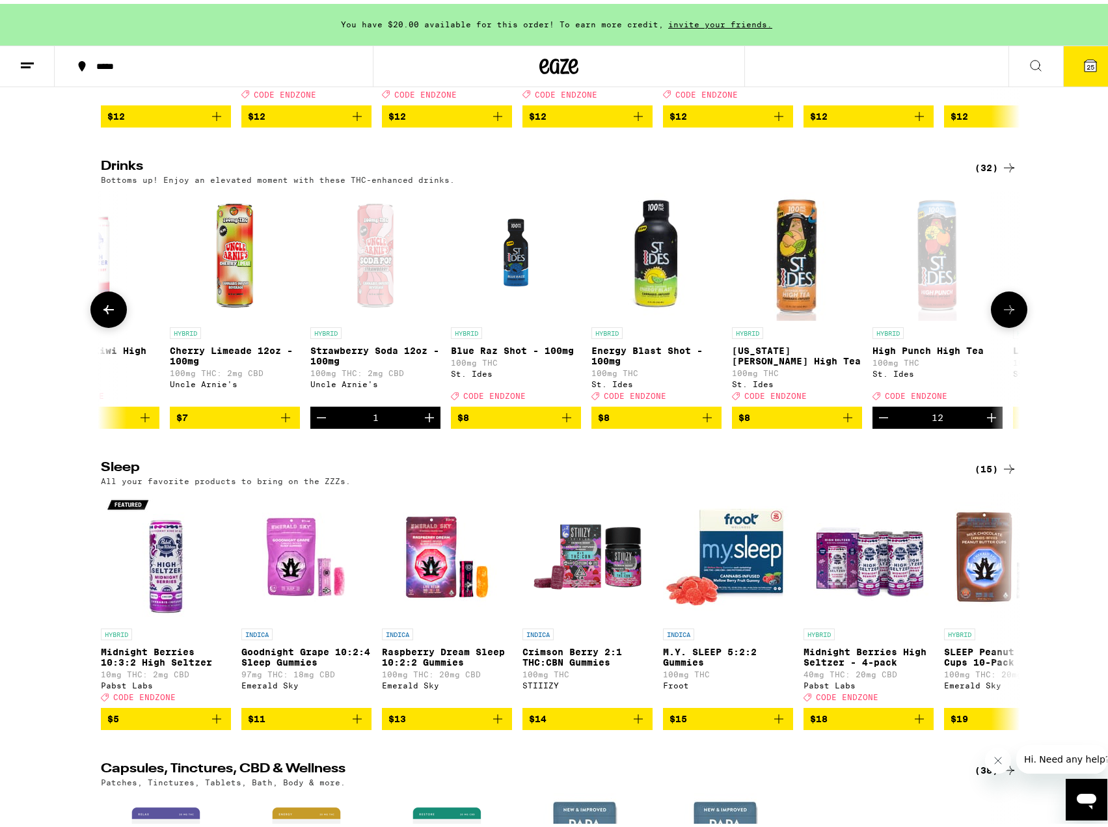
click at [422, 422] on icon "Increment" at bounding box center [430, 414] width 16 height 16
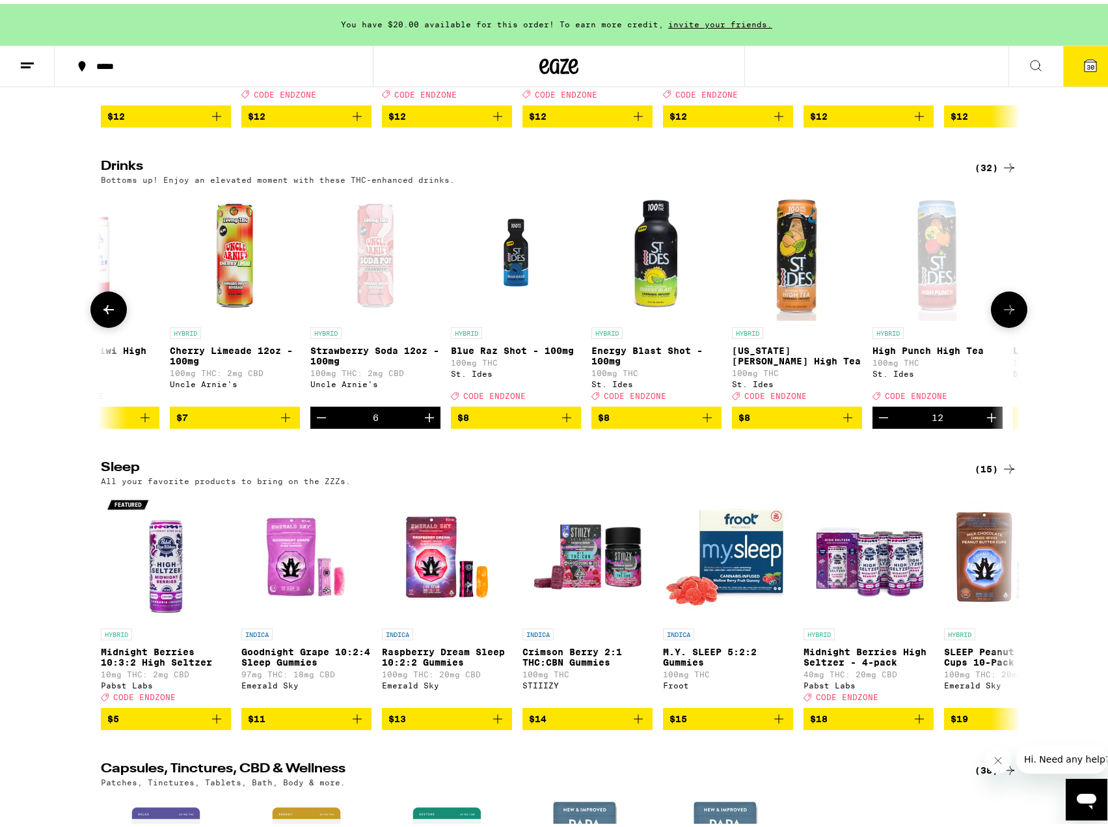
click at [282, 422] on icon "Add to bag" at bounding box center [286, 414] width 16 height 16
click at [282, 422] on icon "Increment" at bounding box center [289, 414] width 16 height 16
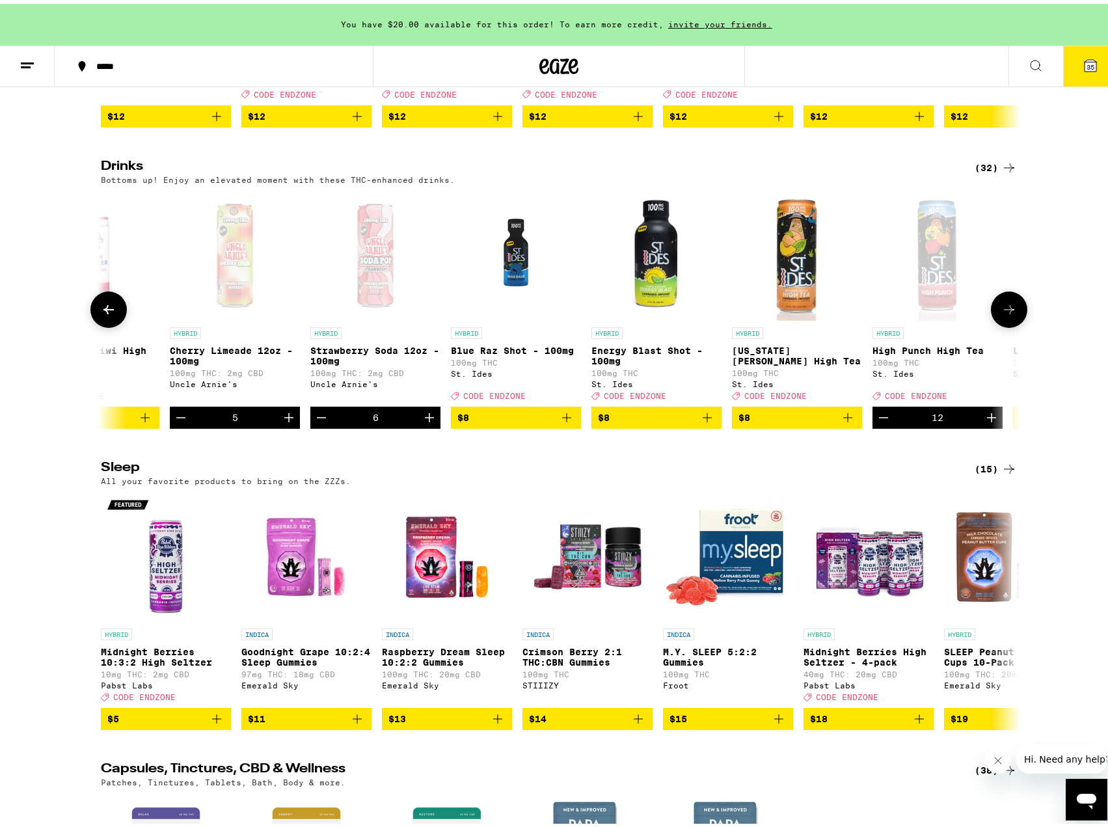
click at [282, 422] on icon "Increment" at bounding box center [289, 414] width 16 height 16
click at [991, 324] on button at bounding box center [1009, 306] width 36 height 36
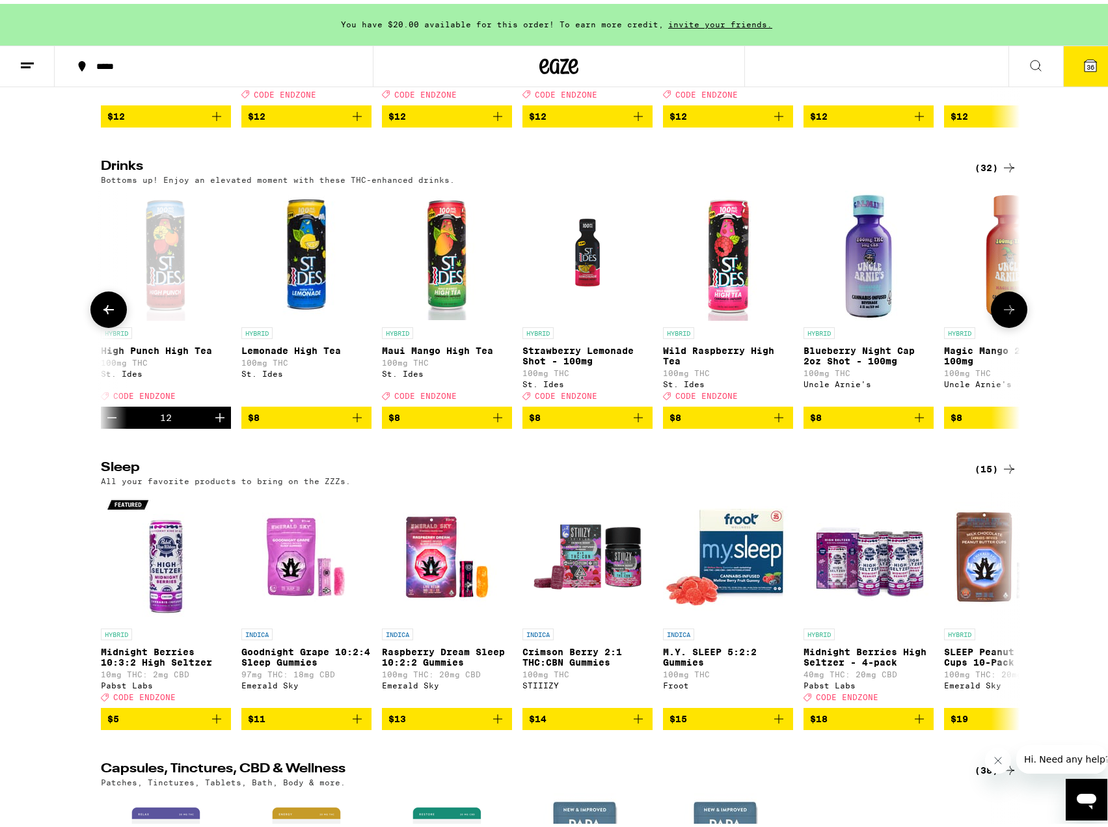
scroll to position [0, 1548]
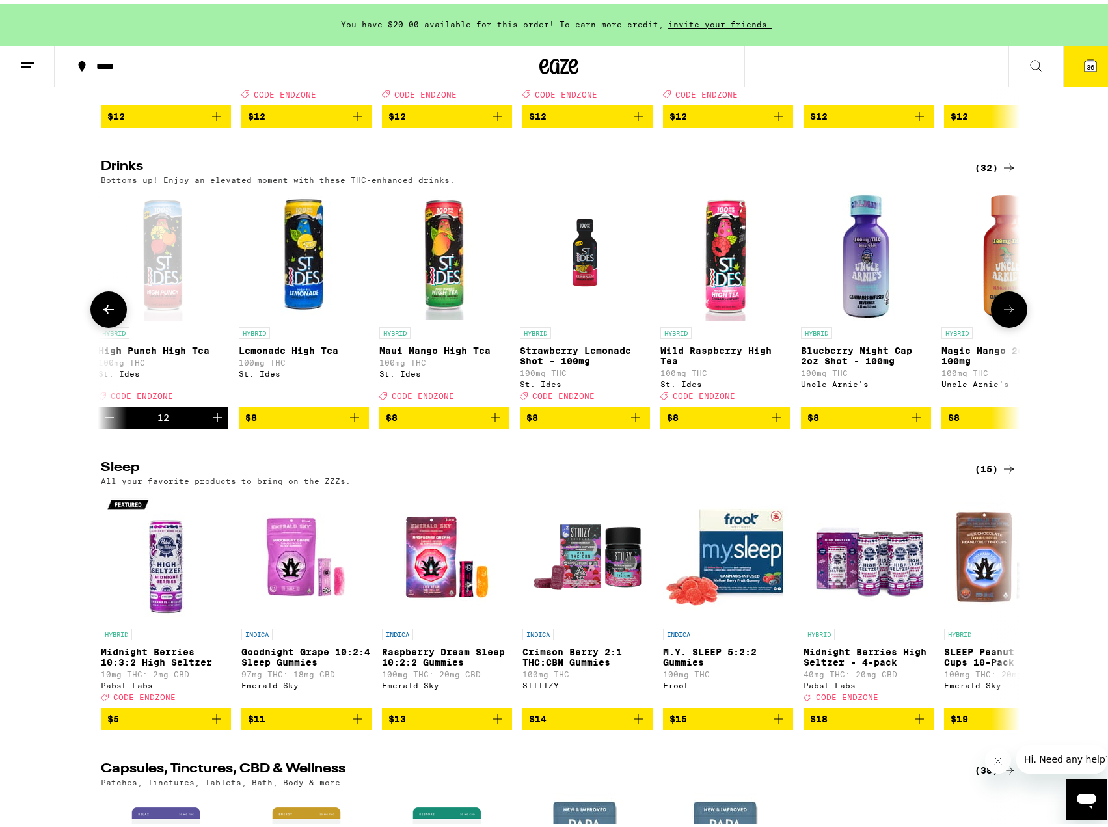
click at [1001, 314] on icon at bounding box center [1009, 306] width 16 height 16
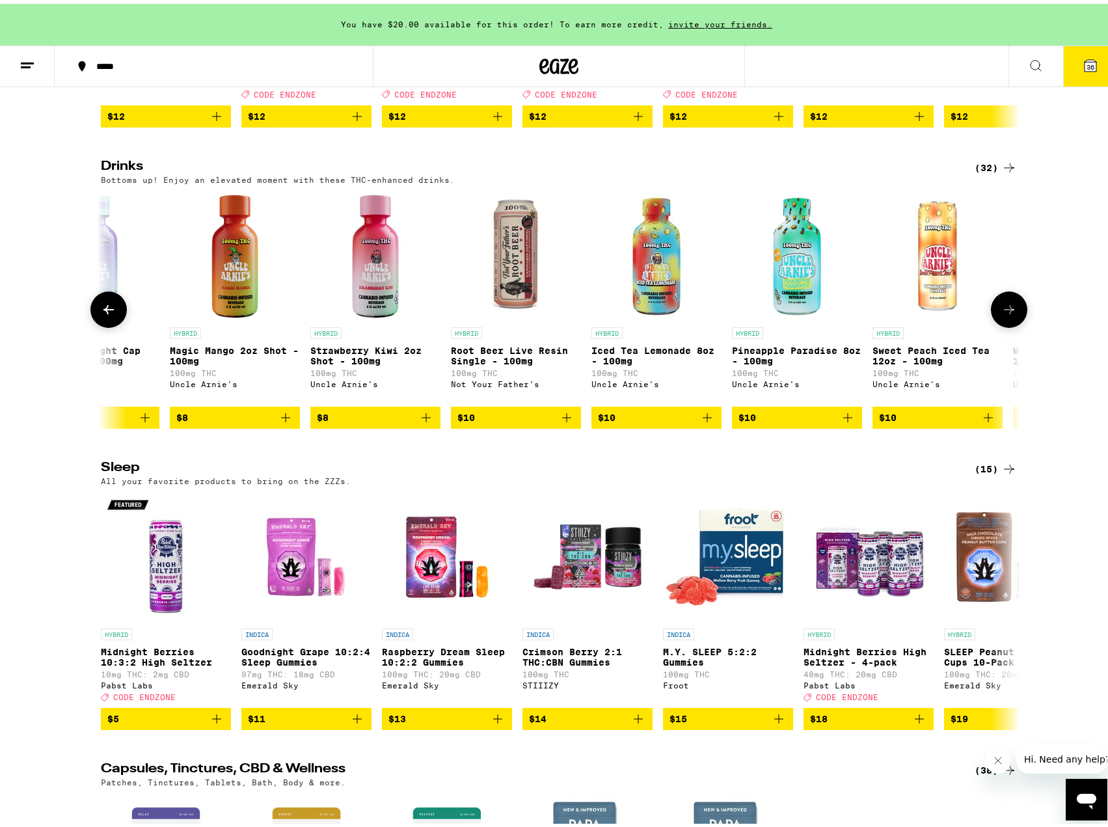
scroll to position [0, 2322]
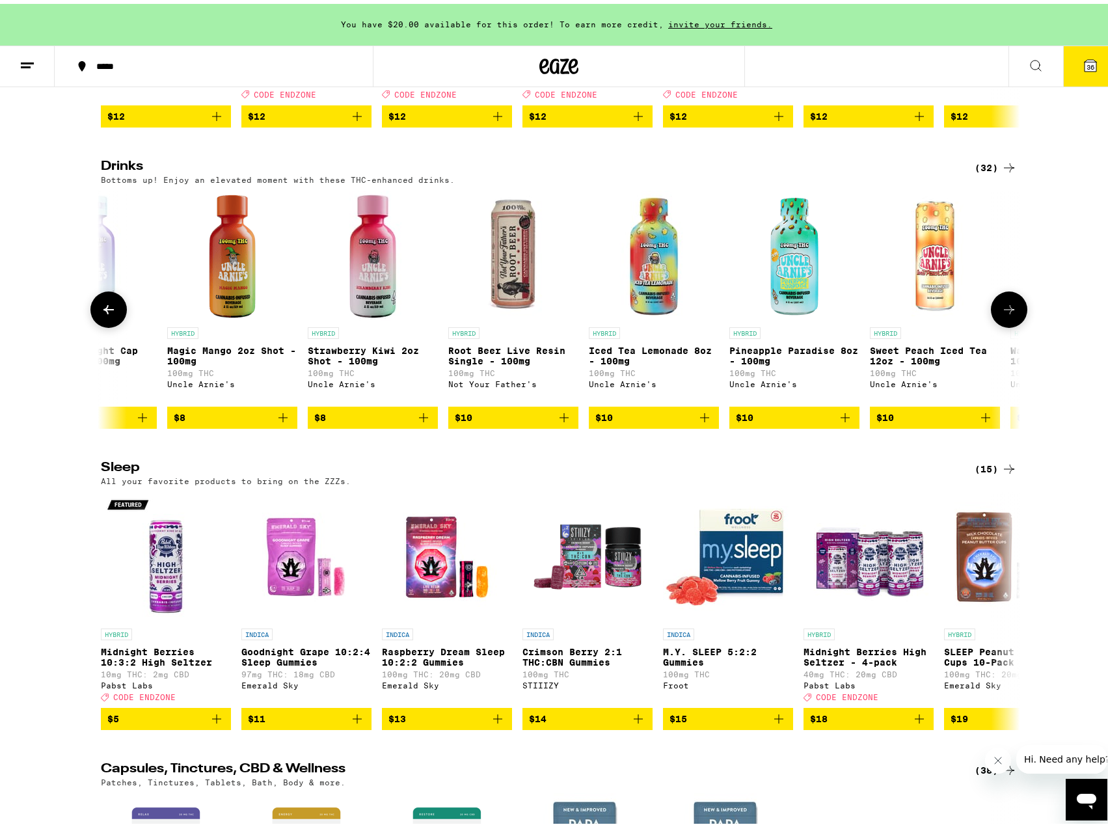
click at [993, 324] on button at bounding box center [1009, 306] width 36 height 36
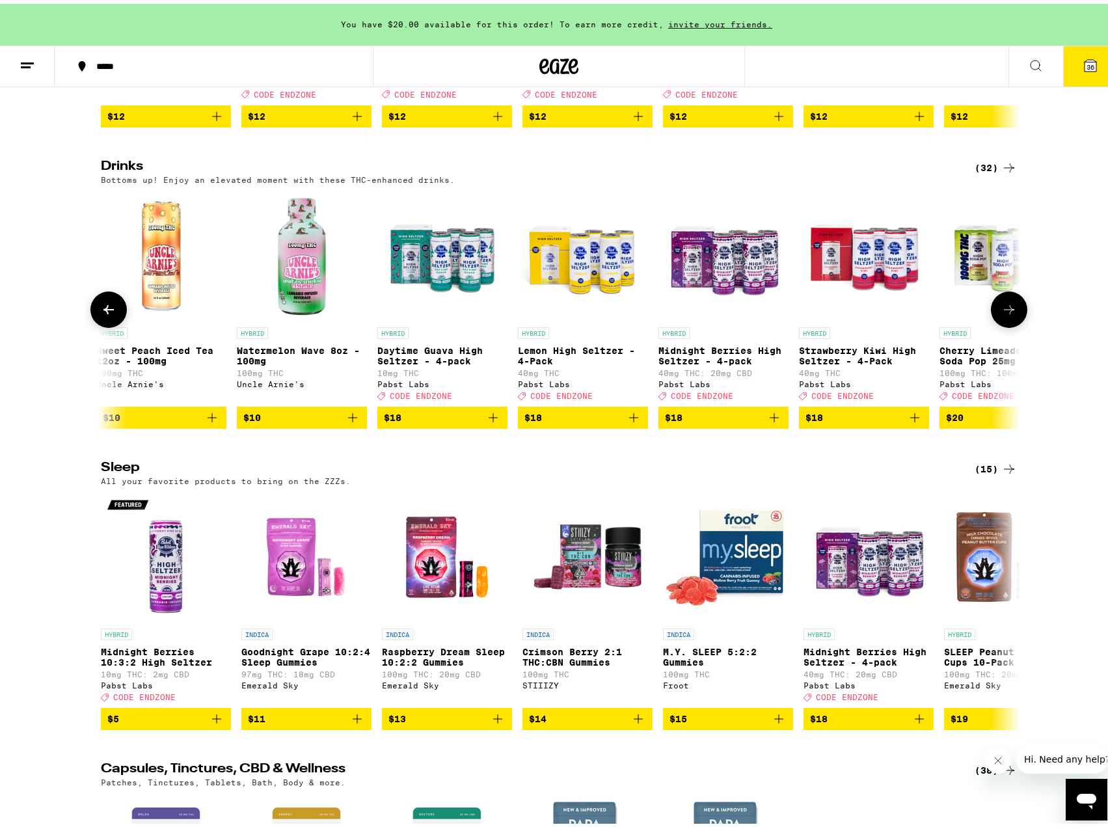
scroll to position [0, 3096]
click at [1006, 314] on icon at bounding box center [1009, 306] width 16 height 16
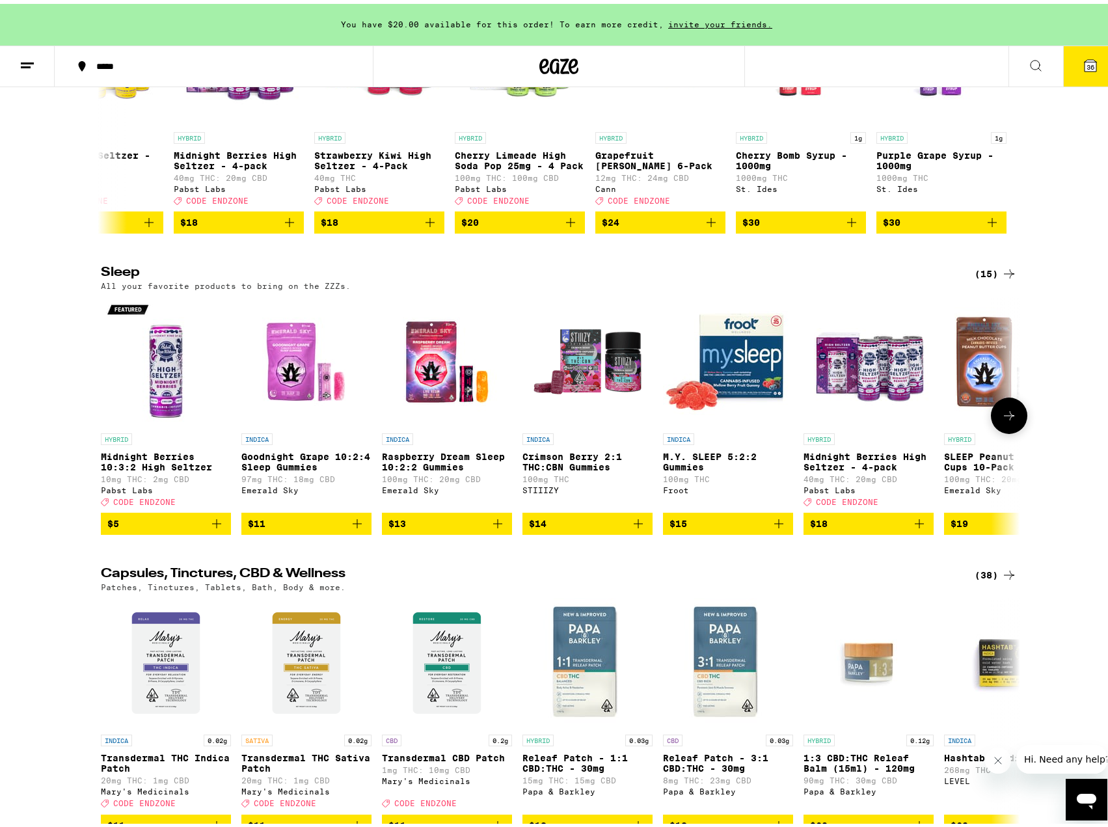
scroll to position [4293, 0]
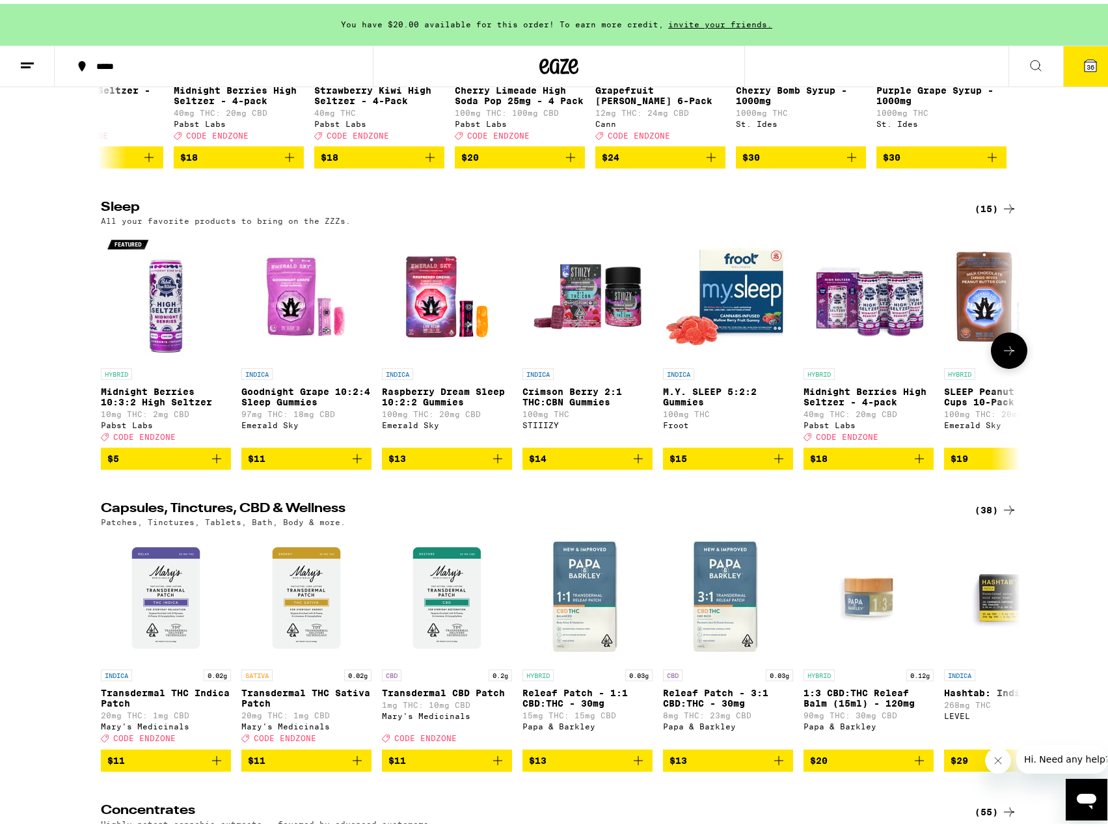
click at [354, 463] on icon "Add to bag" at bounding box center [357, 455] width 16 height 16
click at [318, 403] on p "Goodnight Grape 10:2:4 Sleep Gummies" at bounding box center [306, 393] width 130 height 21
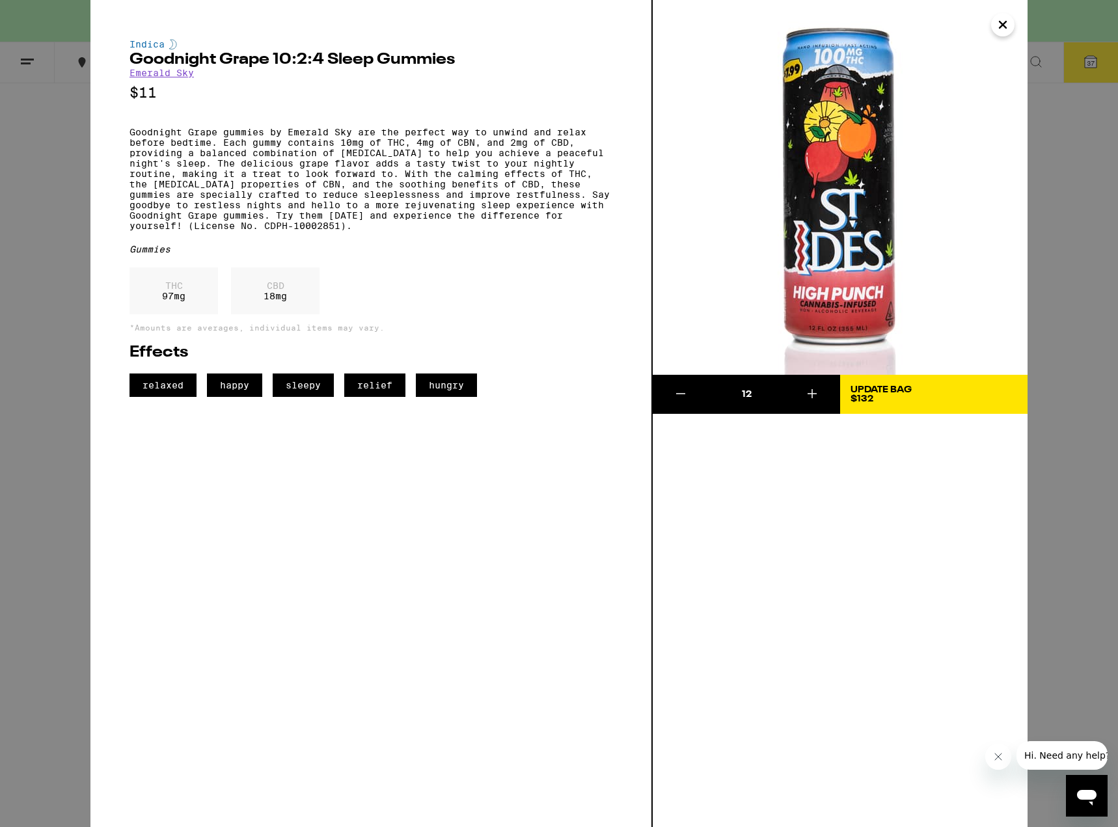
click at [43, 558] on div "Indica Goodnight Grape 10:2:4 Sleep Gummies Emerald Sky $11 Goodnight Grape gum…" at bounding box center [559, 413] width 1118 height 827
click at [987, 30] on img at bounding box center [839, 187] width 375 height 375
click at [1000, 29] on icon "Close" at bounding box center [1003, 25] width 16 height 20
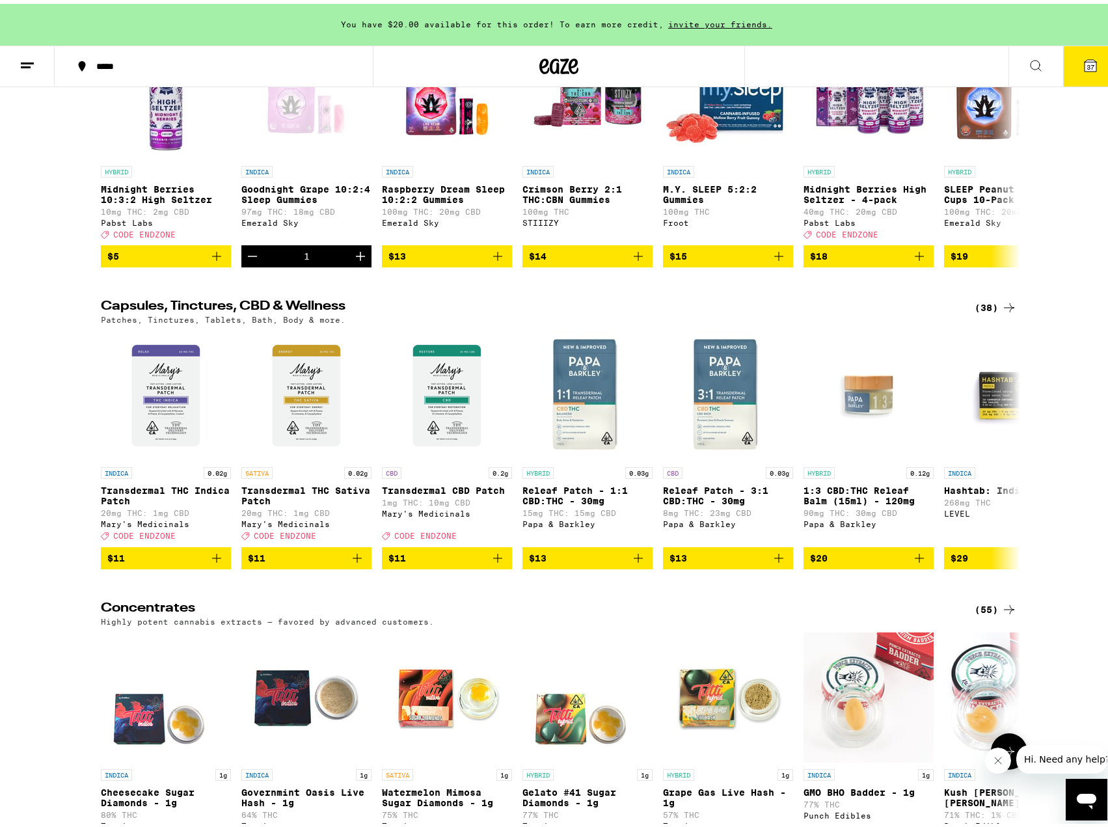
scroll to position [4489, 0]
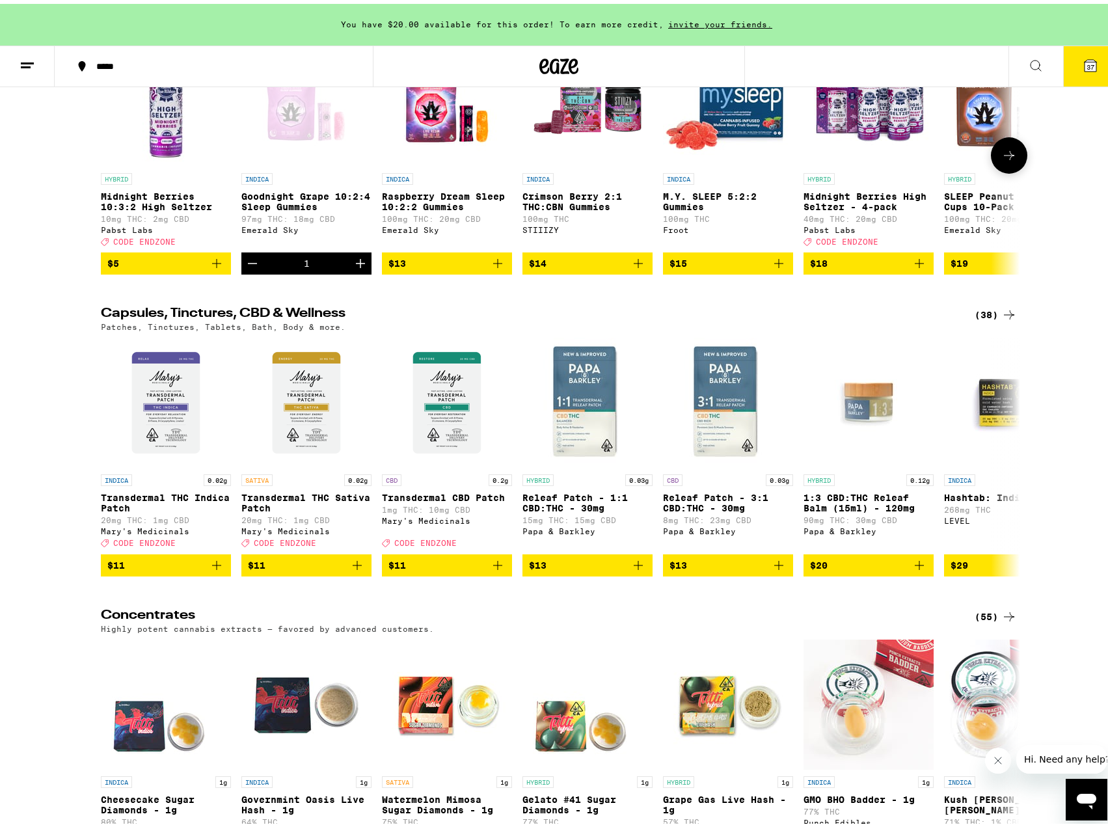
click at [1003, 170] on button at bounding box center [1009, 151] width 36 height 36
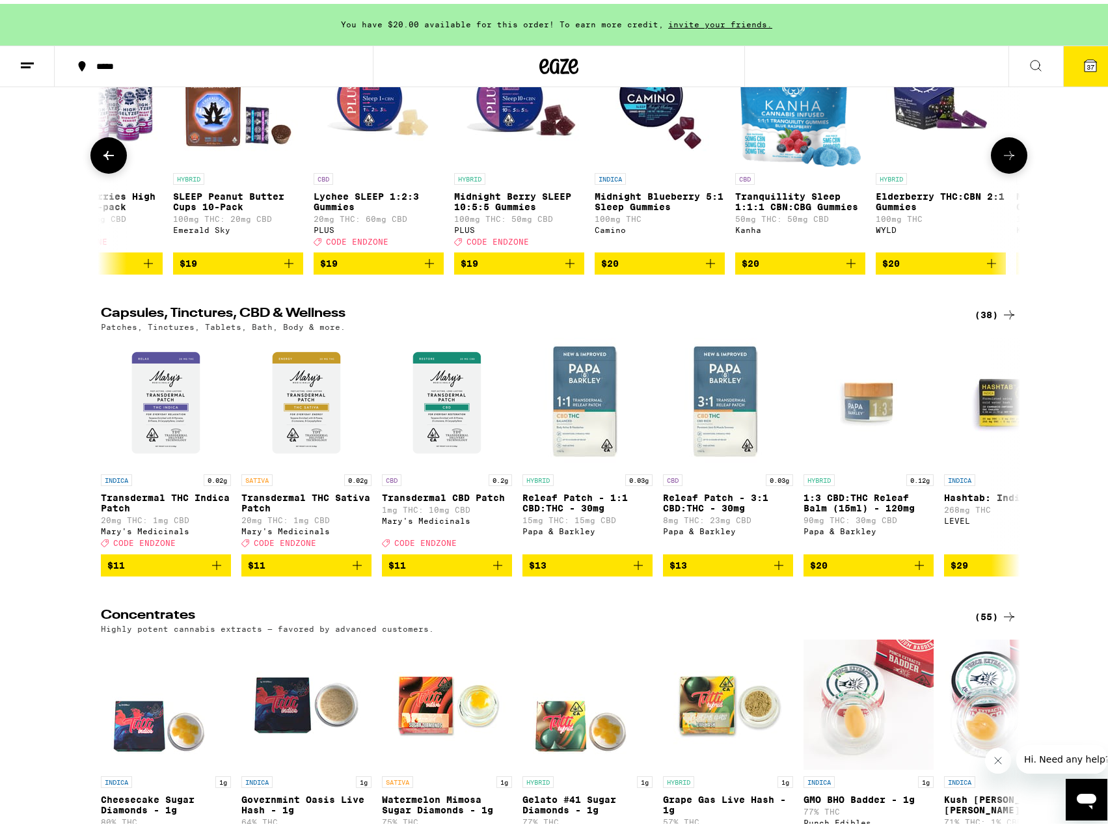
scroll to position [0, 774]
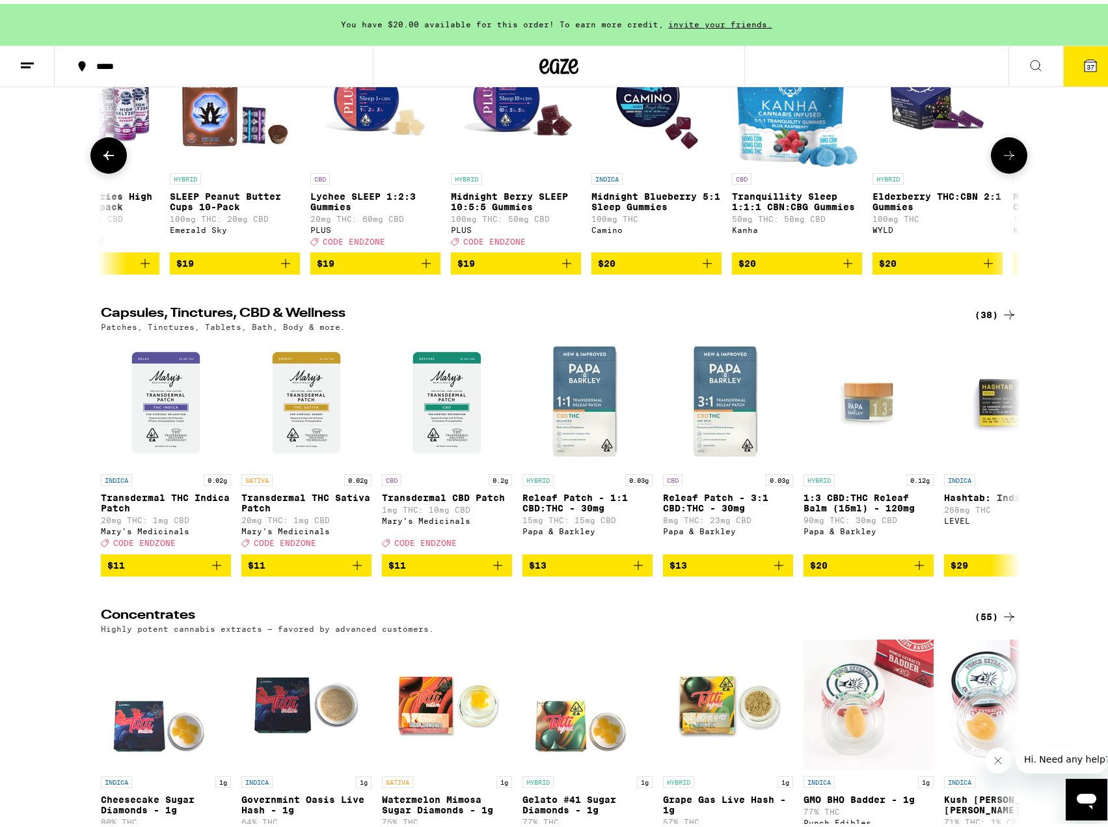
click at [1003, 170] on button at bounding box center [1009, 151] width 36 height 36
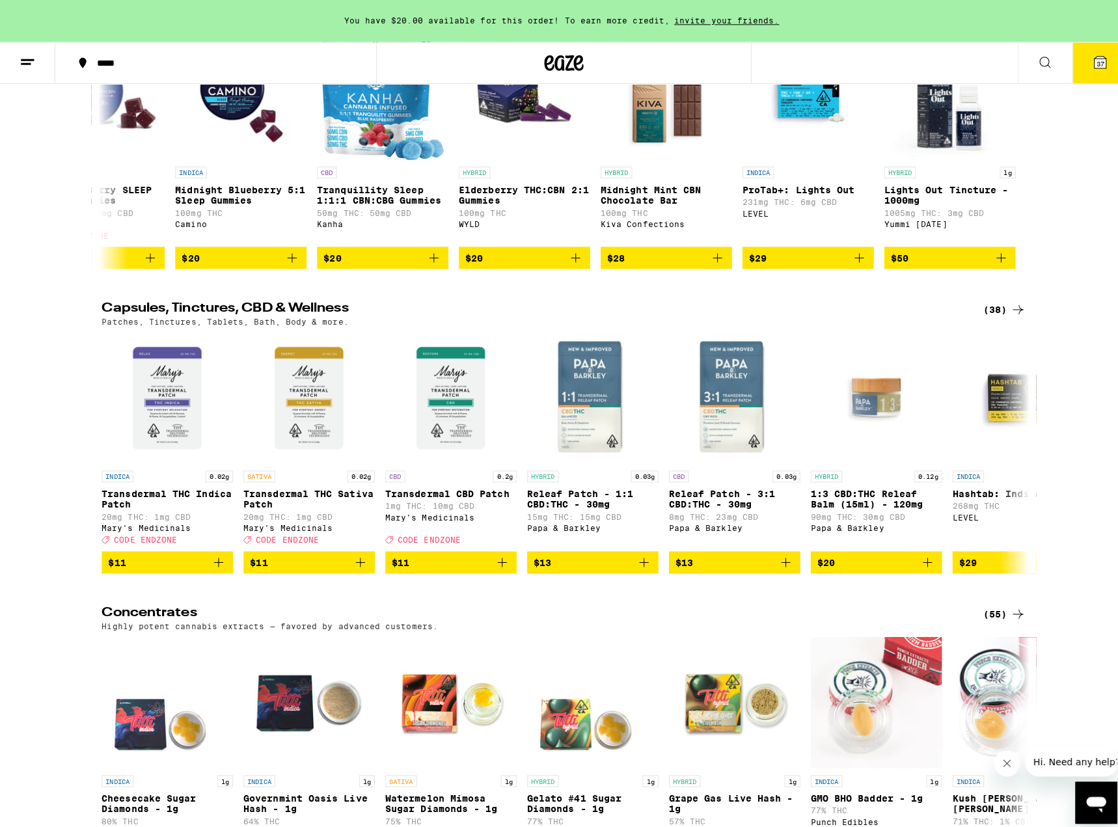
scroll to position [4489, 0]
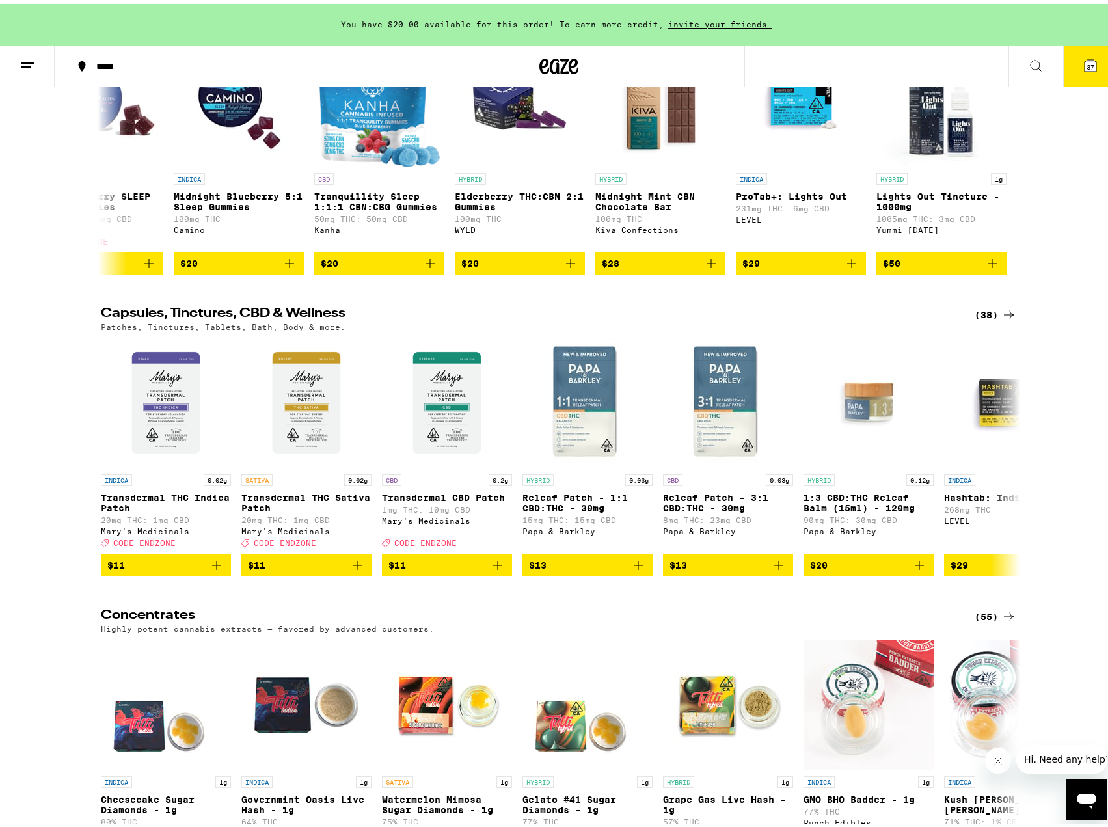
click at [1072, 67] on button "37" at bounding box center [1090, 62] width 55 height 40
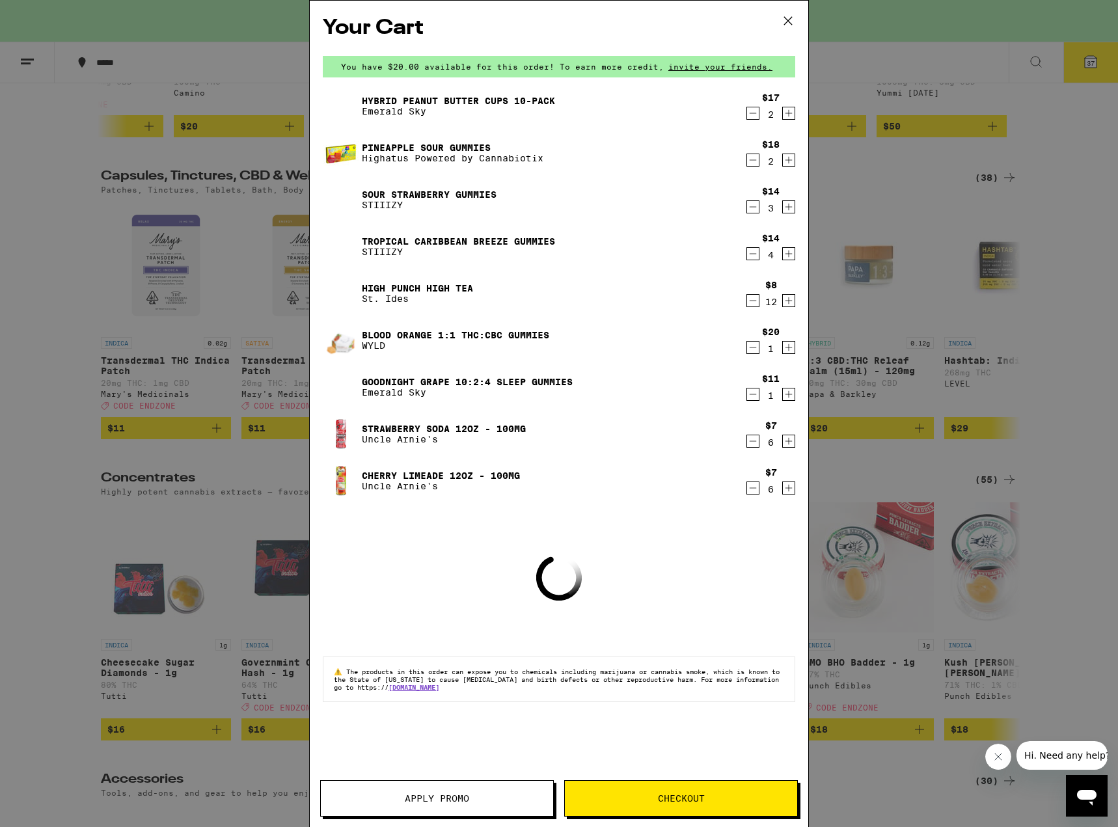
scroll to position [4355, 0]
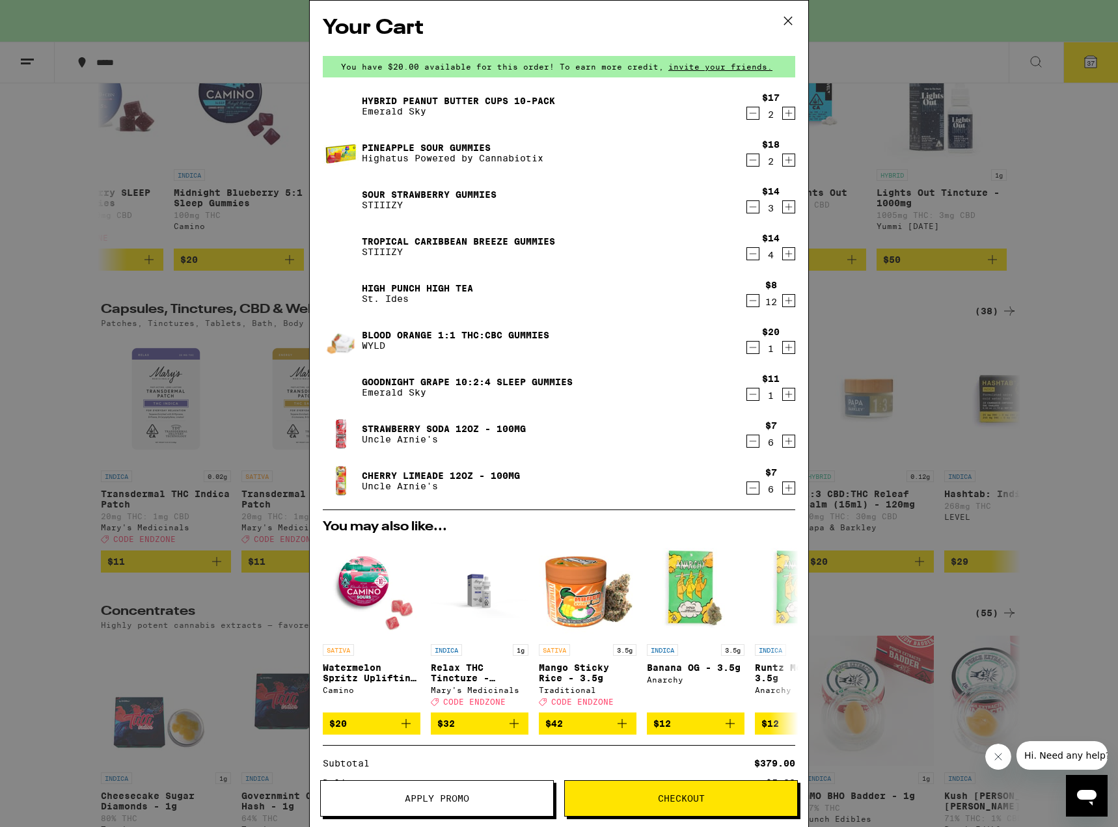
click at [747, 211] on icon "Decrement" at bounding box center [753, 207] width 12 height 16
click at [385, 186] on div "Sour Strawberry Gummies STIIIZY" at bounding box center [534, 199] width 422 height 36
click at [385, 190] on link "Sour Strawberry Gummies" at bounding box center [429, 194] width 135 height 10
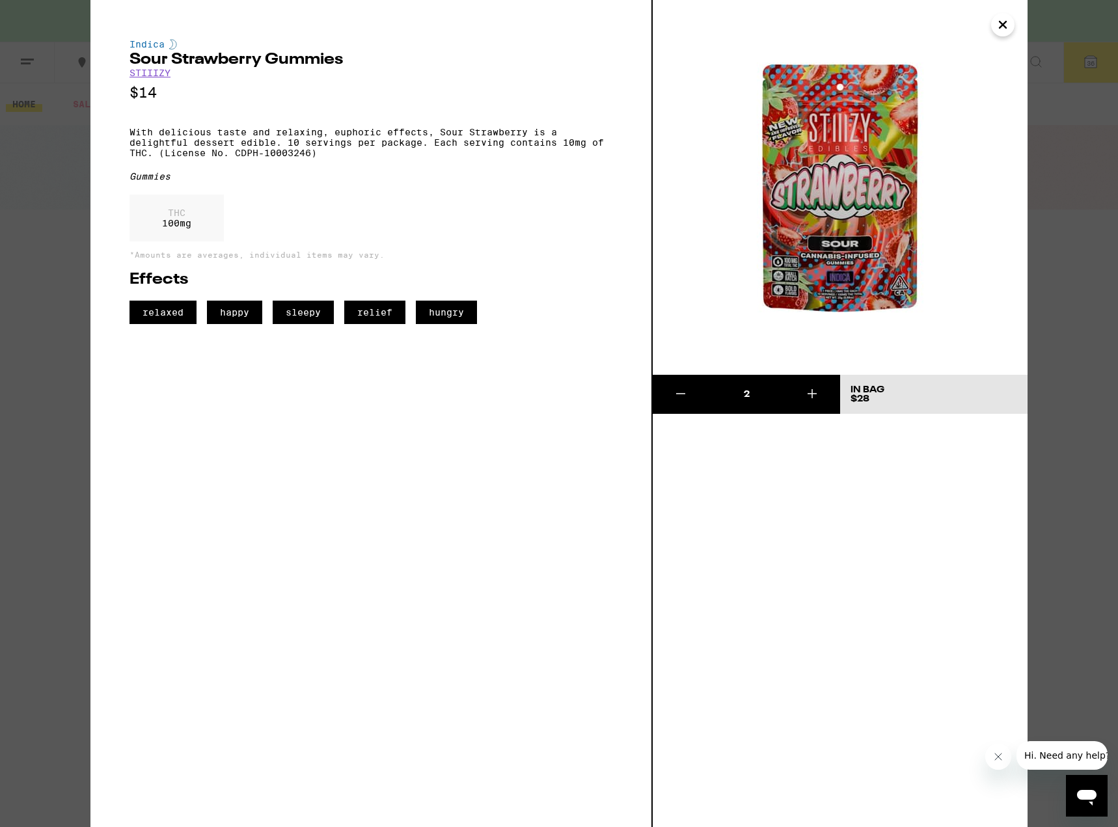
click at [1002, 18] on icon "Close" at bounding box center [1003, 25] width 16 height 20
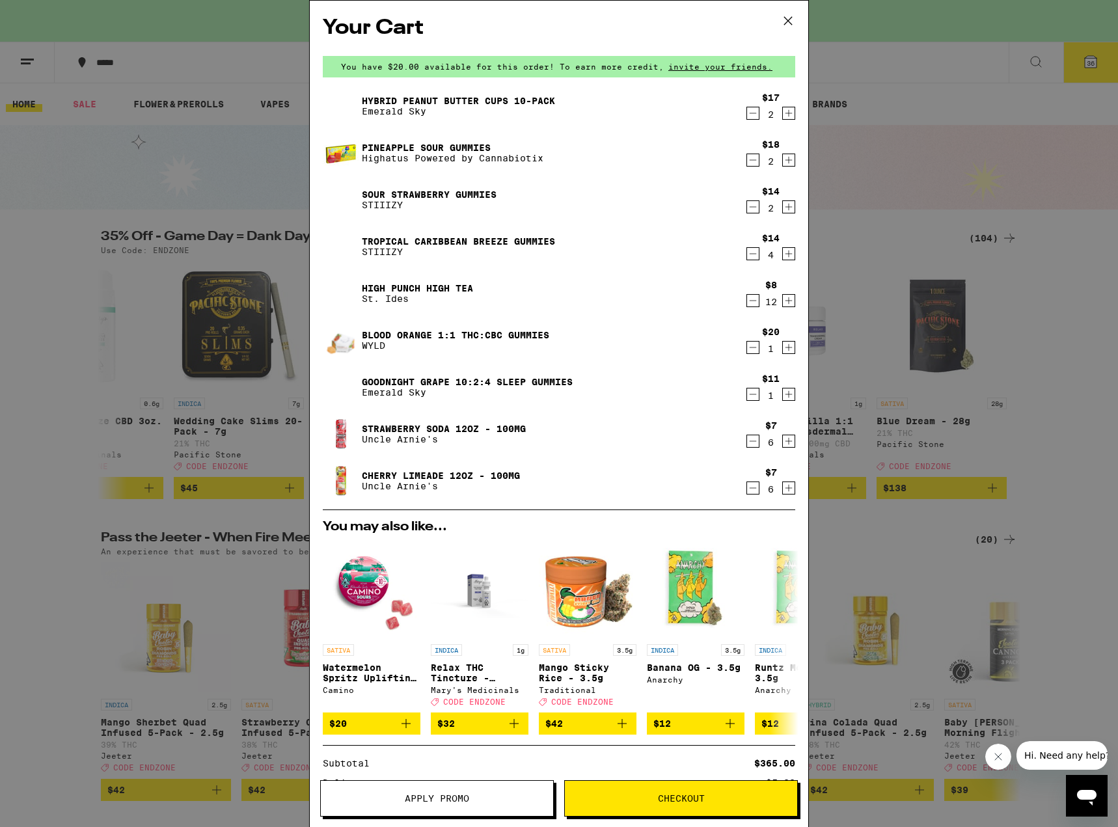
click at [747, 208] on icon "Decrement" at bounding box center [753, 207] width 12 height 16
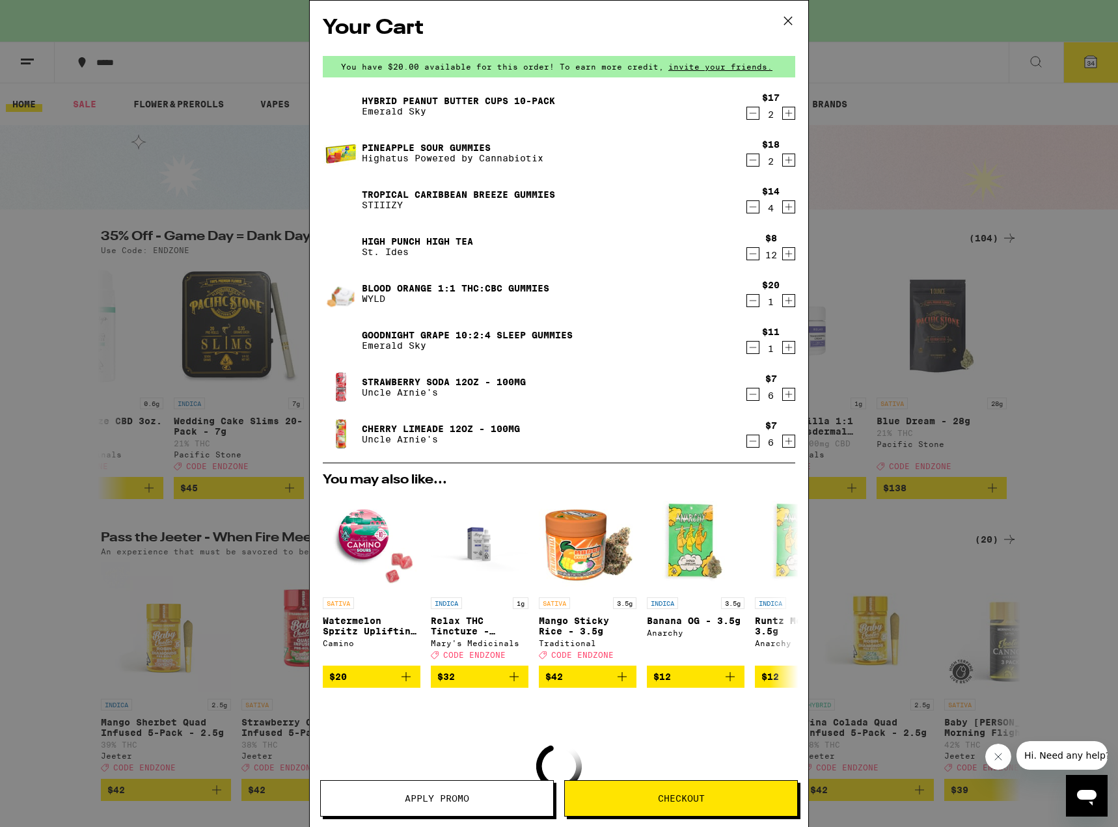
click at [494, 189] on link "Tropical Caribbean Breeze Gummies" at bounding box center [458, 194] width 193 height 10
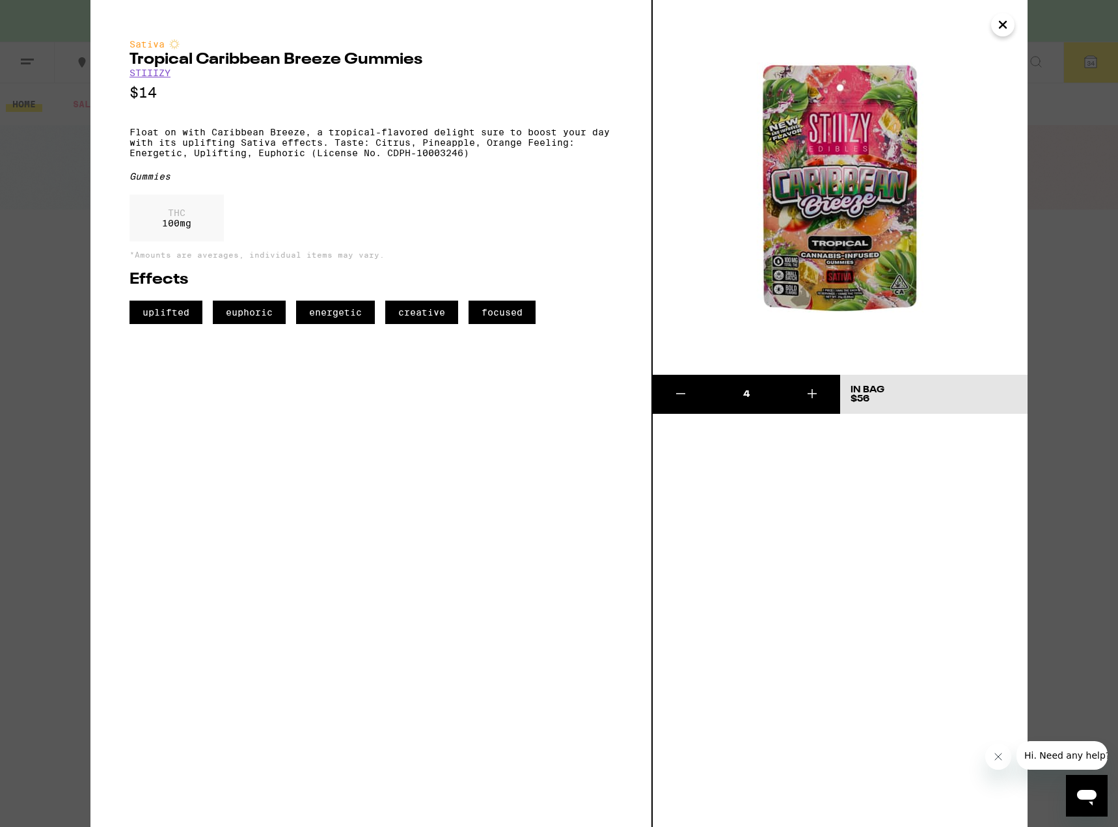
click at [993, 28] on button "Close" at bounding box center [1002, 24] width 23 height 23
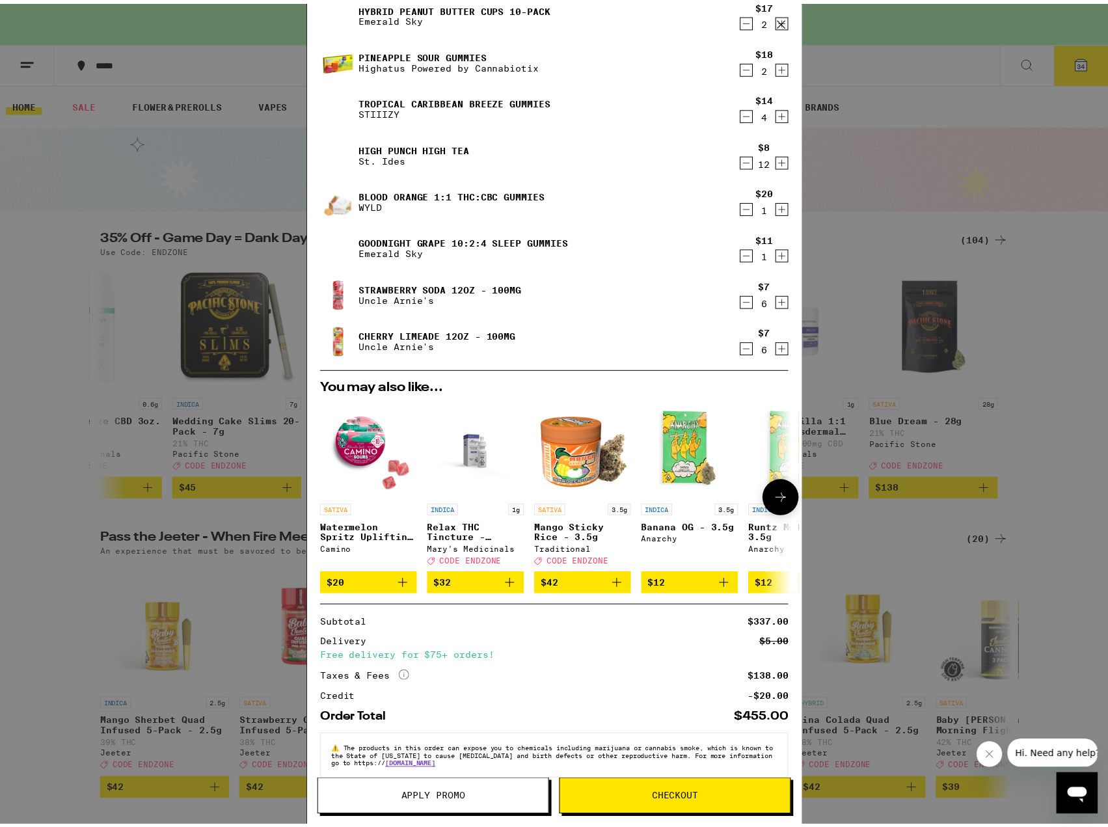
scroll to position [119, 0]
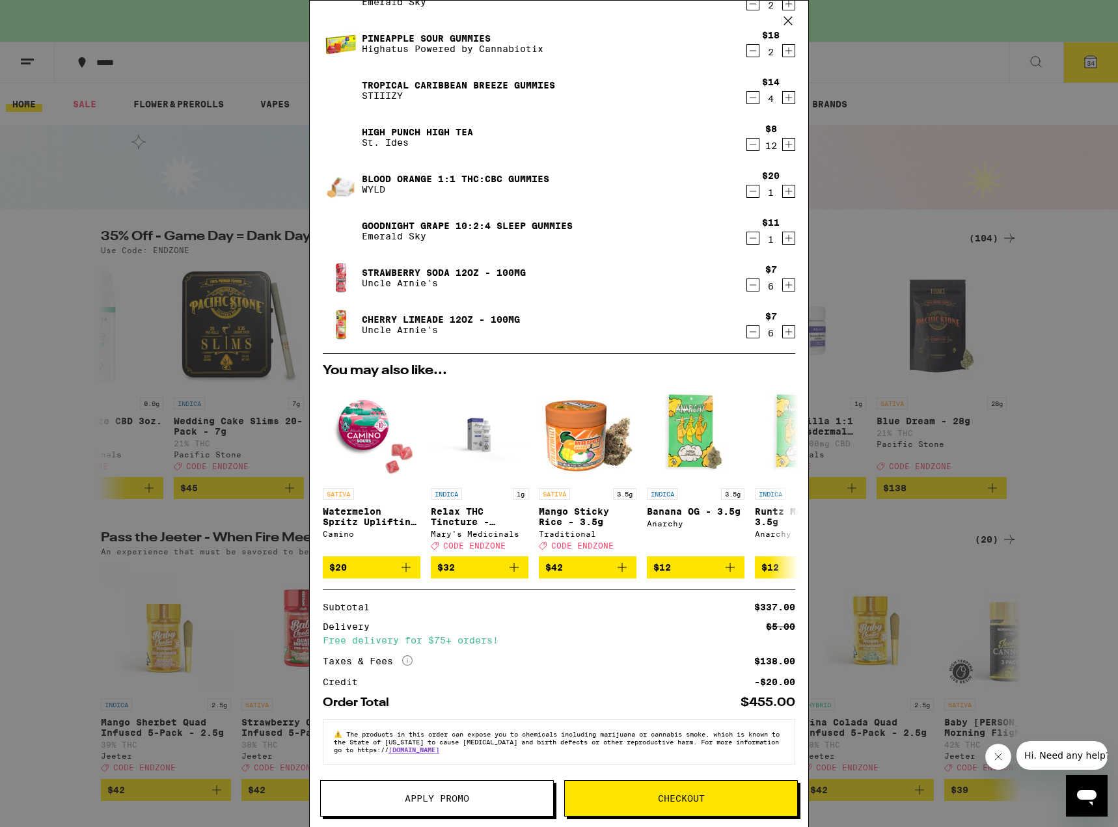
click at [463, 801] on span "Apply Promo" at bounding box center [437, 798] width 64 height 9
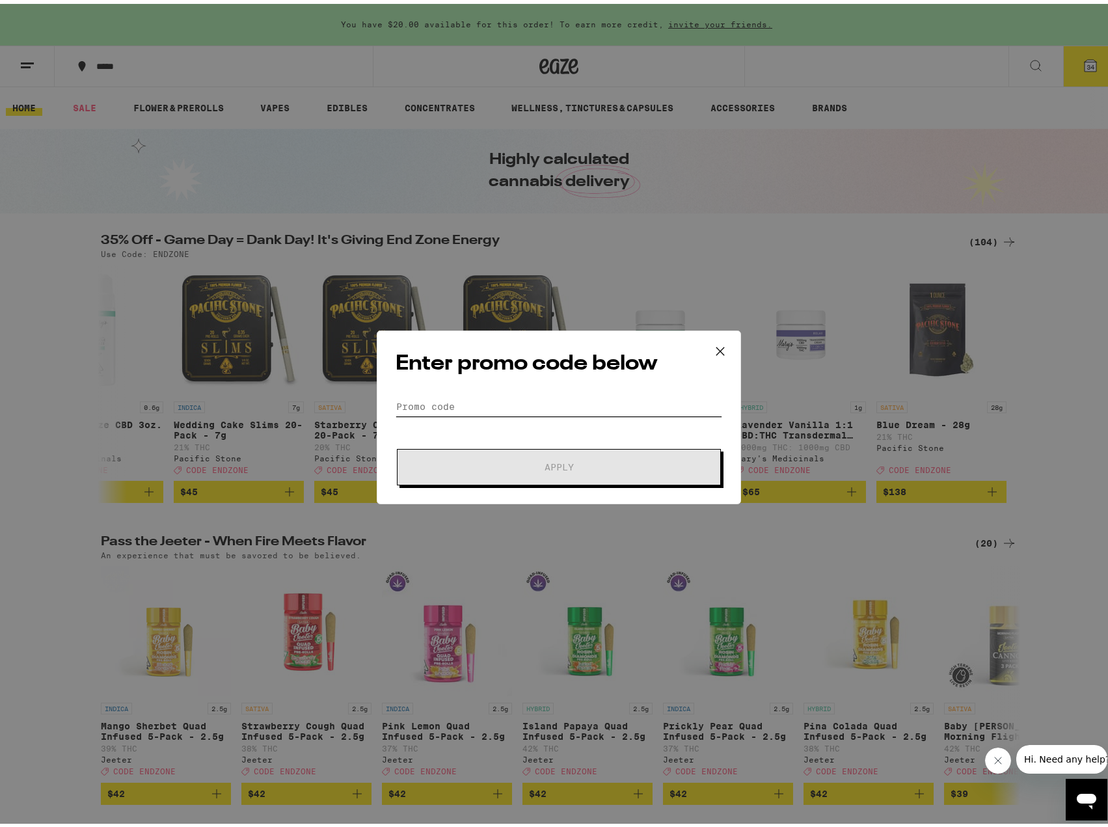
click at [471, 410] on input "Promo Code" at bounding box center [559, 403] width 327 height 20
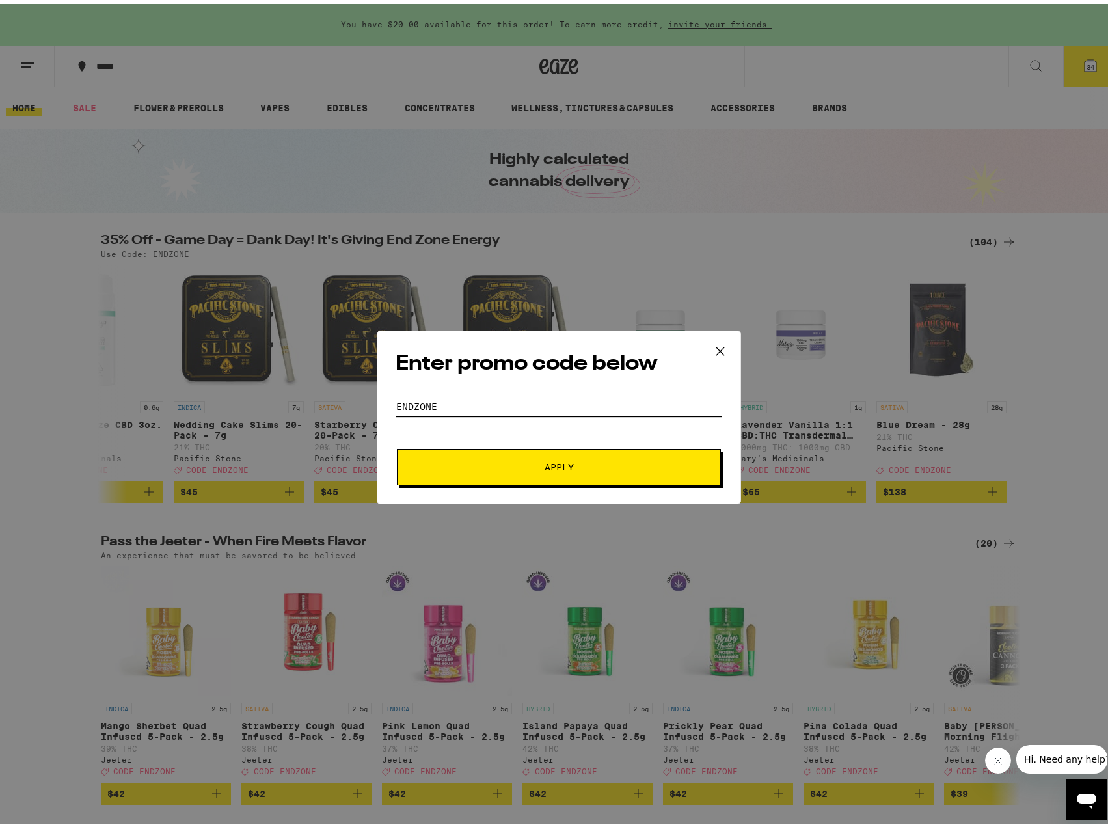
type input "ENDZONE"
click at [530, 466] on span "Apply" at bounding box center [559, 463] width 234 height 9
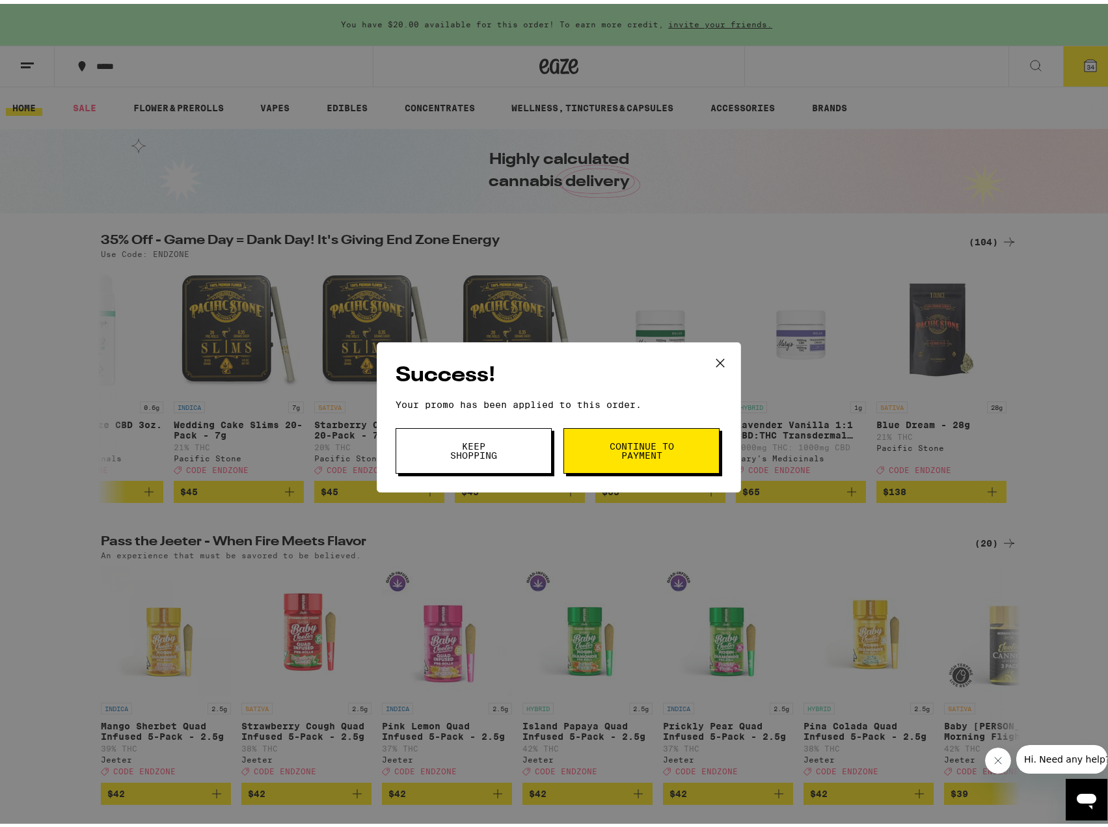
click at [492, 446] on span "Keep Shopping" at bounding box center [473, 447] width 66 height 18
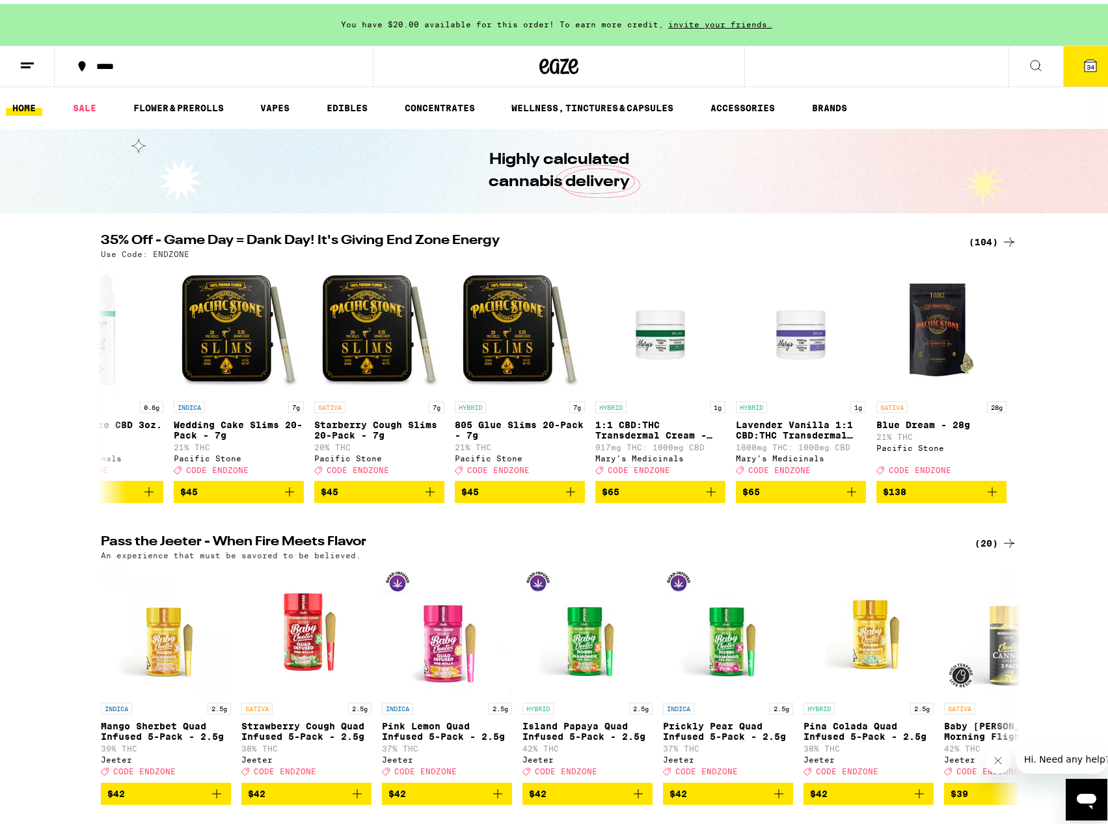
click at [1078, 71] on button "34" at bounding box center [1090, 62] width 55 height 40
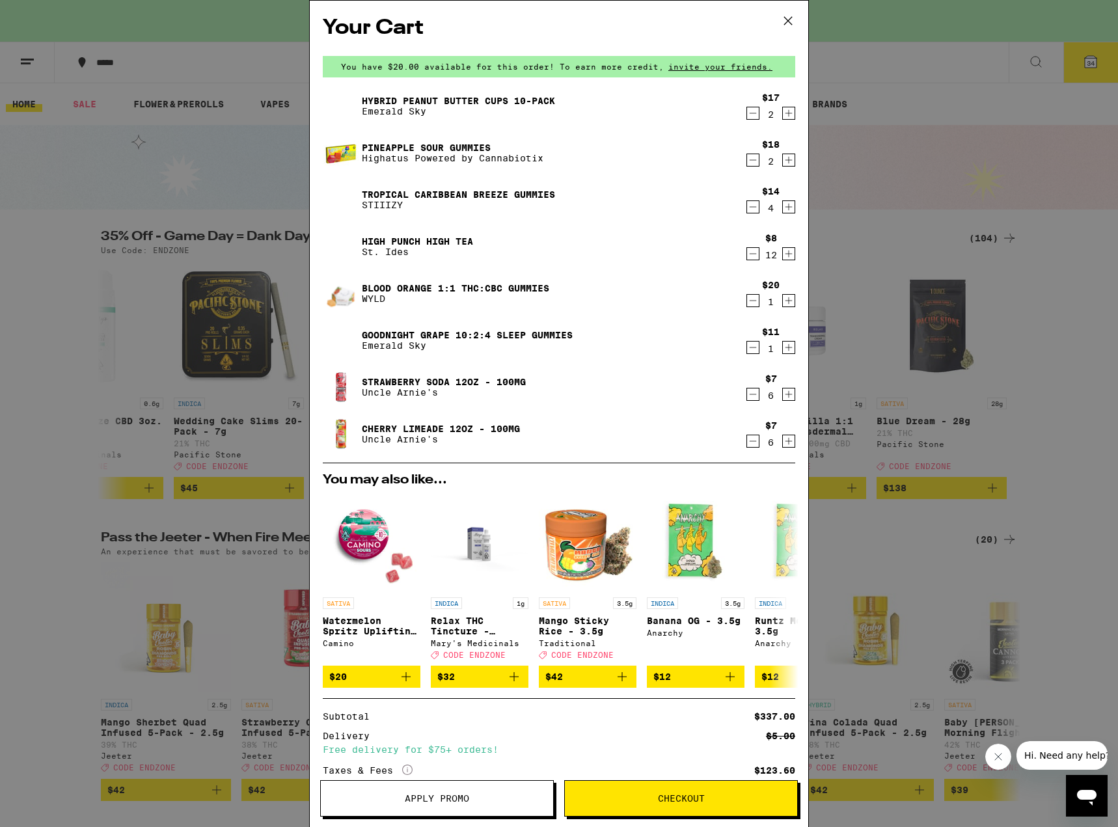
drag, startPoint x: 740, startPoint y: 249, endPoint x: 740, endPoint y: 257, distance: 7.8
click at [747, 250] on icon "Decrement" at bounding box center [753, 254] width 12 height 16
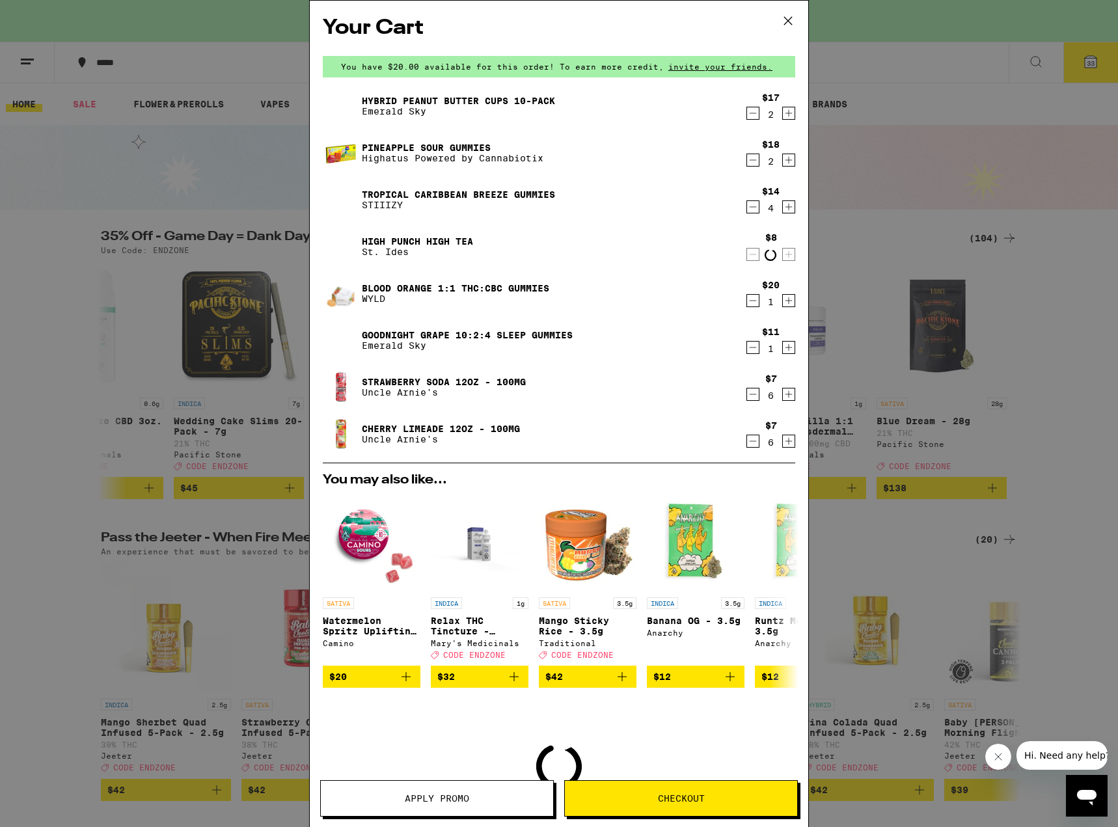
click at [747, 257] on icon "Decrement" at bounding box center [753, 255] width 12 height 16
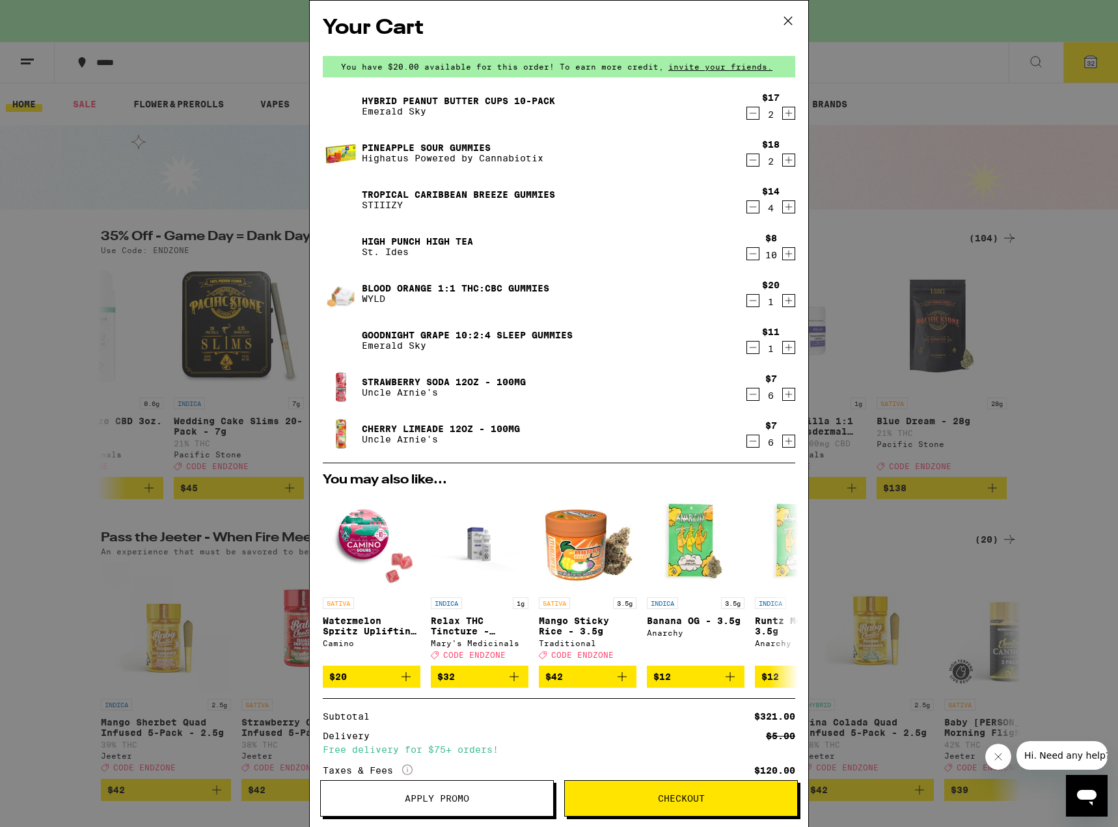
click at [792, 20] on icon at bounding box center [788, 21] width 20 height 20
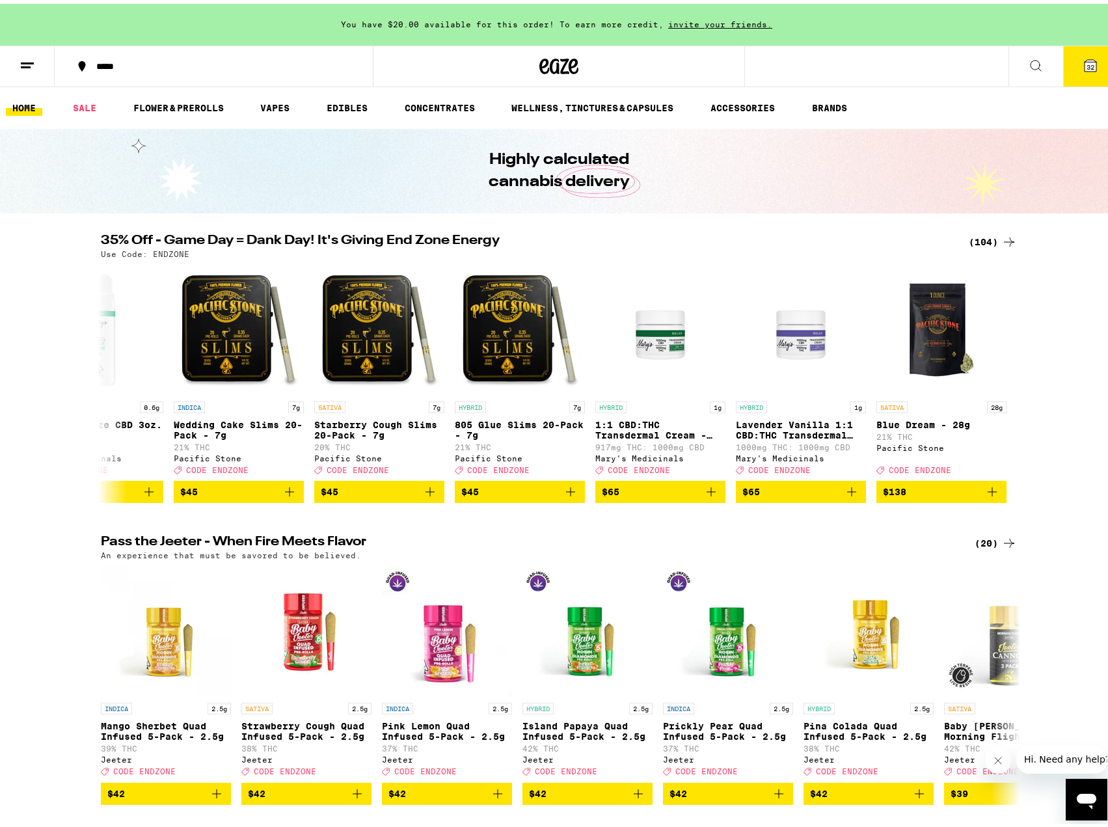
click at [981, 238] on div "(104)" at bounding box center [993, 238] width 48 height 16
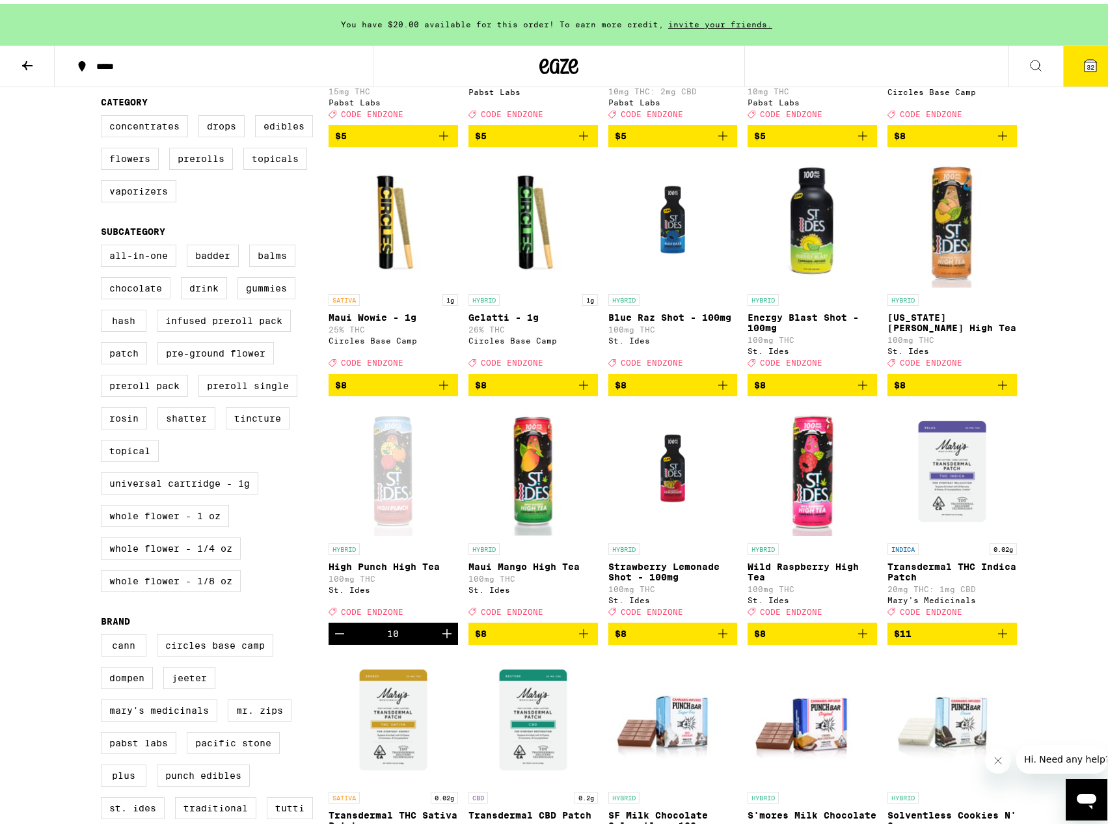
scroll to position [325, 0]
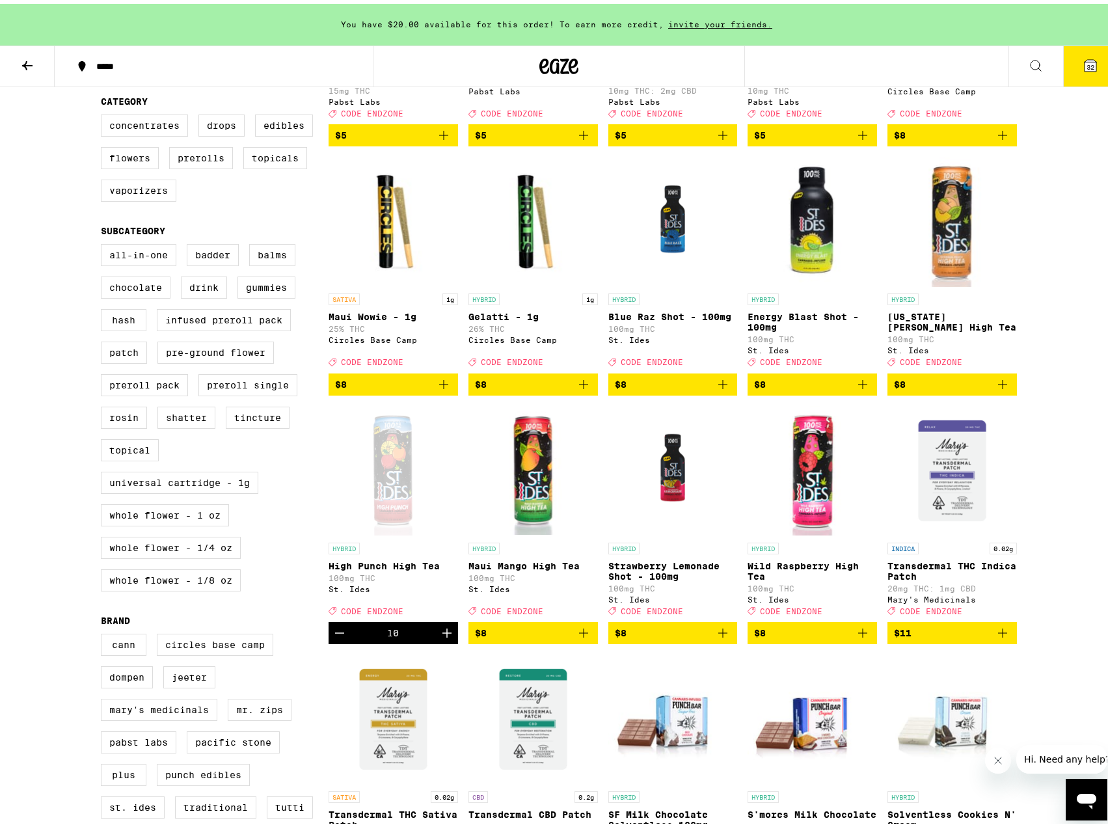
click at [861, 634] on icon "Add to bag" at bounding box center [862, 629] width 9 height 9
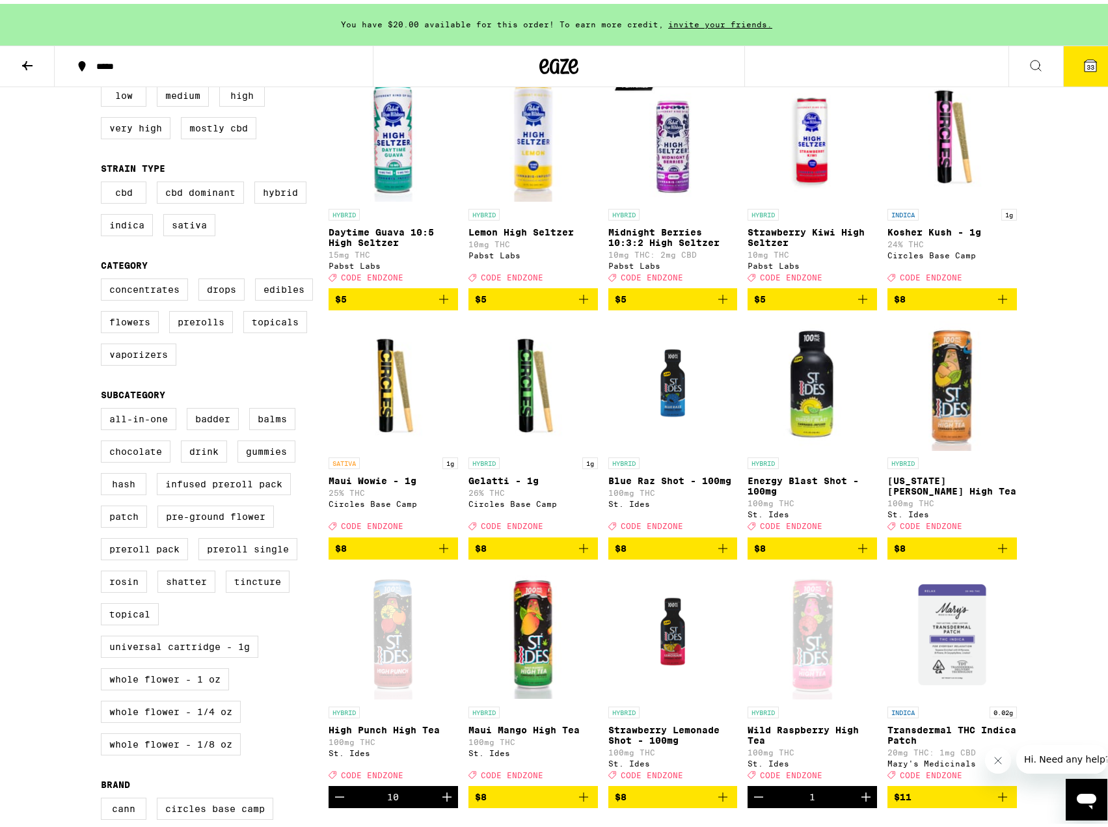
scroll to position [0, 0]
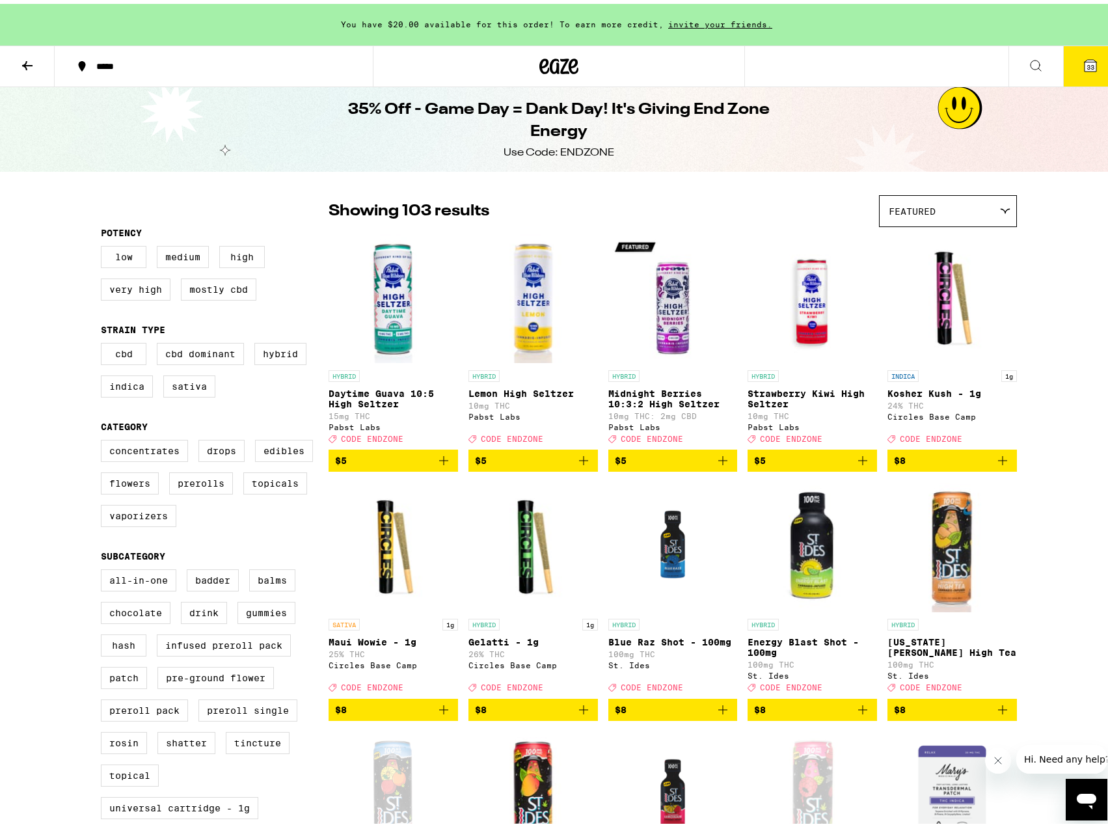
click at [34, 58] on icon at bounding box center [28, 62] width 16 height 16
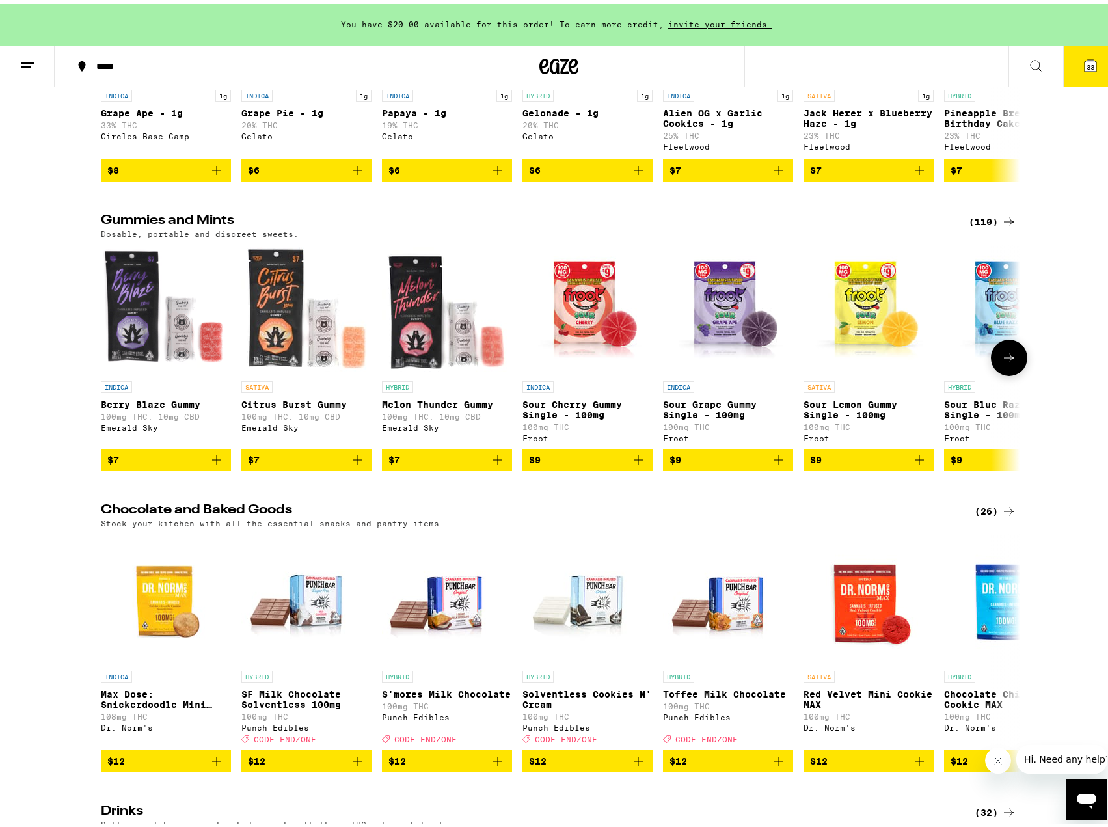
scroll to position [3253, 0]
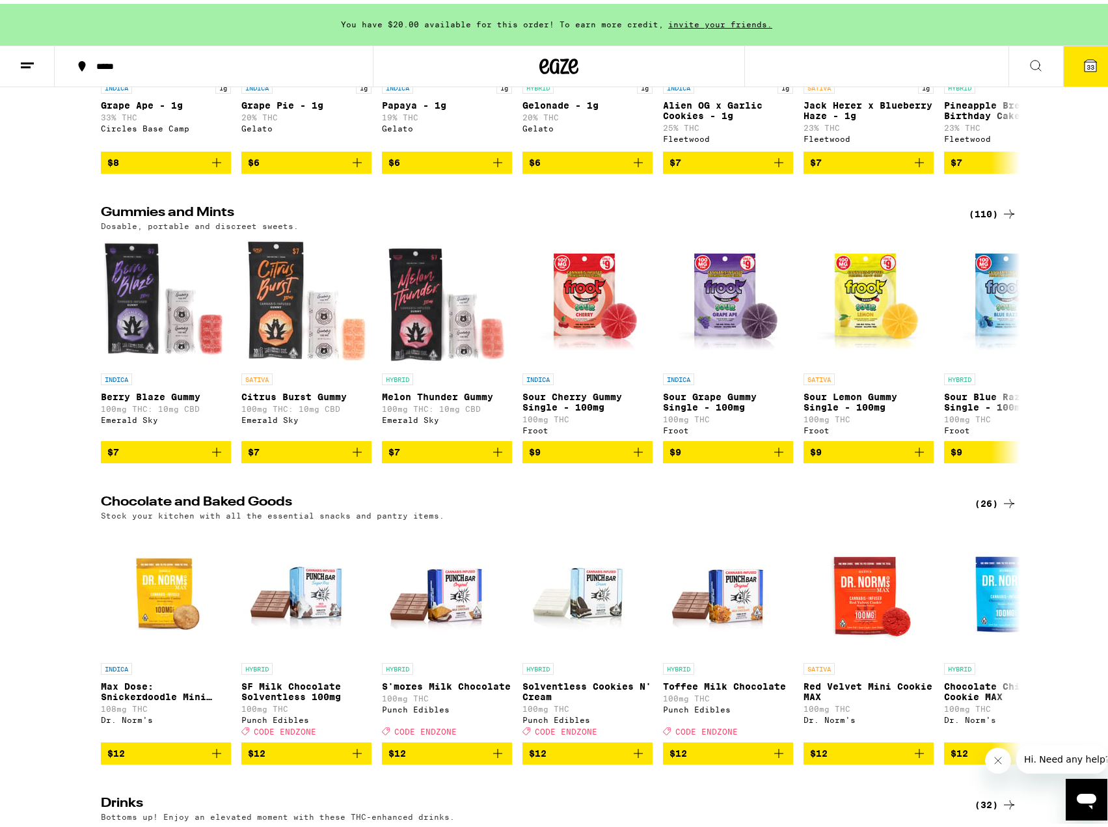
click at [968, 226] on div "Dosable, portable and discreet sweets." at bounding box center [559, 222] width 916 height 8
click at [971, 218] on div "(110)" at bounding box center [993, 210] width 48 height 16
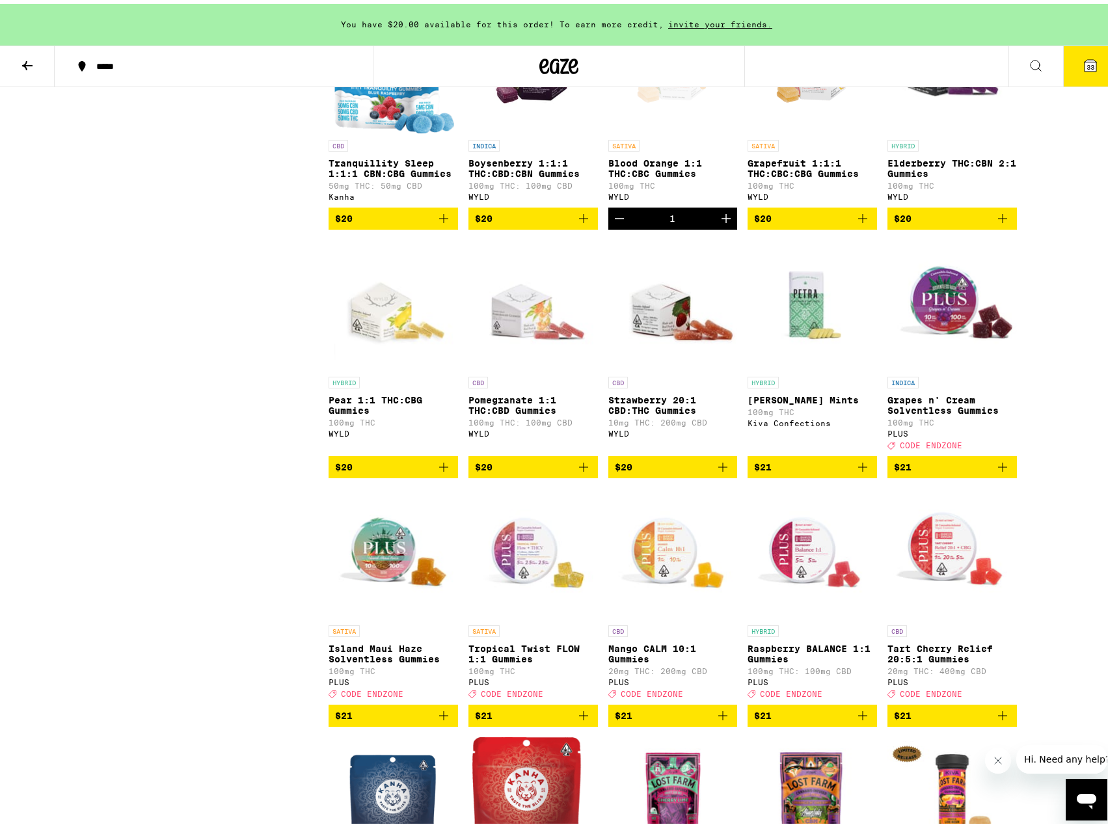
scroll to position [3690, 0]
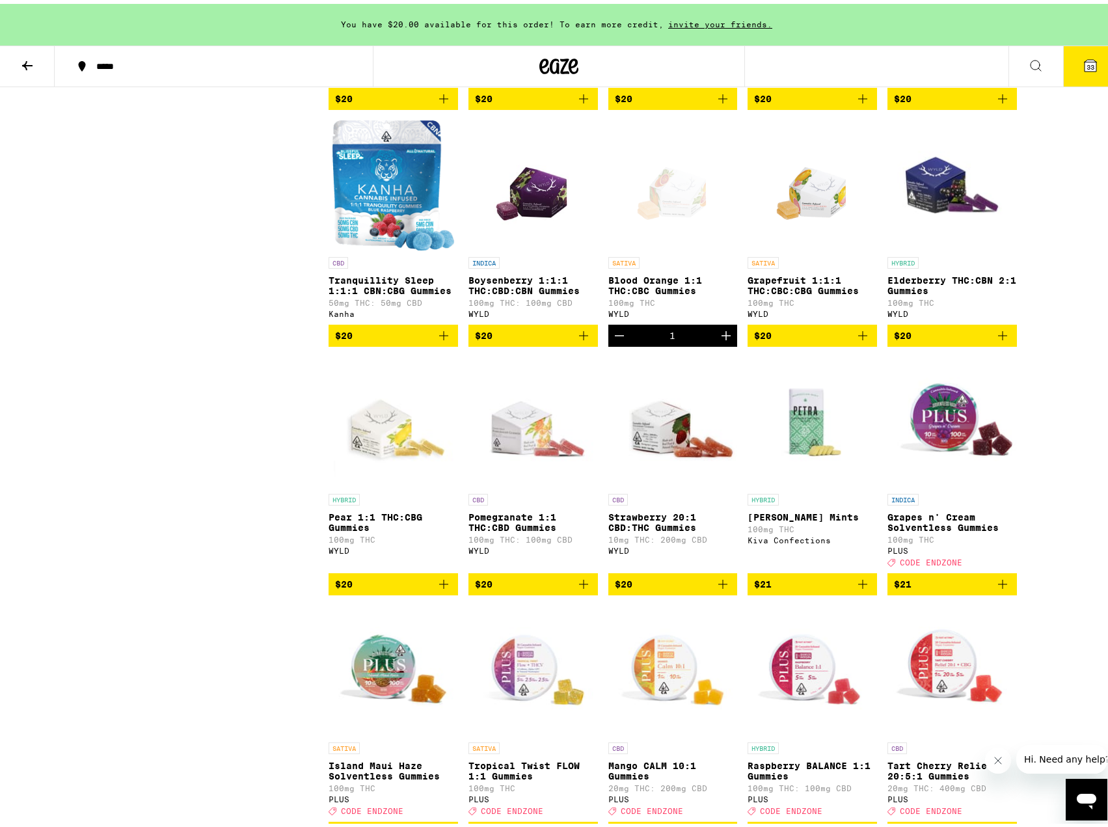
click at [1001, 340] on icon "Add to bag" at bounding box center [1003, 332] width 16 height 16
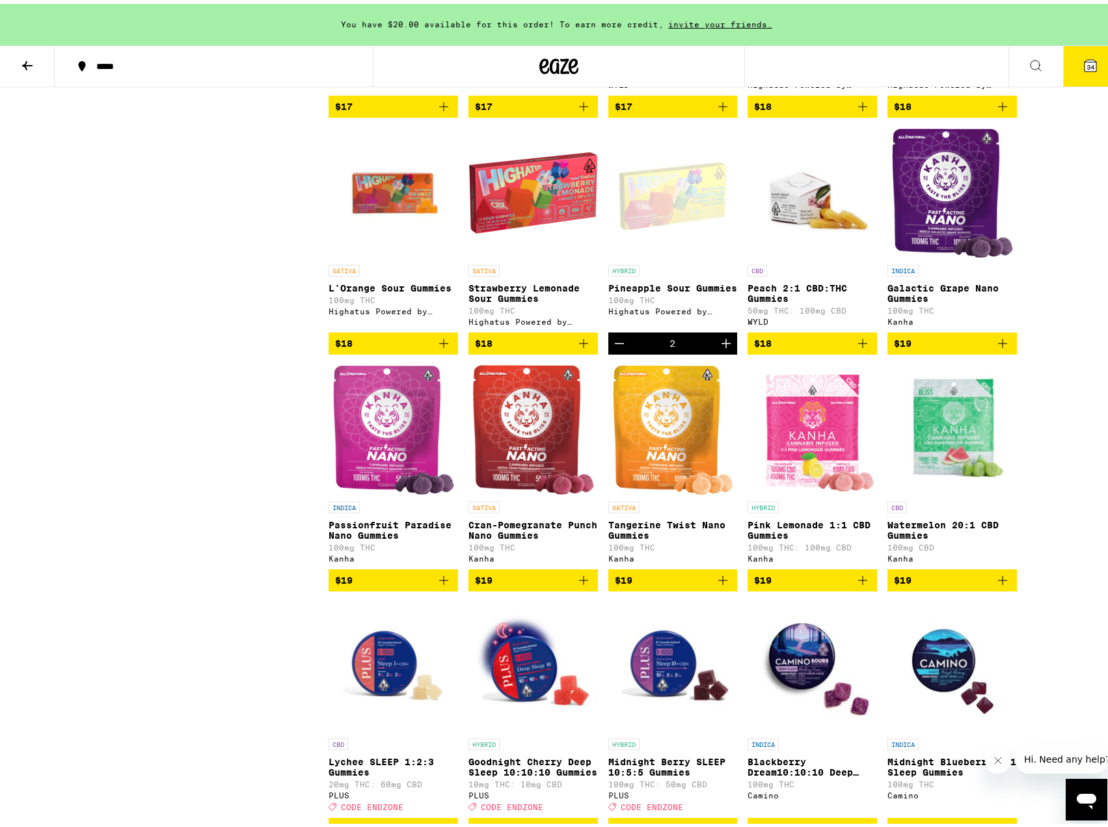
scroll to position [2454, 0]
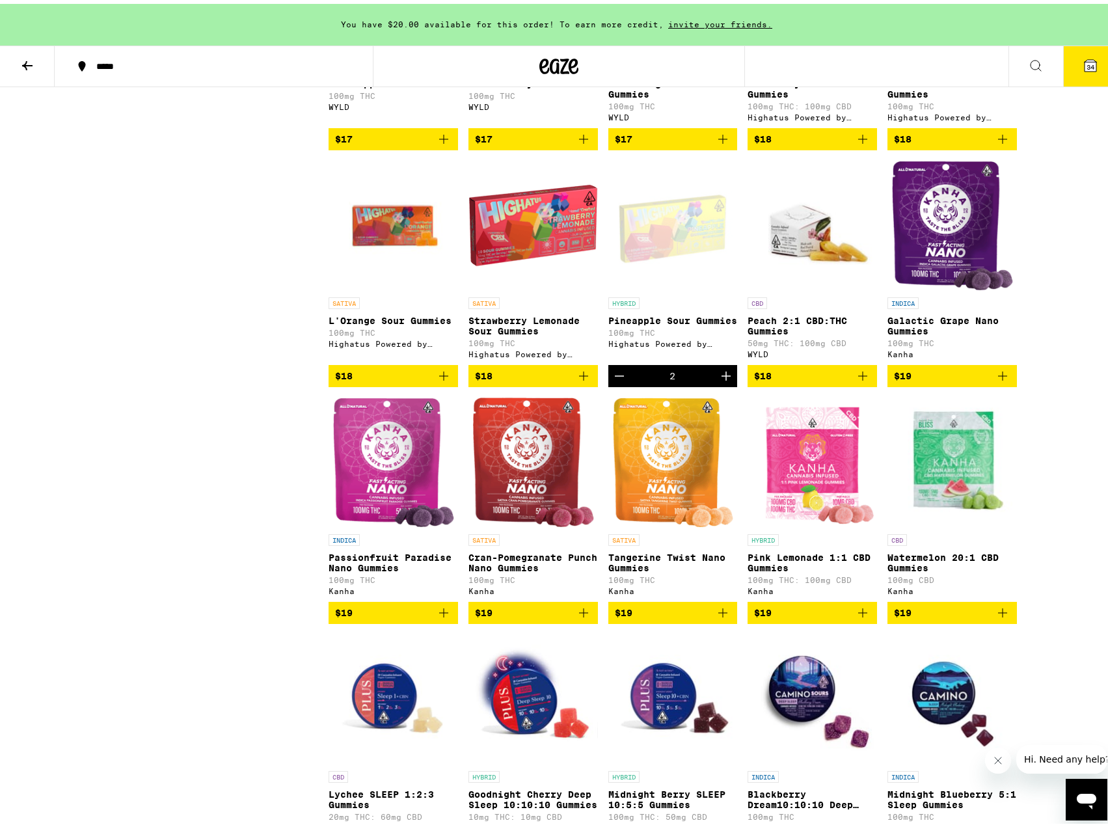
click at [581, 380] on icon "Add to bag" at bounding box center [584, 372] width 16 height 16
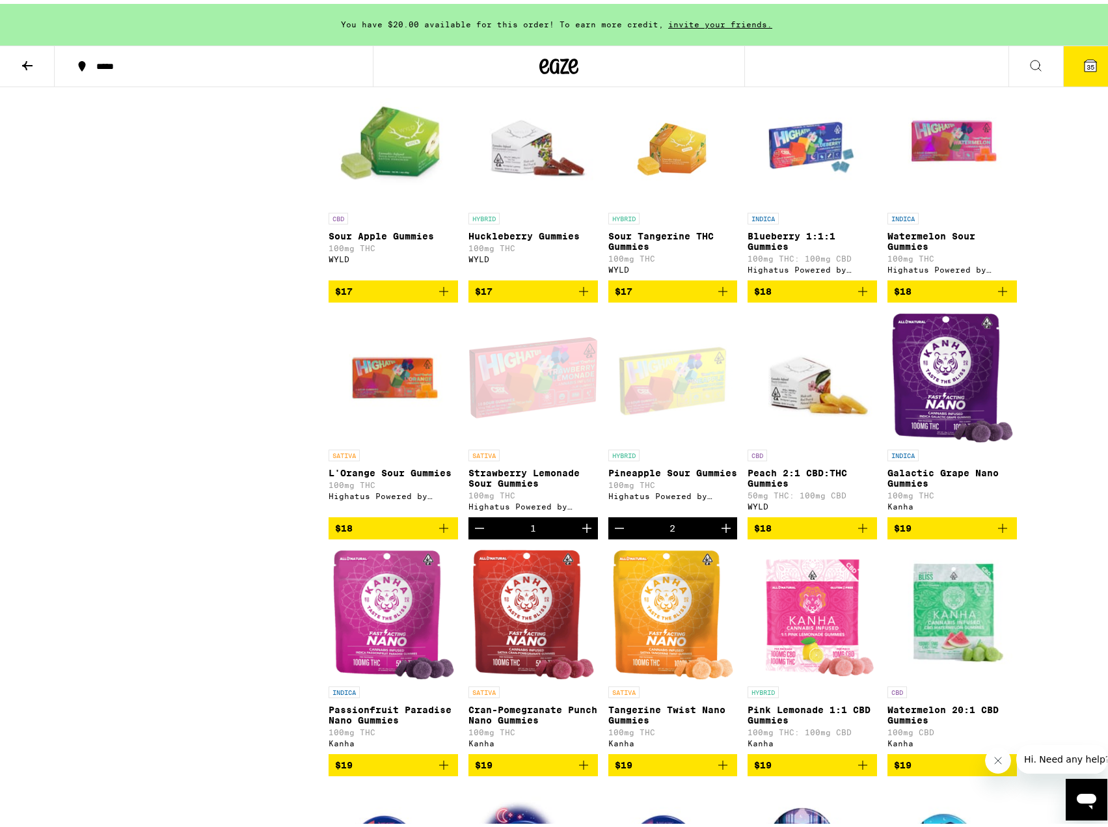
scroll to position [2259, 0]
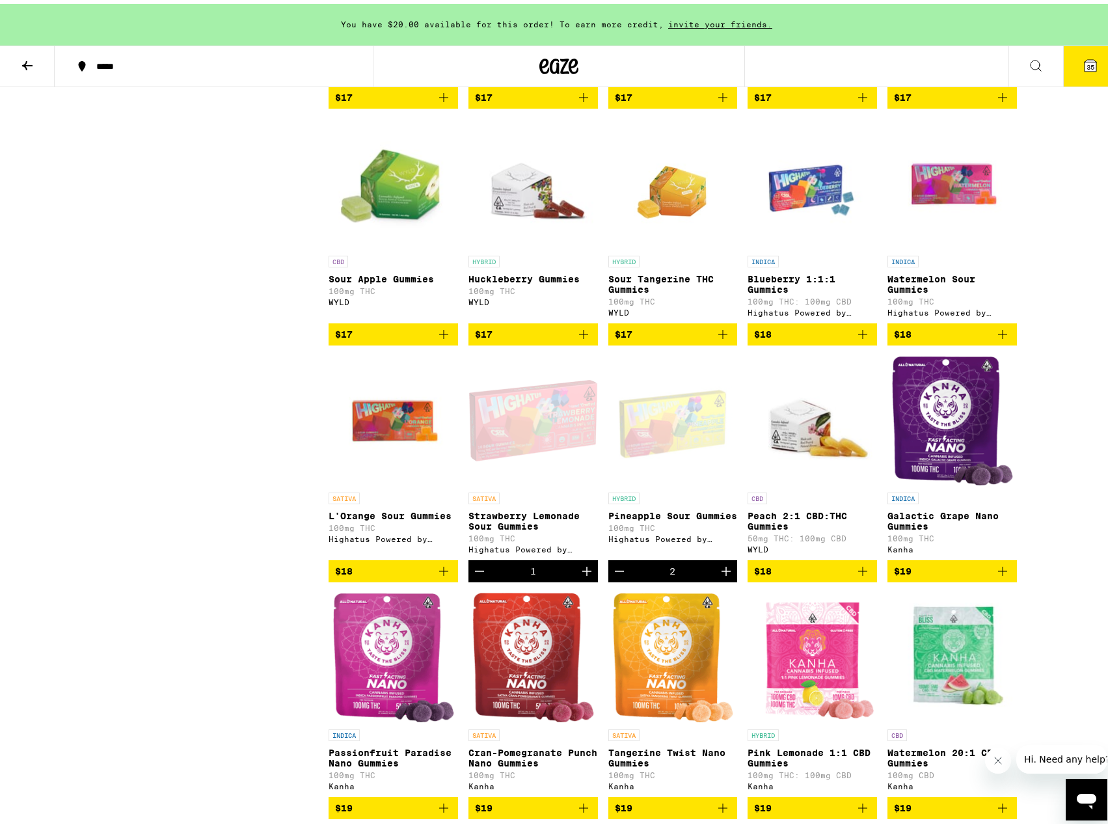
click at [440, 572] on icon "Add to bag" at bounding box center [443, 567] width 9 height 9
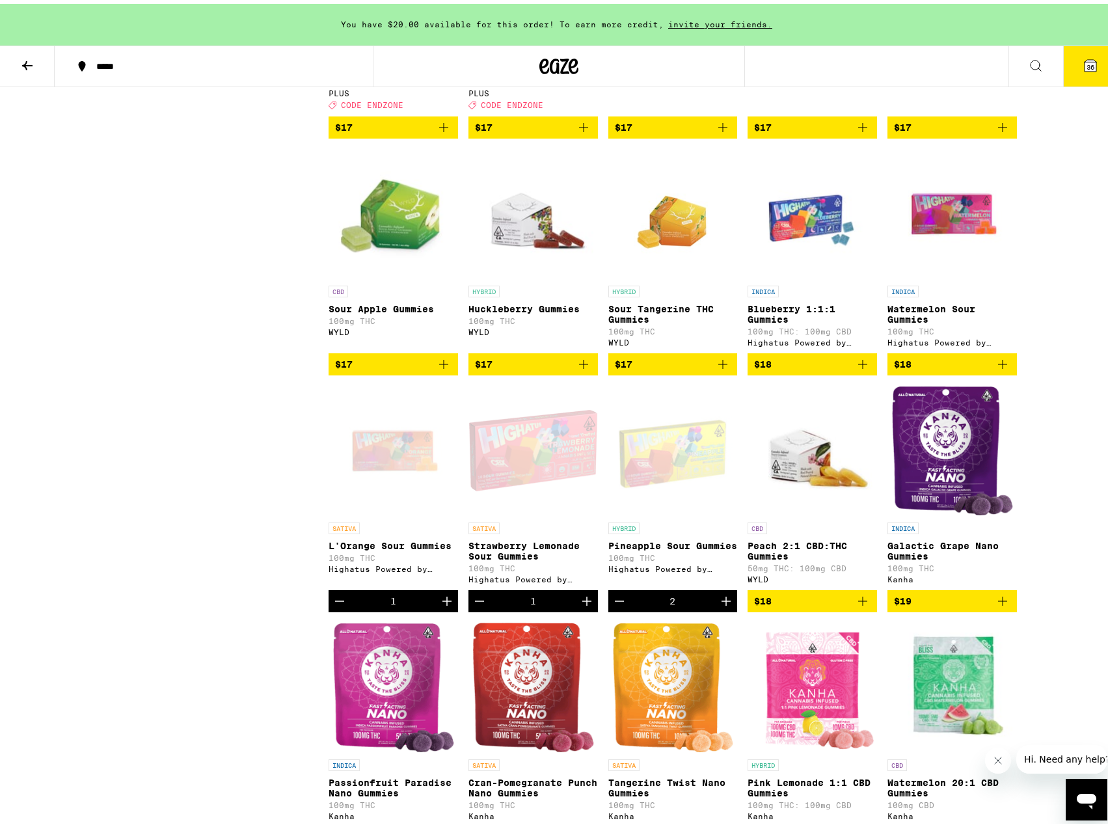
scroll to position [2194, 0]
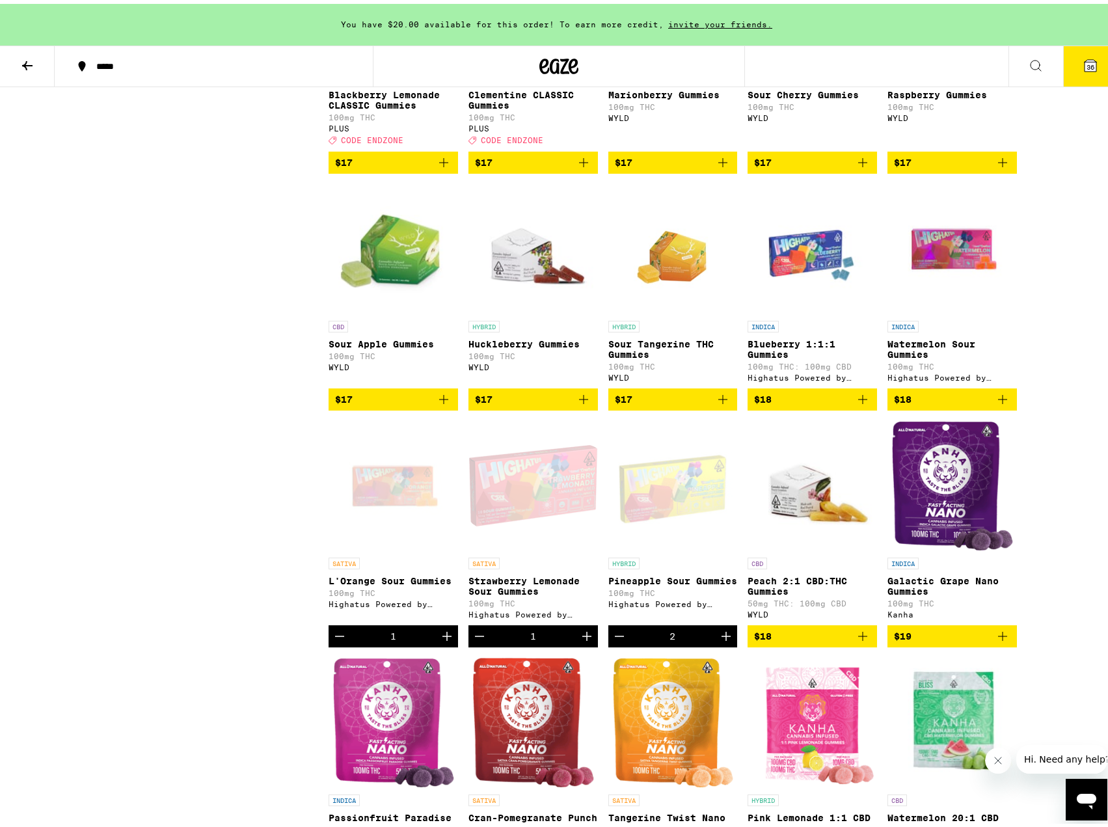
click at [577, 403] on icon "Add to bag" at bounding box center [584, 396] width 16 height 16
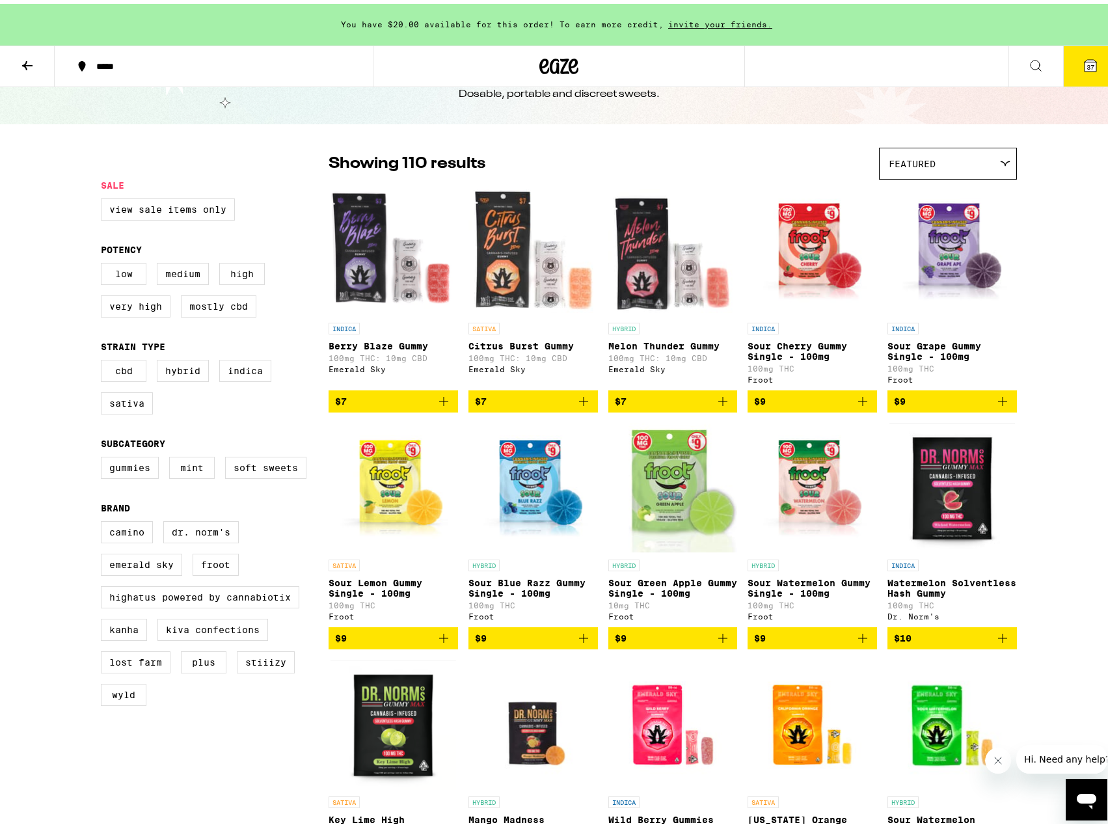
scroll to position [0, 0]
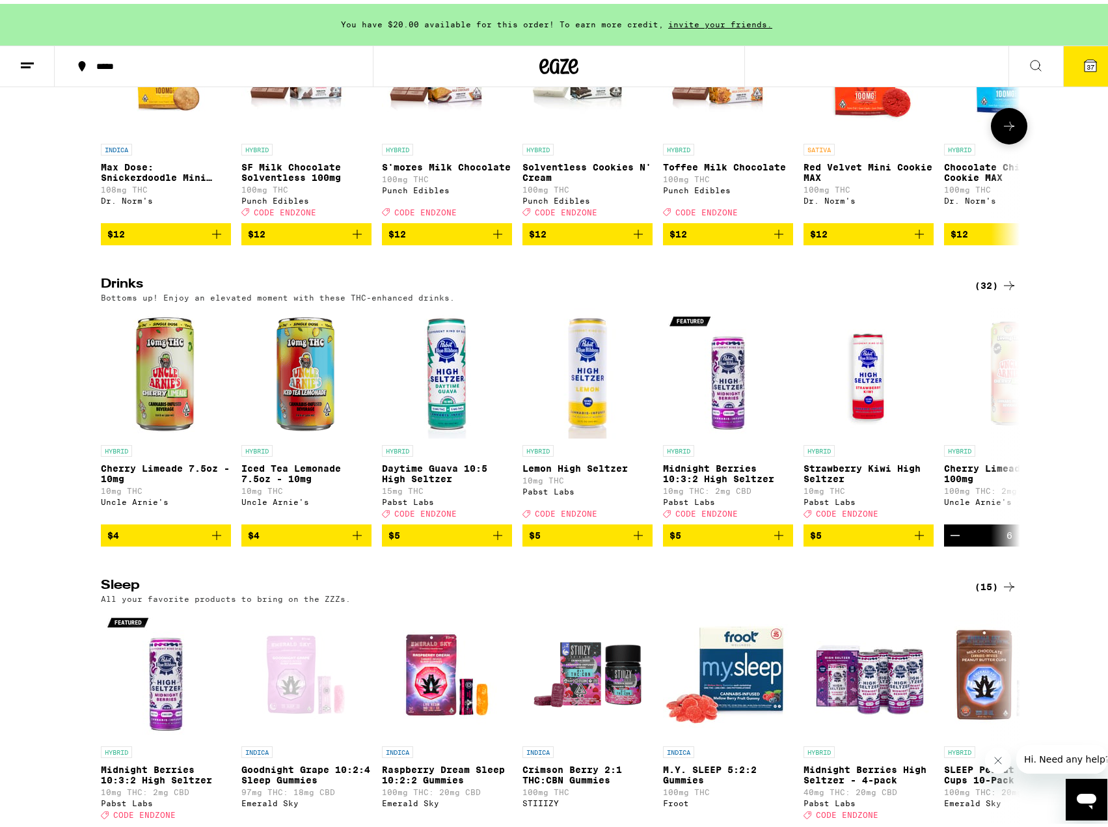
scroll to position [3773, 0]
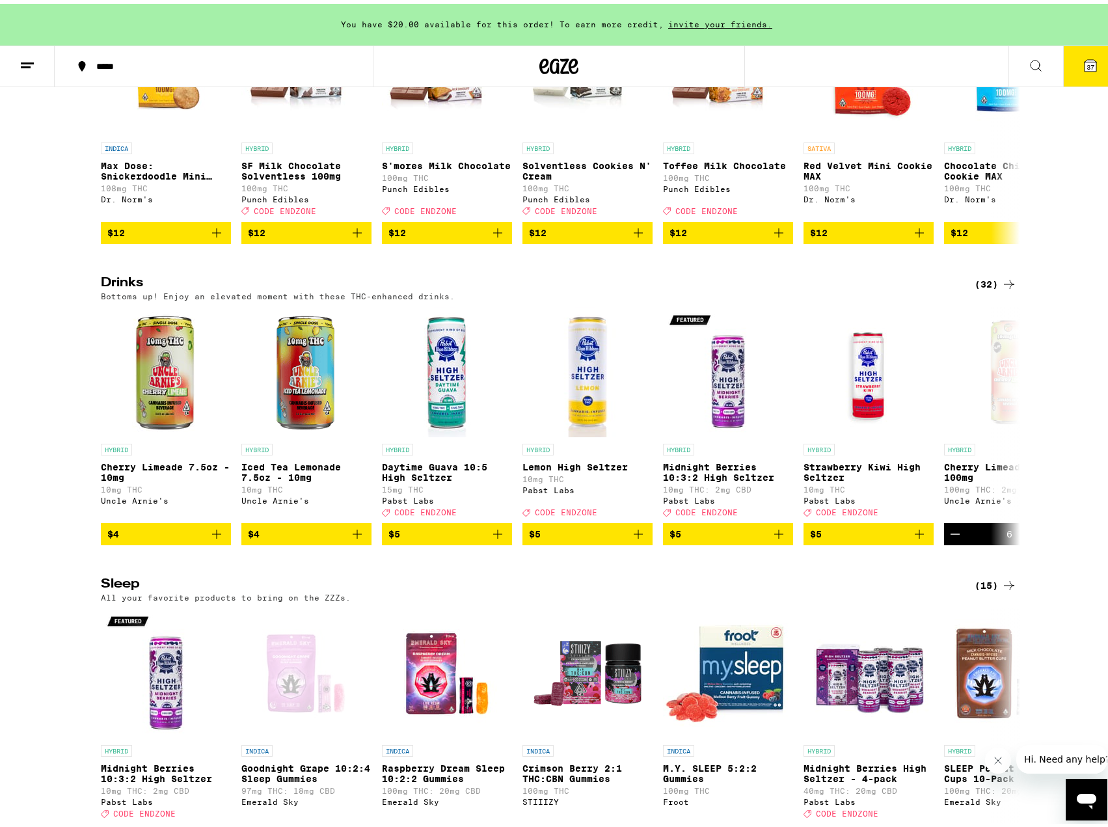
click at [982, 288] on div "(32)" at bounding box center [995, 281] width 42 height 16
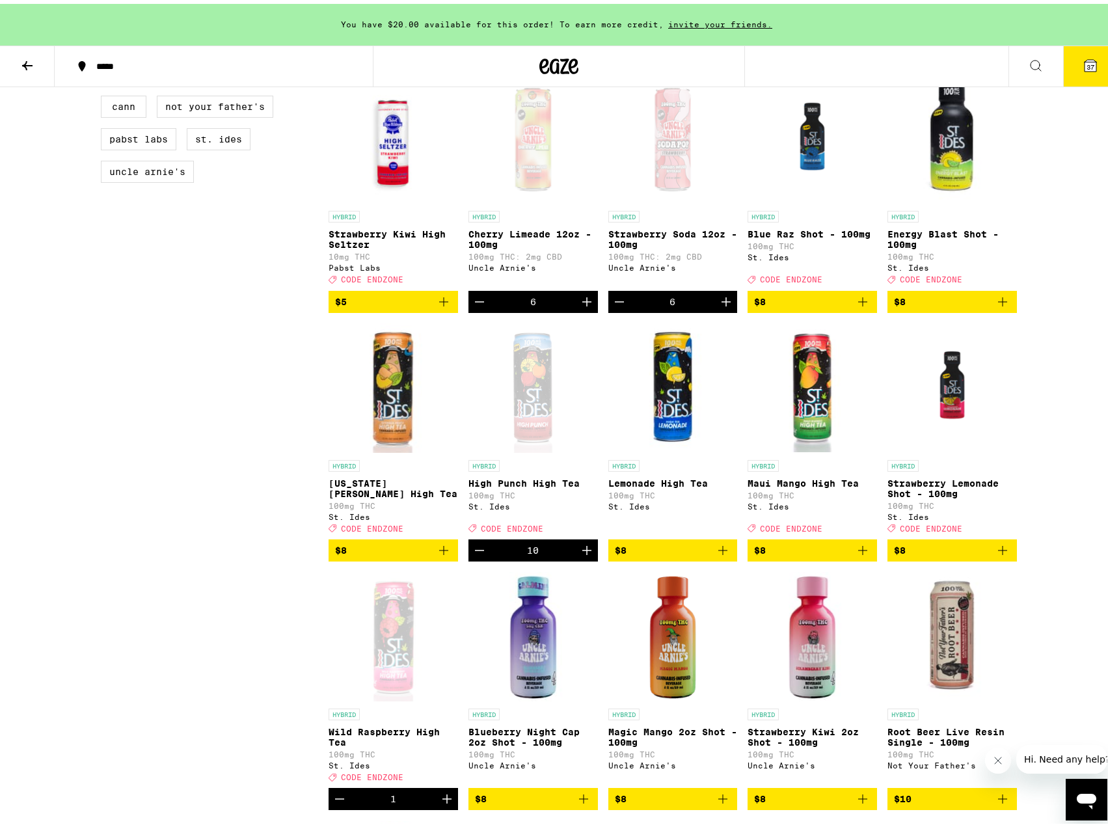
scroll to position [455, 0]
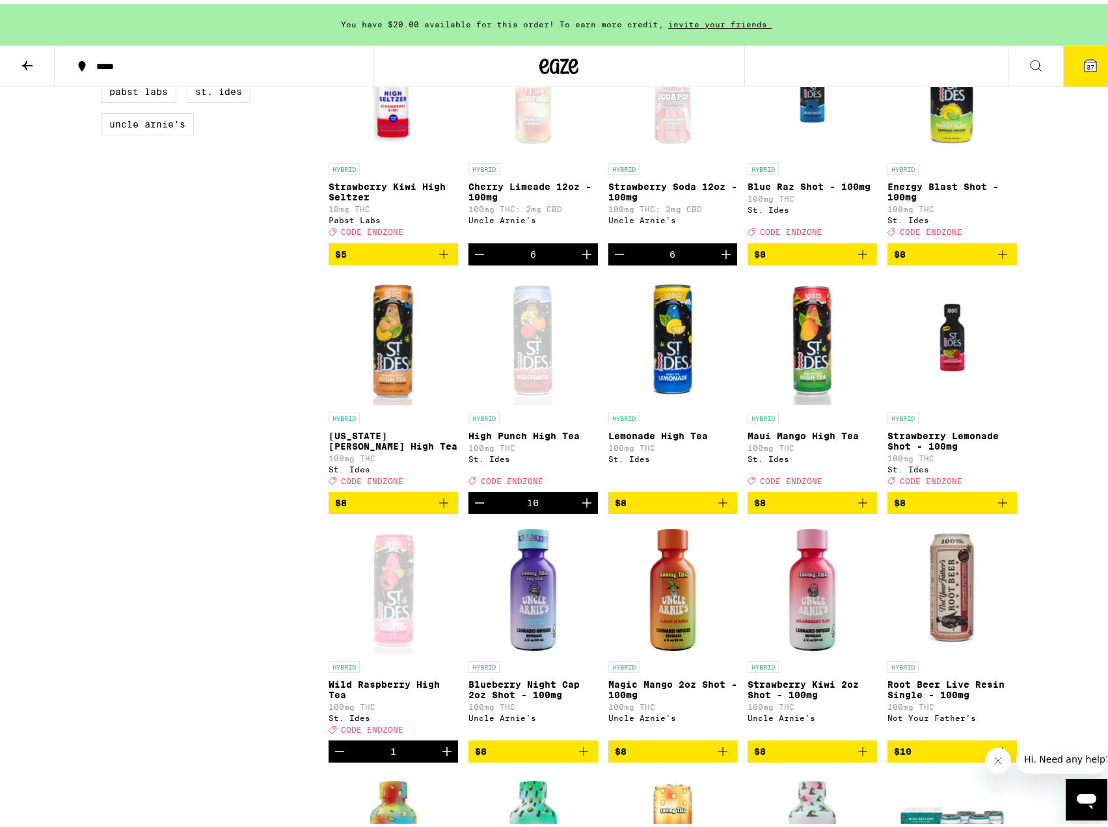
click at [716, 507] on icon "Add to bag" at bounding box center [723, 499] width 16 height 16
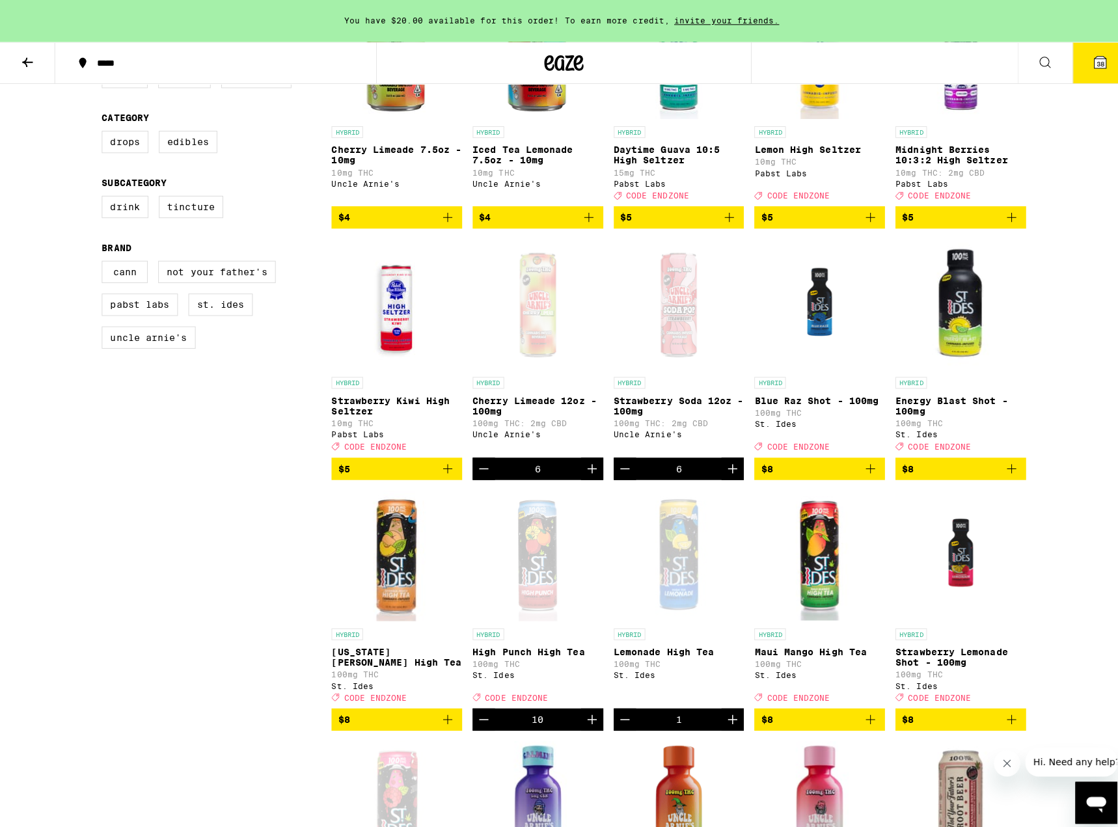
scroll to position [57, 0]
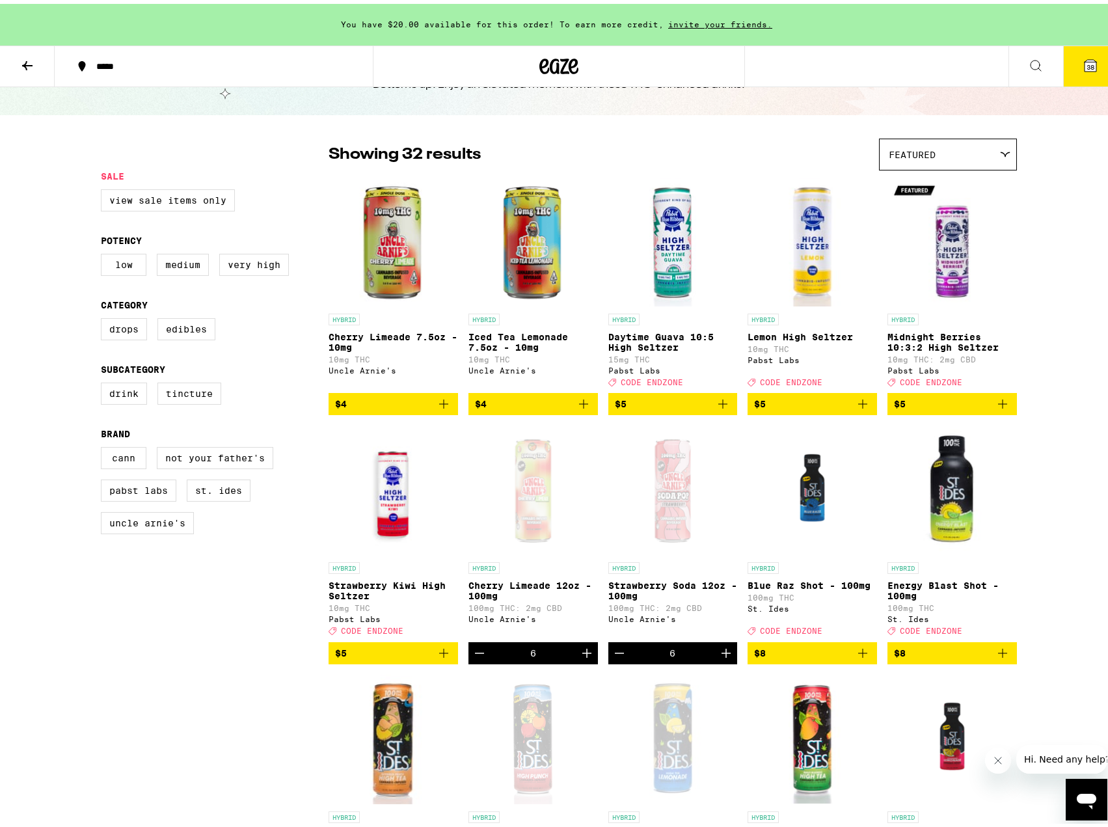
click at [1086, 60] on span "38" at bounding box center [1090, 63] width 8 height 8
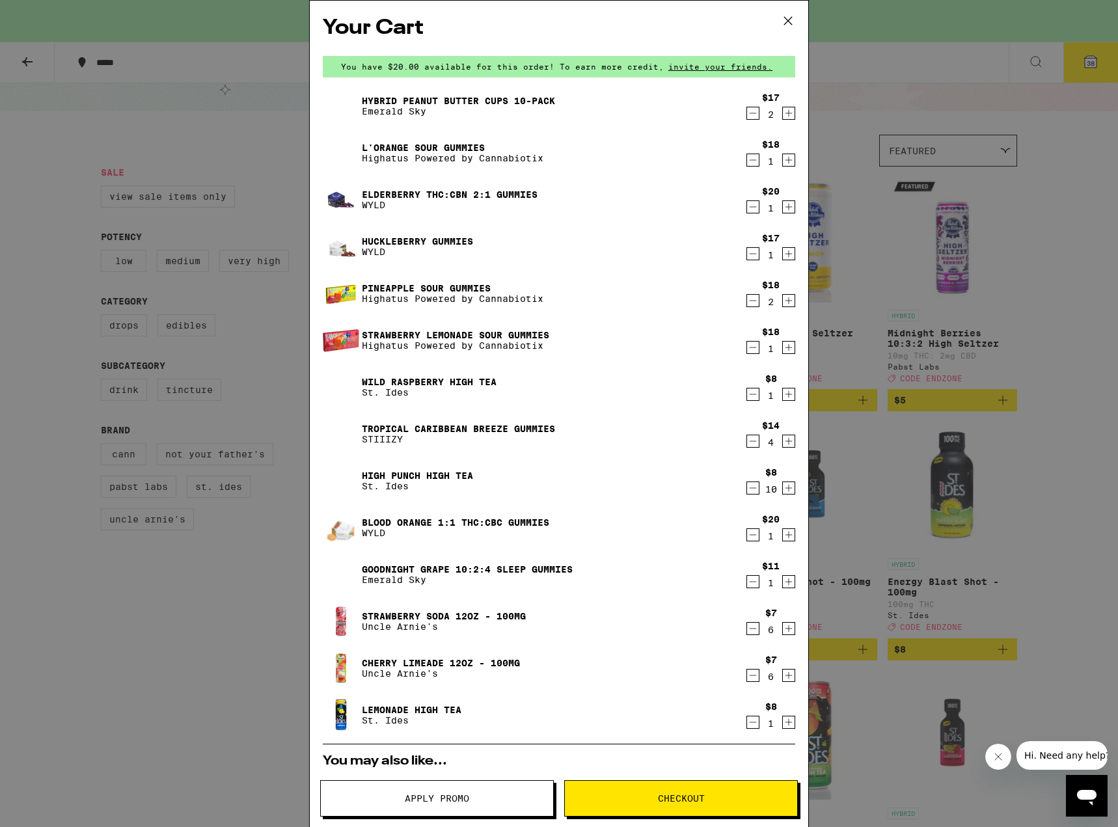
click at [783, 630] on icon "Increment" at bounding box center [789, 629] width 12 height 16
click at [783, 629] on icon "Increment" at bounding box center [789, 629] width 12 height 16
click at [747, 625] on icon "Decrement" at bounding box center [753, 629] width 12 height 16
click at [783, 631] on icon "Increment" at bounding box center [789, 629] width 12 height 16
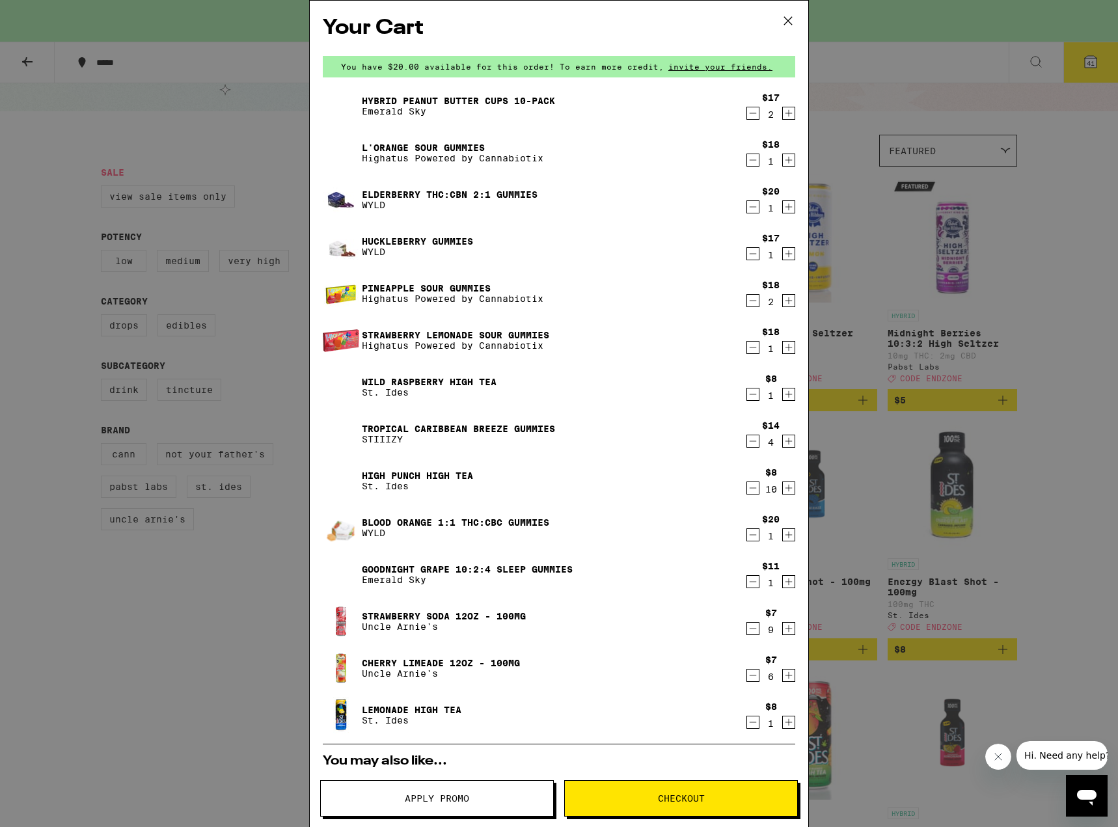
click at [783, 634] on icon "Increment" at bounding box center [789, 629] width 12 height 16
click at [747, 678] on icon "Decrement" at bounding box center [753, 675] width 12 height 16
click at [783, 683] on icon "Increment" at bounding box center [789, 675] width 12 height 16
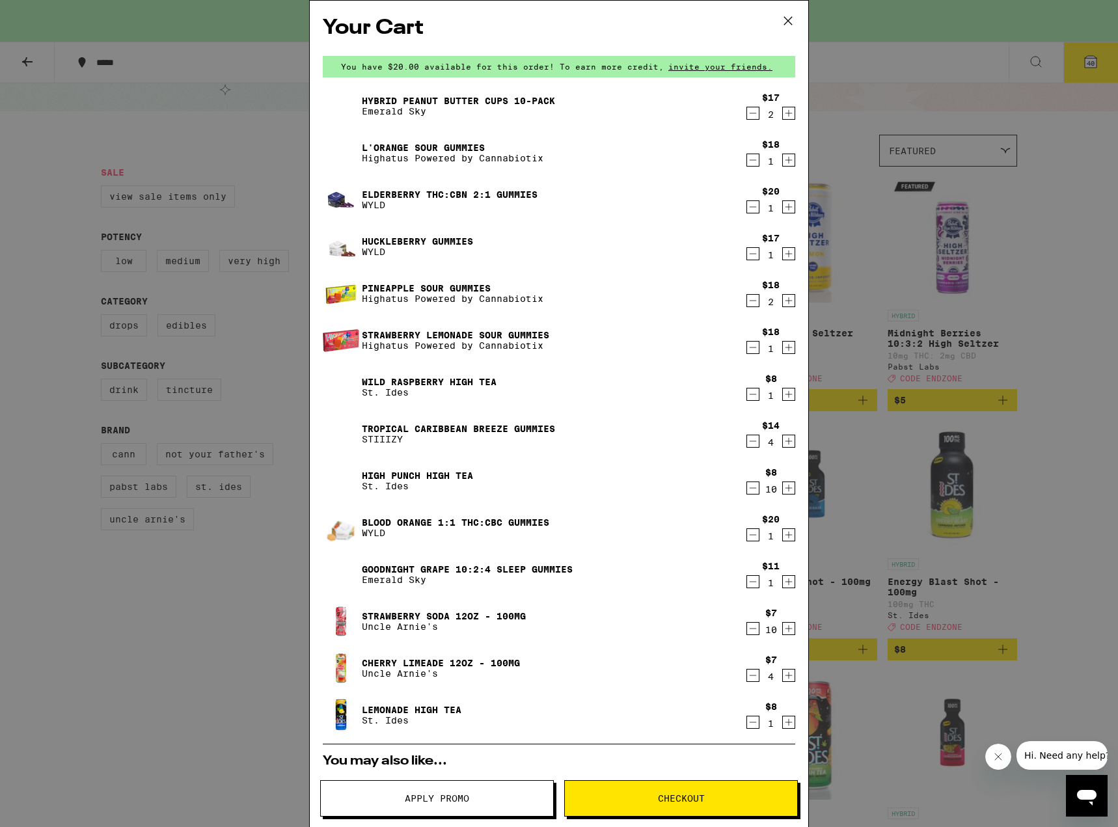
click at [377, 196] on link "Elderberry THC:CBN 2:1 Gummies" at bounding box center [450, 194] width 176 height 10
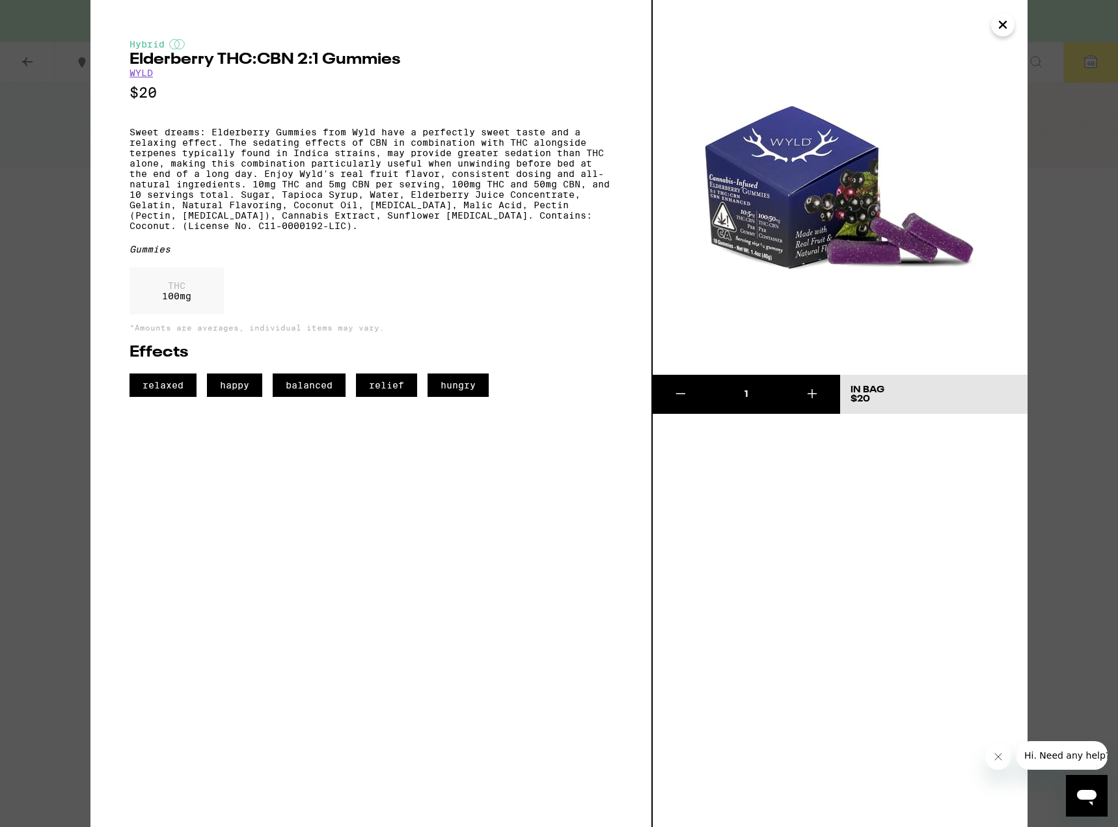
click at [1001, 29] on icon "Close" at bounding box center [1003, 25] width 16 height 20
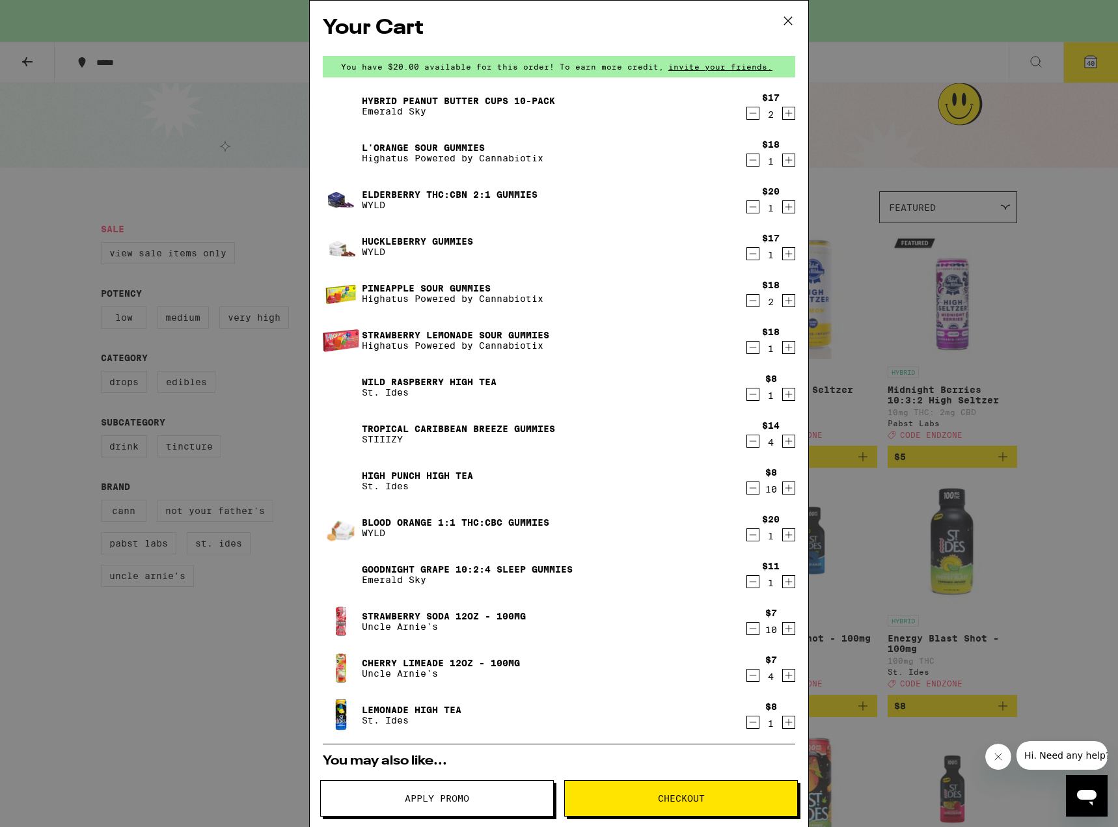
click at [534, 246] on div "Huckleberry Gummies WYLD" at bounding box center [534, 246] width 422 height 36
click at [431, 244] on link "Huckleberry Gummies" at bounding box center [417, 241] width 111 height 10
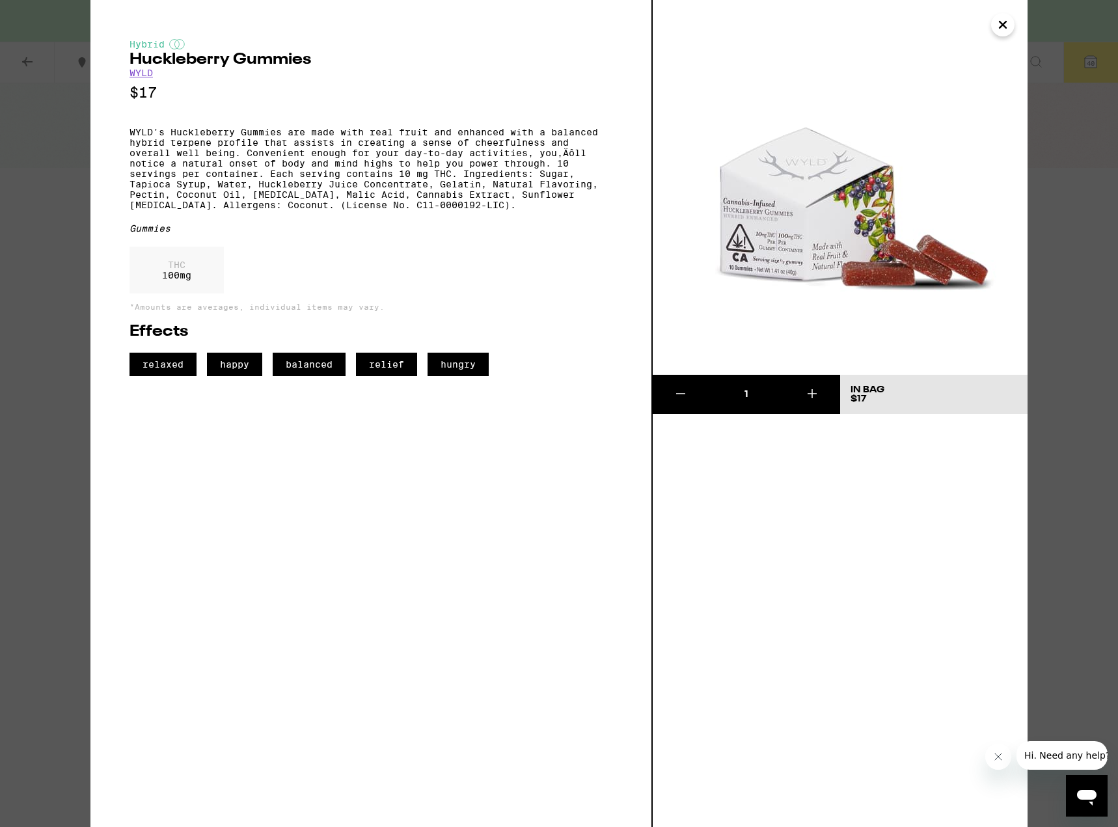
click at [998, 23] on icon "Close" at bounding box center [1003, 25] width 16 height 20
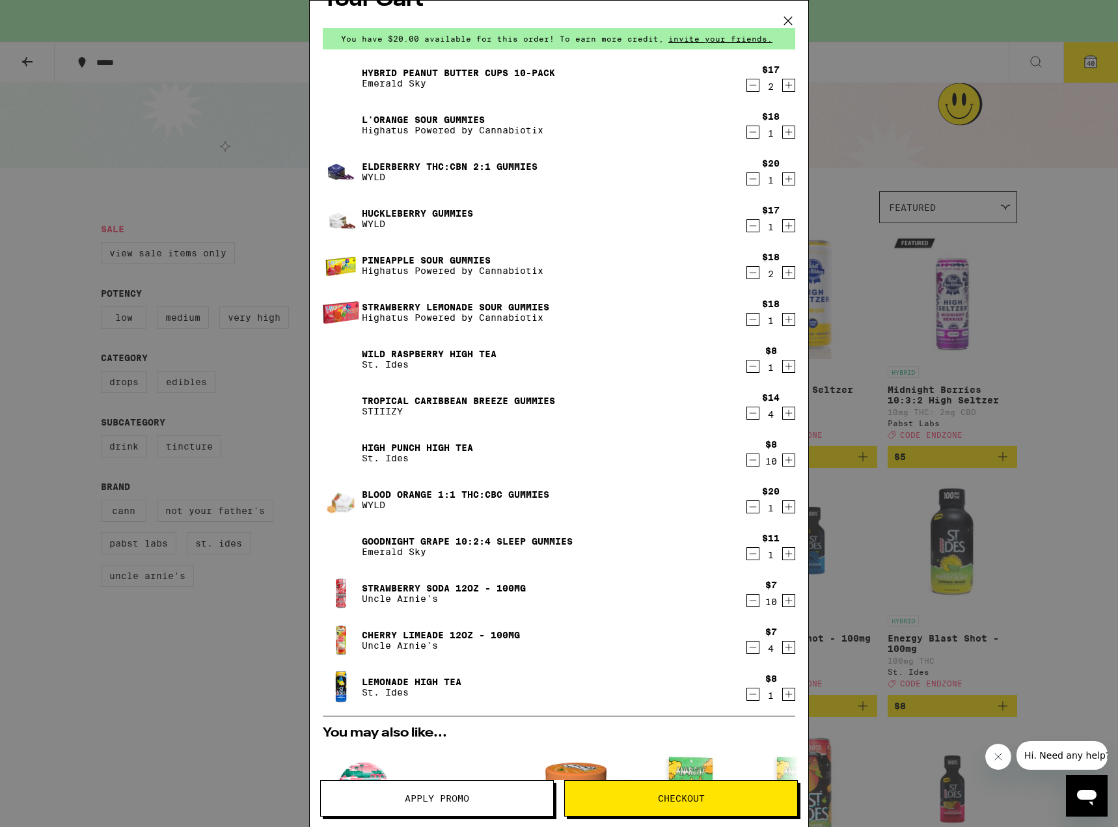
scroll to position [65, 0]
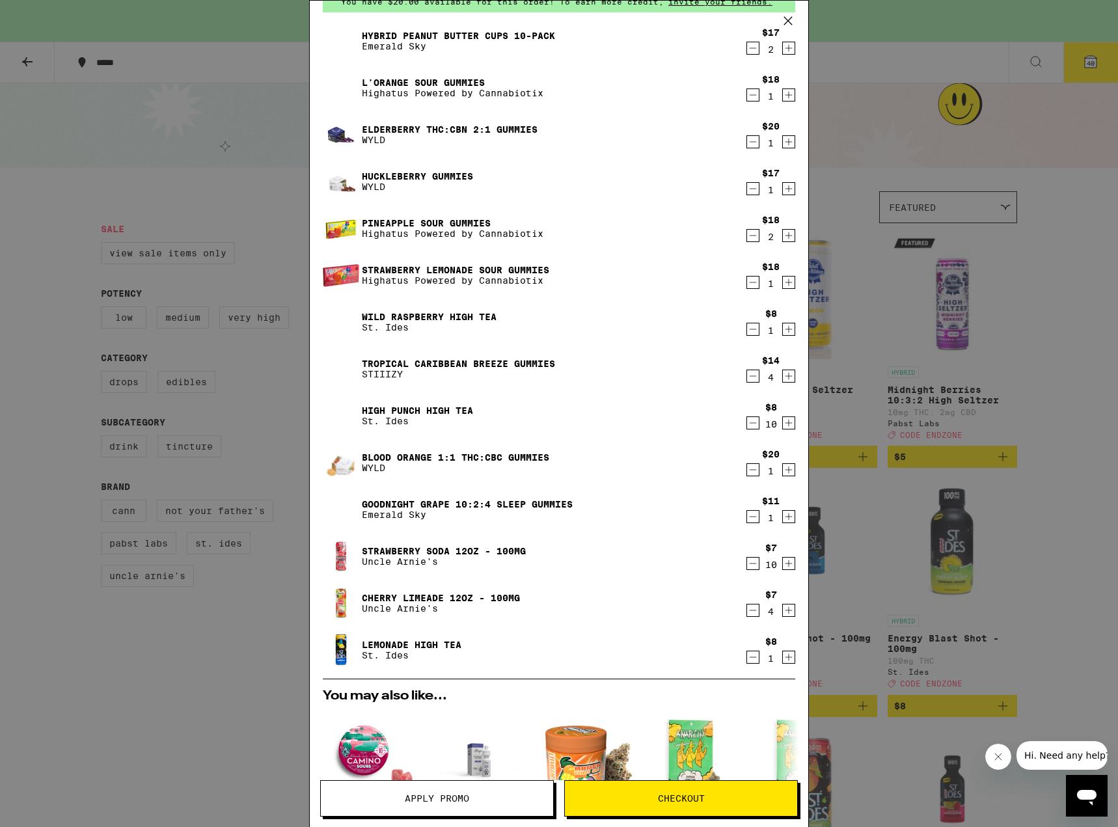
click at [749, 241] on button "Decrement" at bounding box center [752, 235] width 13 height 13
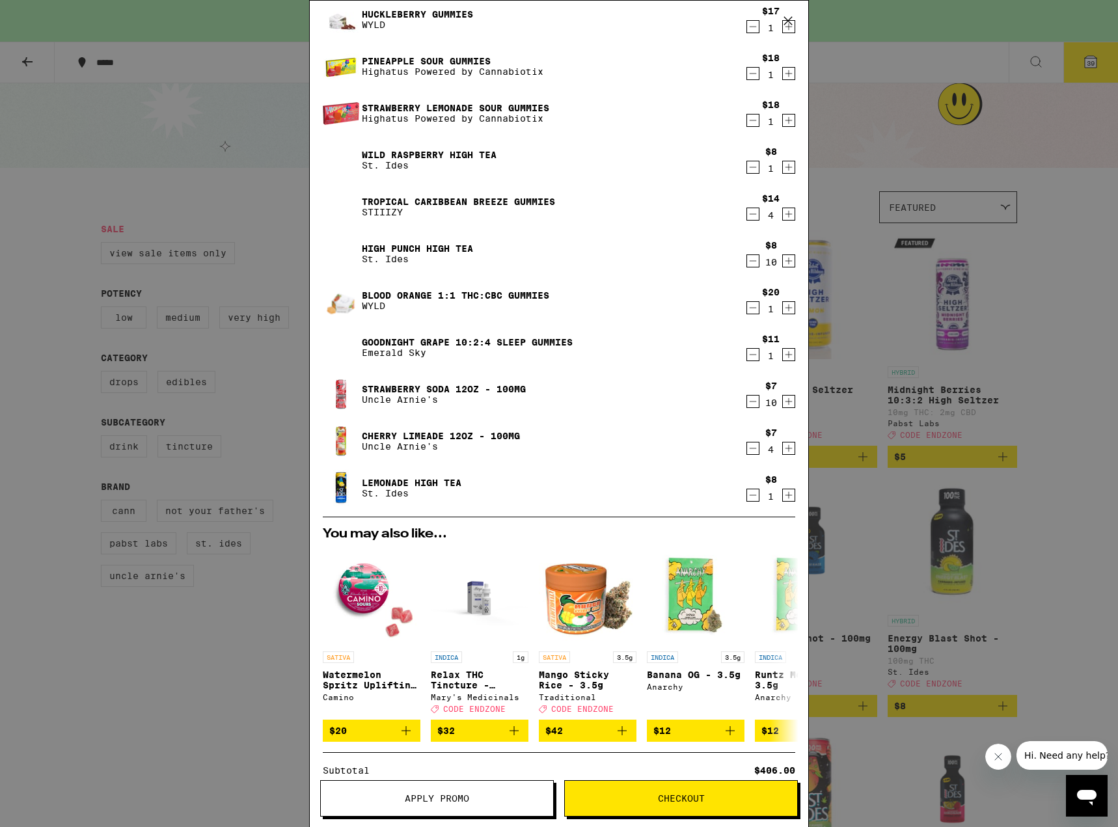
scroll to position [195, 0]
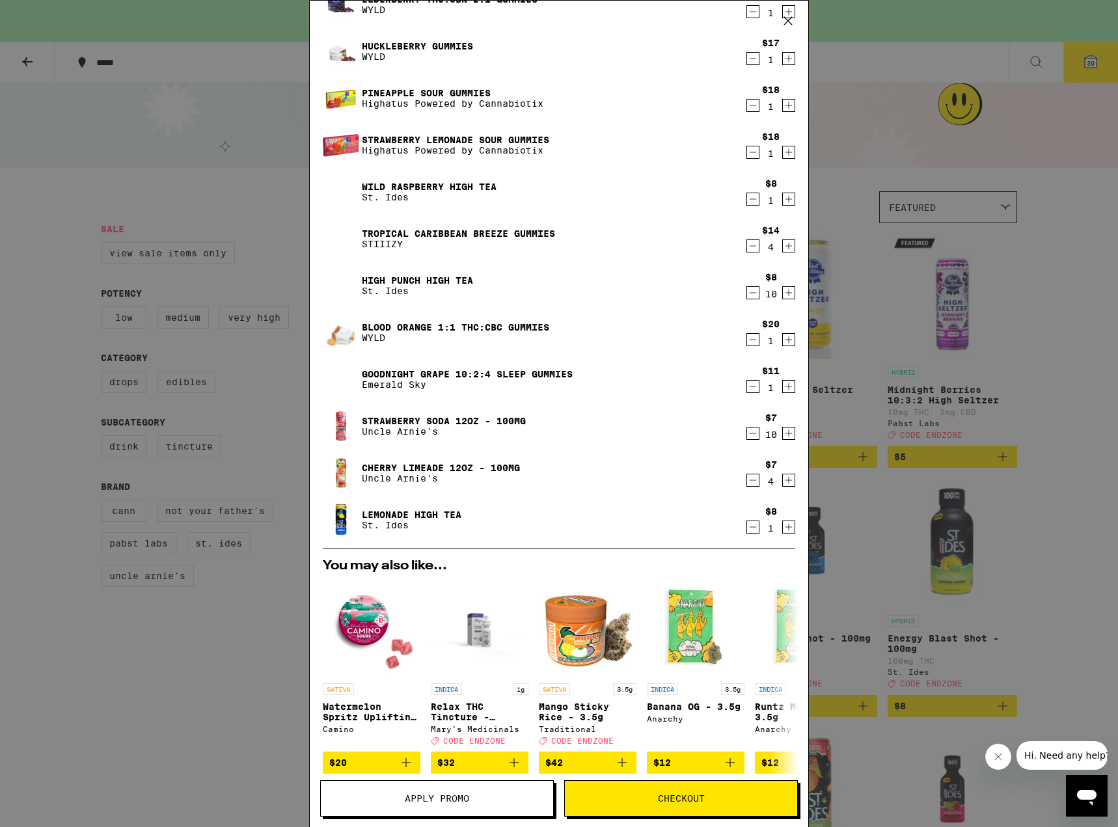
click at [747, 246] on icon "Decrement" at bounding box center [753, 246] width 12 height 16
click at [747, 247] on icon "Decrement" at bounding box center [753, 246] width 12 height 16
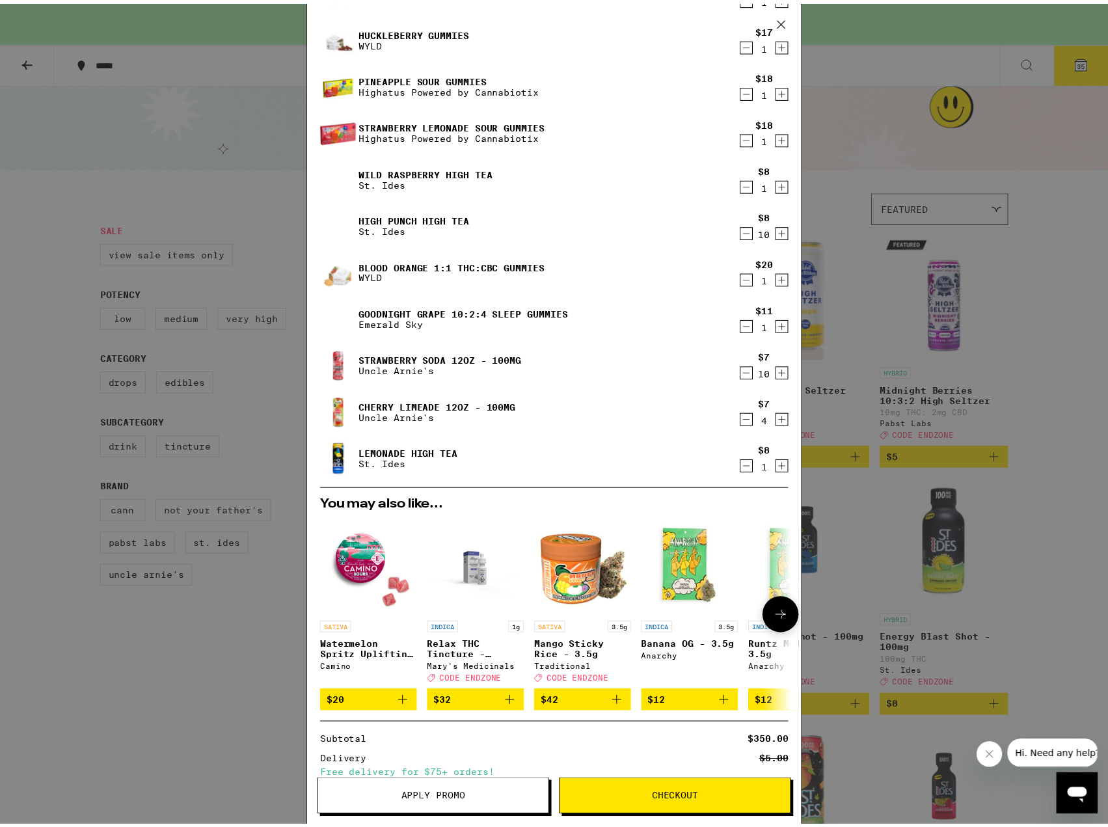
scroll to position [373, 0]
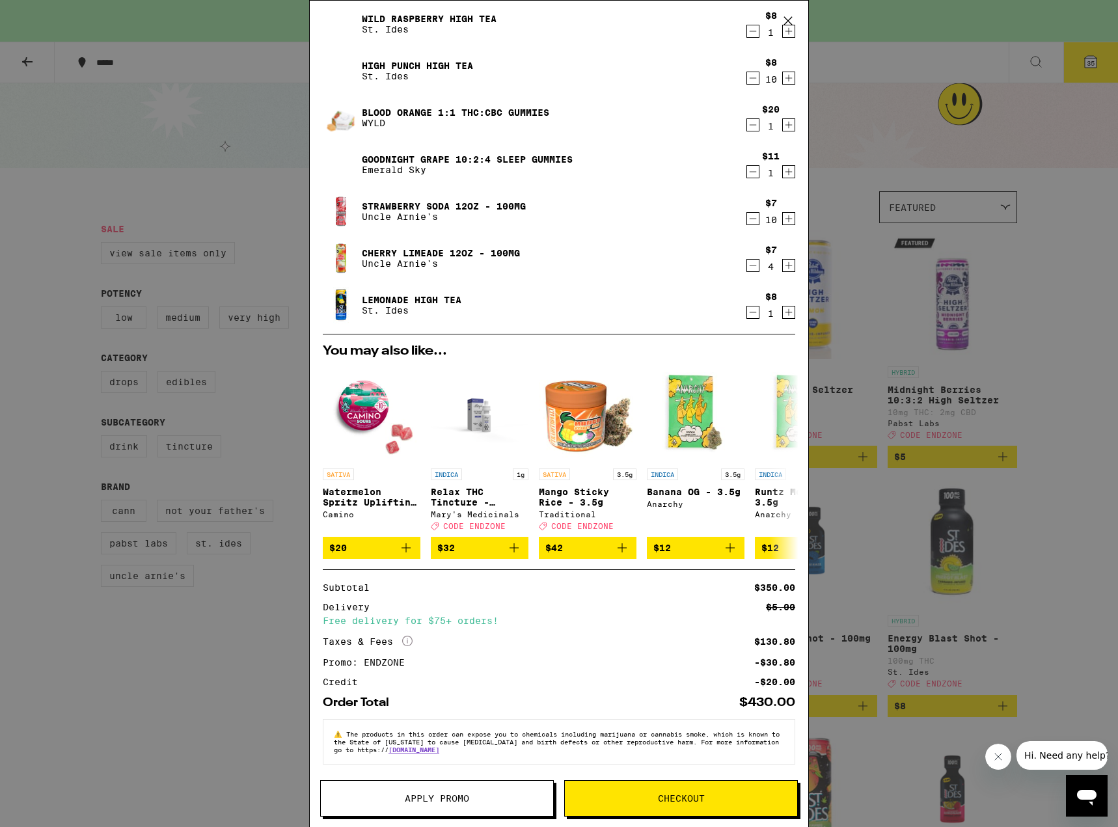
click at [935, 649] on div "Your Cart You have $20.00 available for this order! To earn more credit, invite…" at bounding box center [559, 413] width 1118 height 827
